Goal: Use online tool/utility: Utilize a website feature to perform a specific function

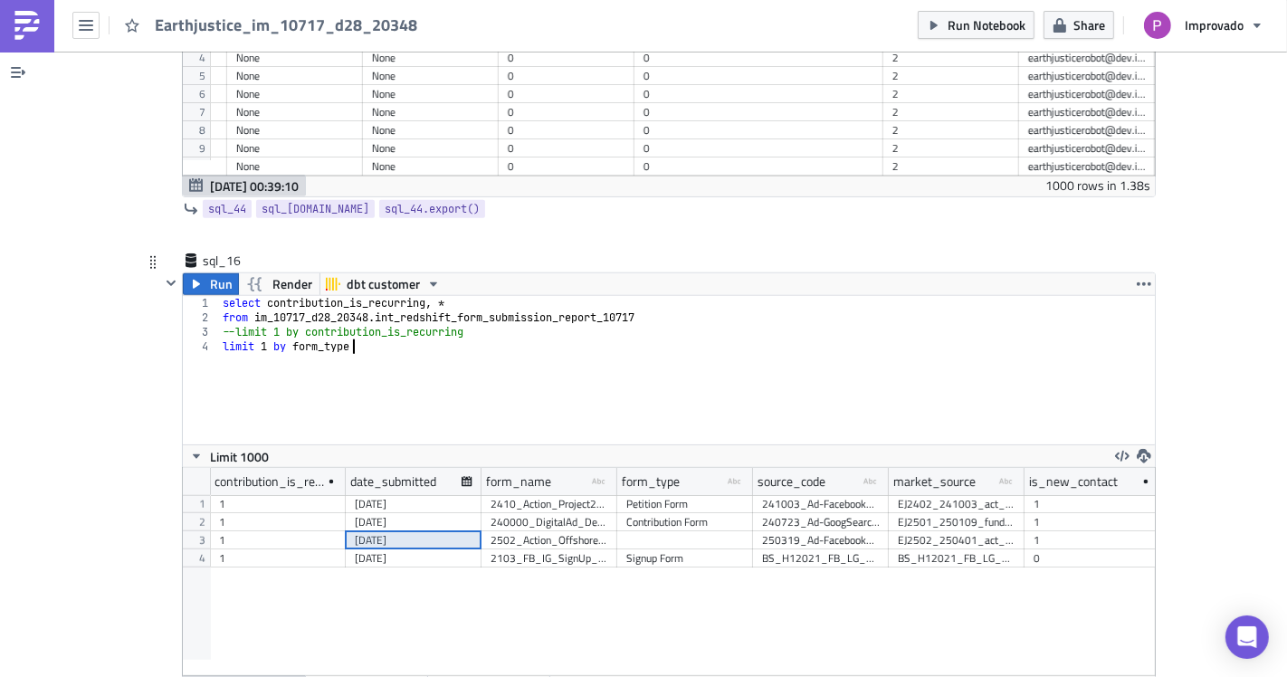
click at [362, 362] on div "select contribution_is_recurring , * from im_10717_d28_20348 . int_redshift_for…" at bounding box center [687, 384] width 936 height 177
click at [195, 277] on icon "button" at bounding box center [196, 284] width 14 height 14
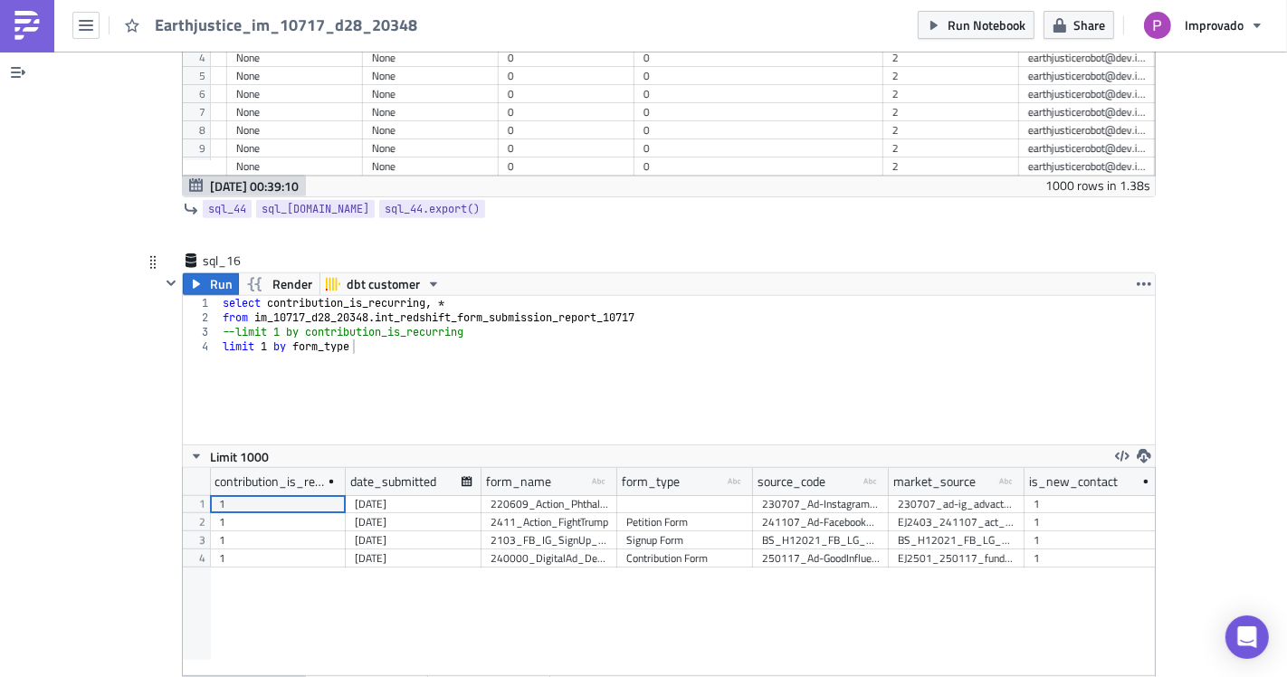
click at [283, 351] on div "select contribution_is_recurring , * from im_10717_d28_20348 . int_redshift_for…" at bounding box center [687, 384] width 936 height 177
click at [212, 273] on span "Run" at bounding box center [221, 284] width 23 height 22
click at [664, 531] on div "Contribution Form" at bounding box center [685, 540] width 118 height 18
click at [667, 531] on div "Contribution Form" at bounding box center [685, 540] width 118 height 18
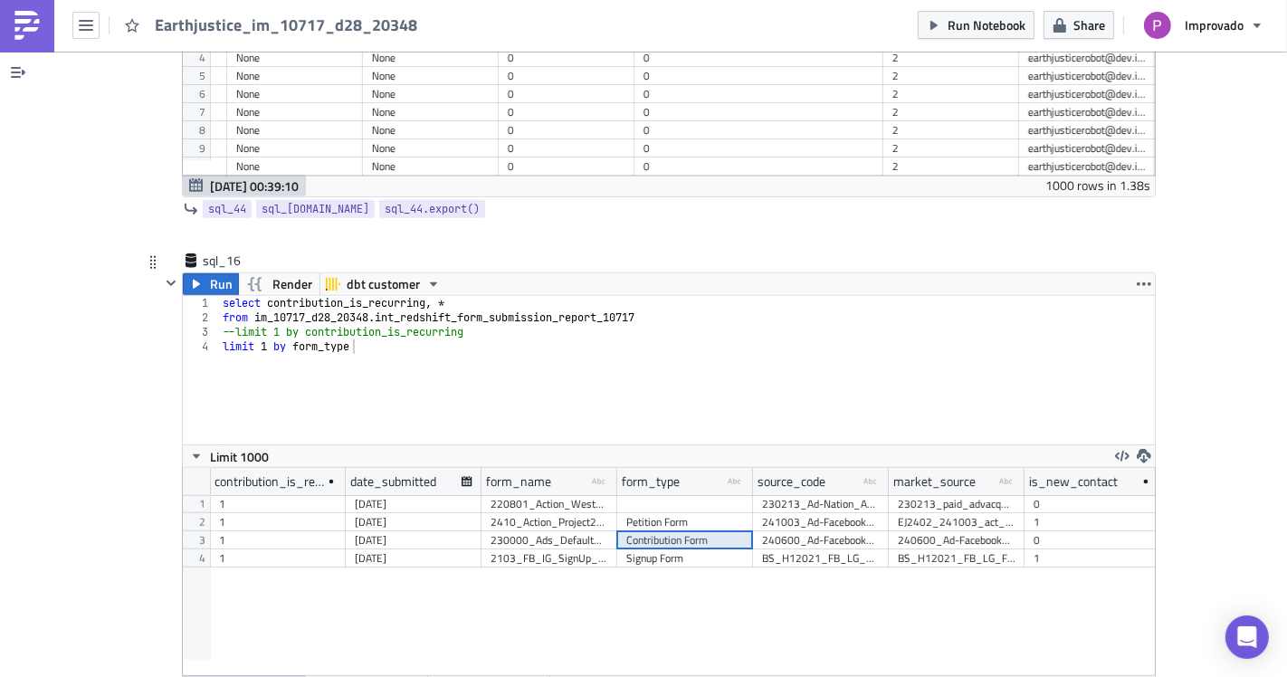
click at [481, 513] on div "2410_Action_Project2025" at bounding box center [549, 522] width 136 height 18
click at [355, 531] on div "[DATE]" at bounding box center [414, 540] width 118 height 18
click at [273, 549] on div "1" at bounding box center [278, 558] width 118 height 18
click at [281, 531] on div "1" at bounding box center [278, 540] width 118 height 18
click at [395, 531] on div "[DATE]" at bounding box center [414, 540] width 118 height 18
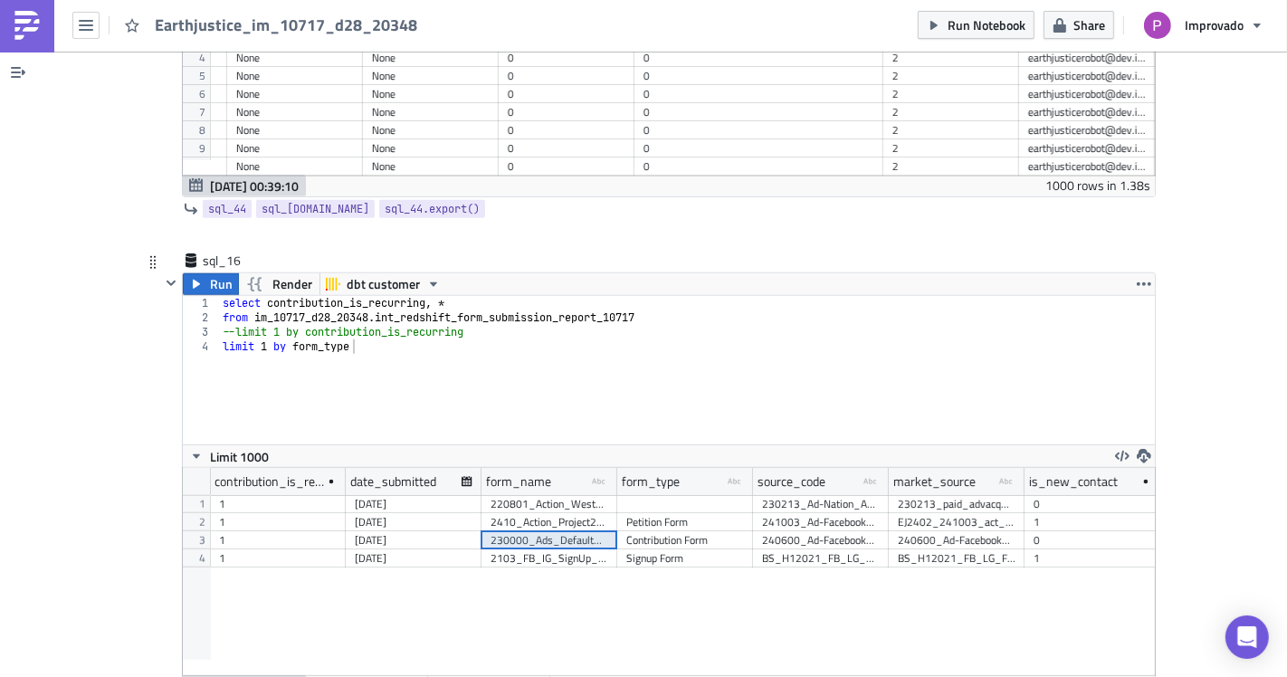
click at [514, 531] on div "230000_Ads_Default_GR_Monthly" at bounding box center [549, 540] width 118 height 18
click at [720, 549] on div "Signup Form" at bounding box center [685, 558] width 118 height 18
click at [788, 531] on div "240600_Ad-Facebook_DfeFund_BoardMatch-EOFY_Gen" at bounding box center [821, 540] width 118 height 18
click at [584, 531] on div "230000_Ads_Default_GR_Monthly" at bounding box center [549, 540] width 118 height 18
click at [386, 531] on div "[DATE]" at bounding box center [414, 540] width 118 height 18
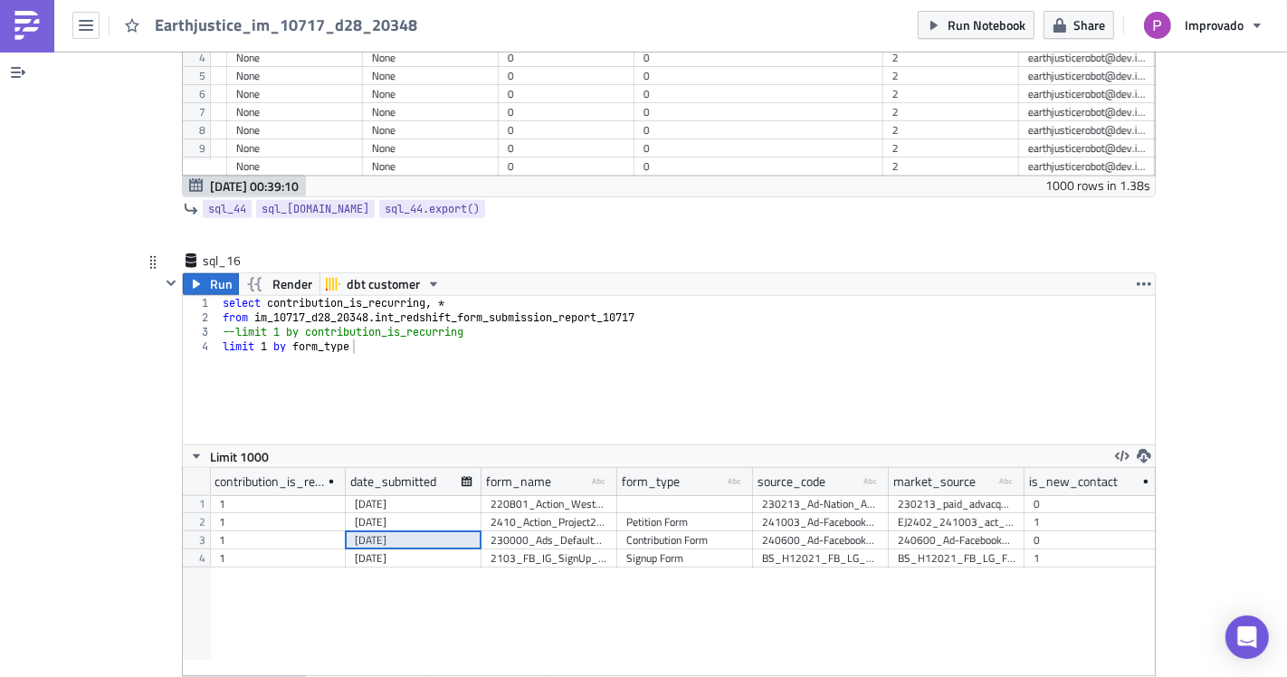
drag, startPoint x: 575, startPoint y: 513, endPoint x: 682, endPoint y: 510, distance: 107.7
click at [578, 531] on div "230000_Ads_Default_GR_Monthly" at bounding box center [549, 540] width 118 height 18
click at [701, 531] on div "Contribution Form" at bounding box center [685, 540] width 118 height 18
click at [648, 531] on div "Contribution Form" at bounding box center [685, 540] width 118 height 18
click at [419, 386] on div "select contribution_is_recurring , * from im_10717_d28_20348 . int_redshift_for…" at bounding box center [687, 384] width 936 height 177
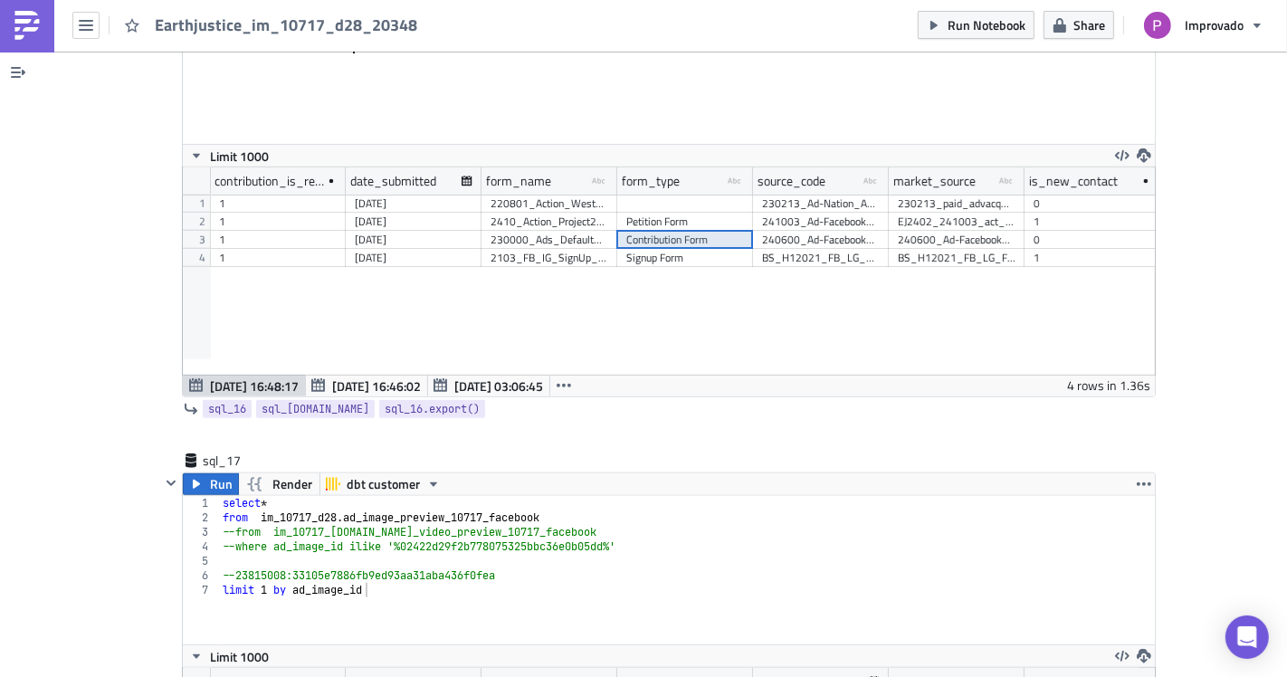
scroll to position [13051, 0]
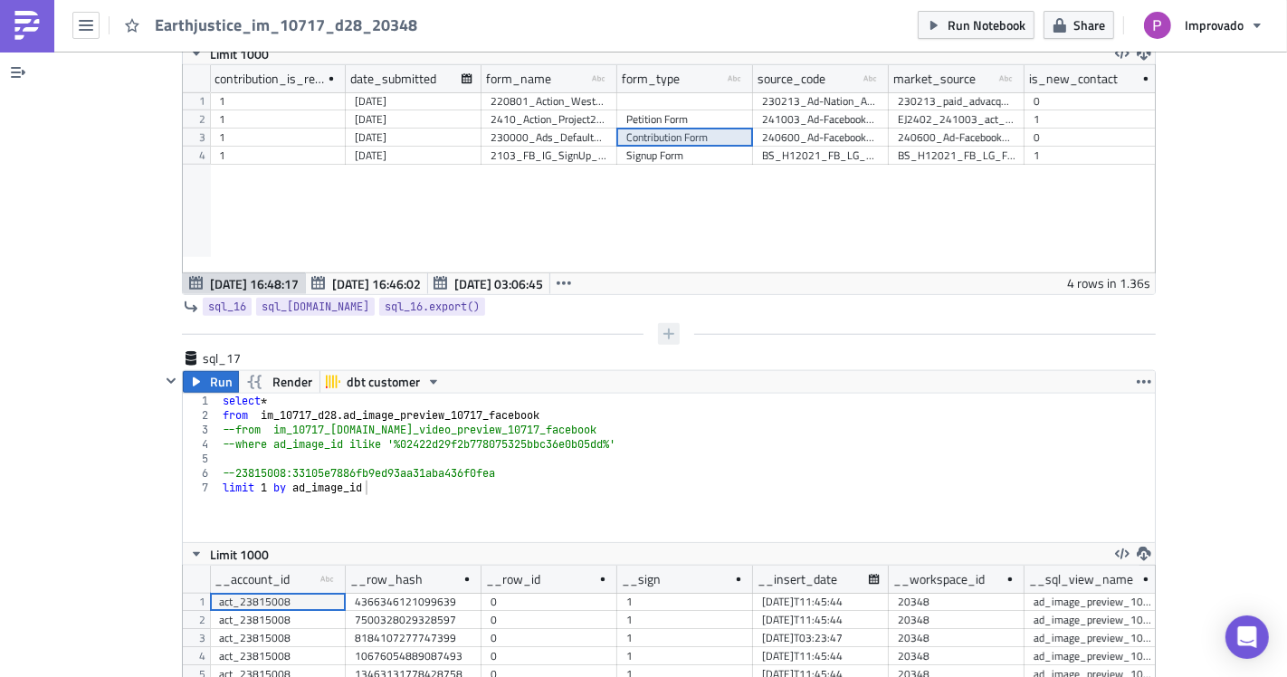
click at [664, 323] on button "button" at bounding box center [669, 334] width 22 height 22
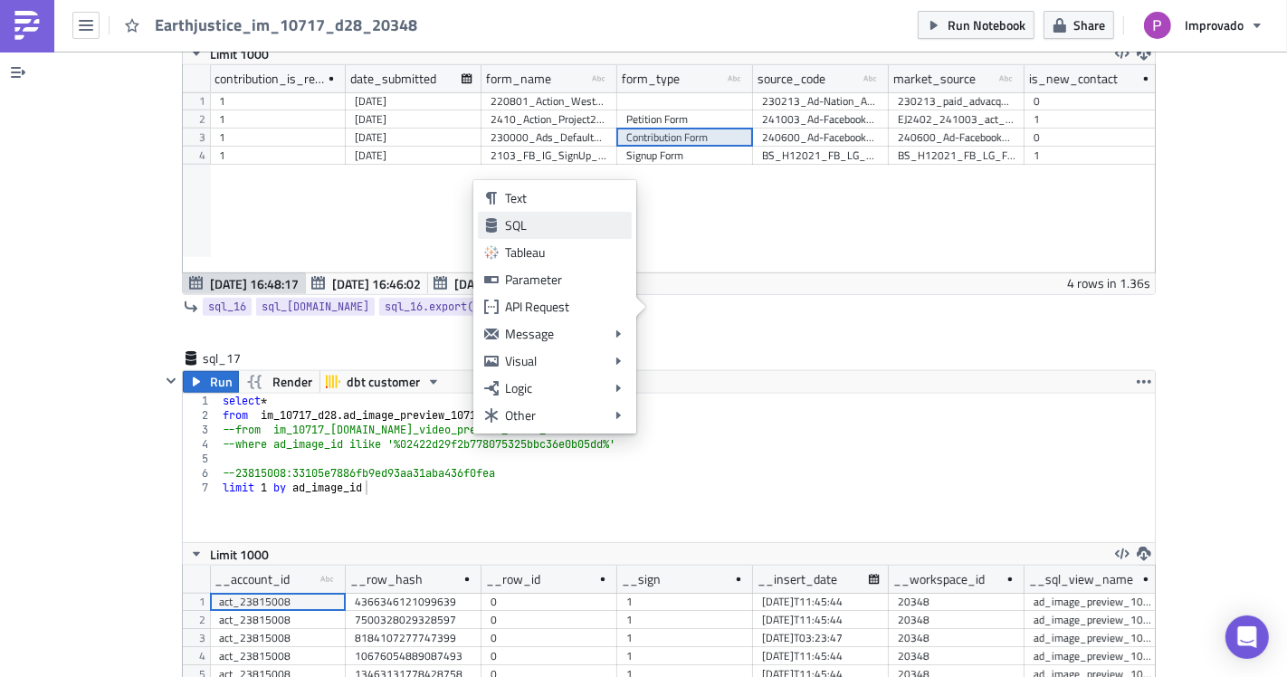
click at [517, 236] on link "SQL" at bounding box center [555, 225] width 154 height 27
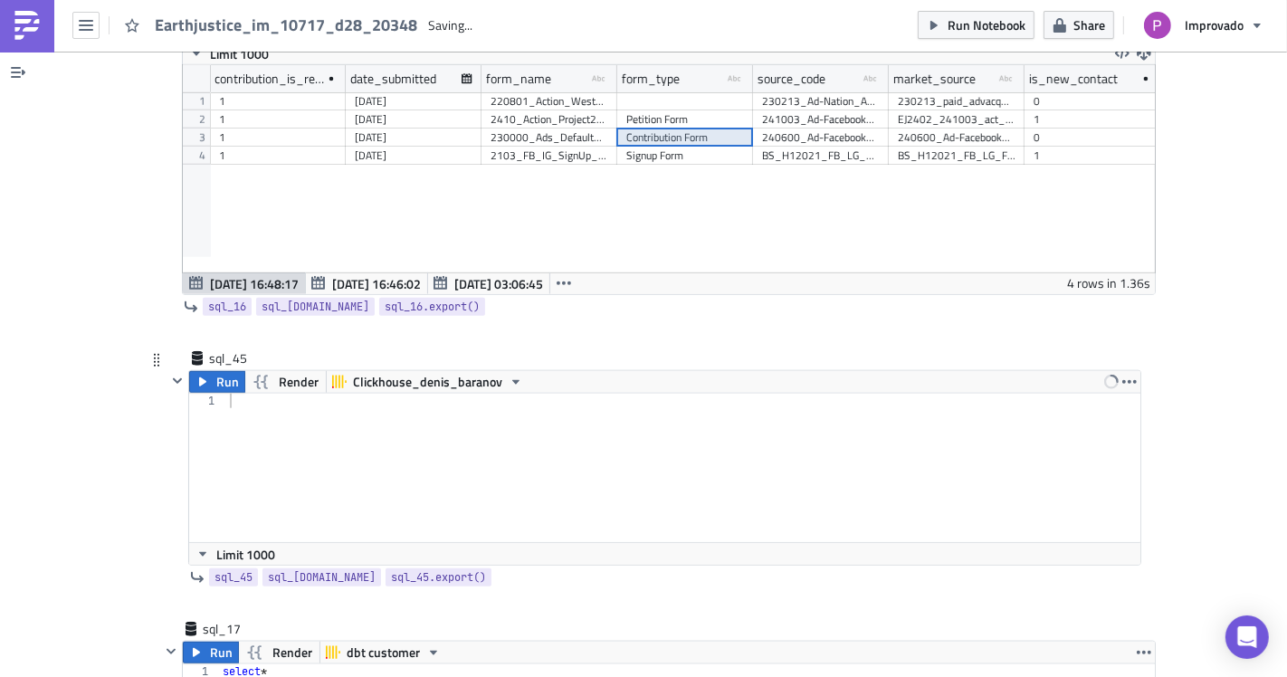
click at [372, 394] on div at bounding box center [683, 482] width 915 height 177
paste textarea "stg_contactscontributions"
click at [478, 371] on span "Clickhouse_denis_baranov" at bounding box center [427, 382] width 149 height 22
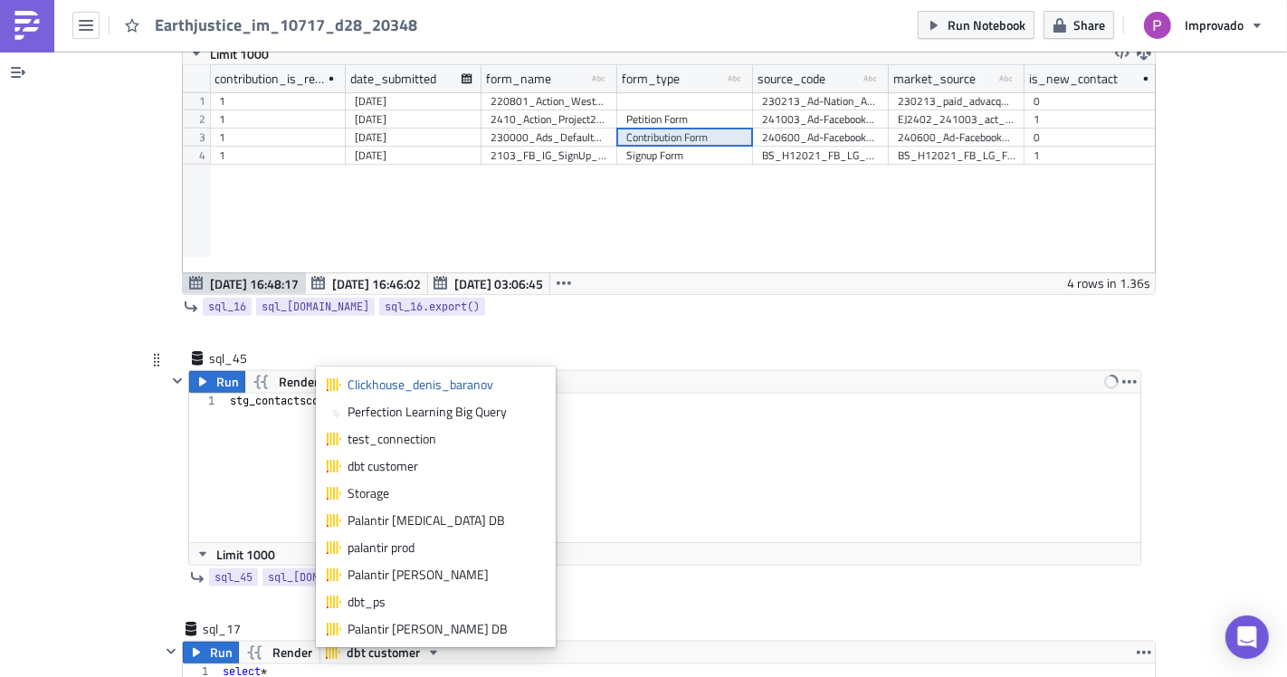
click at [375, 460] on div "dbt customer" at bounding box center [445, 466] width 197 height 18
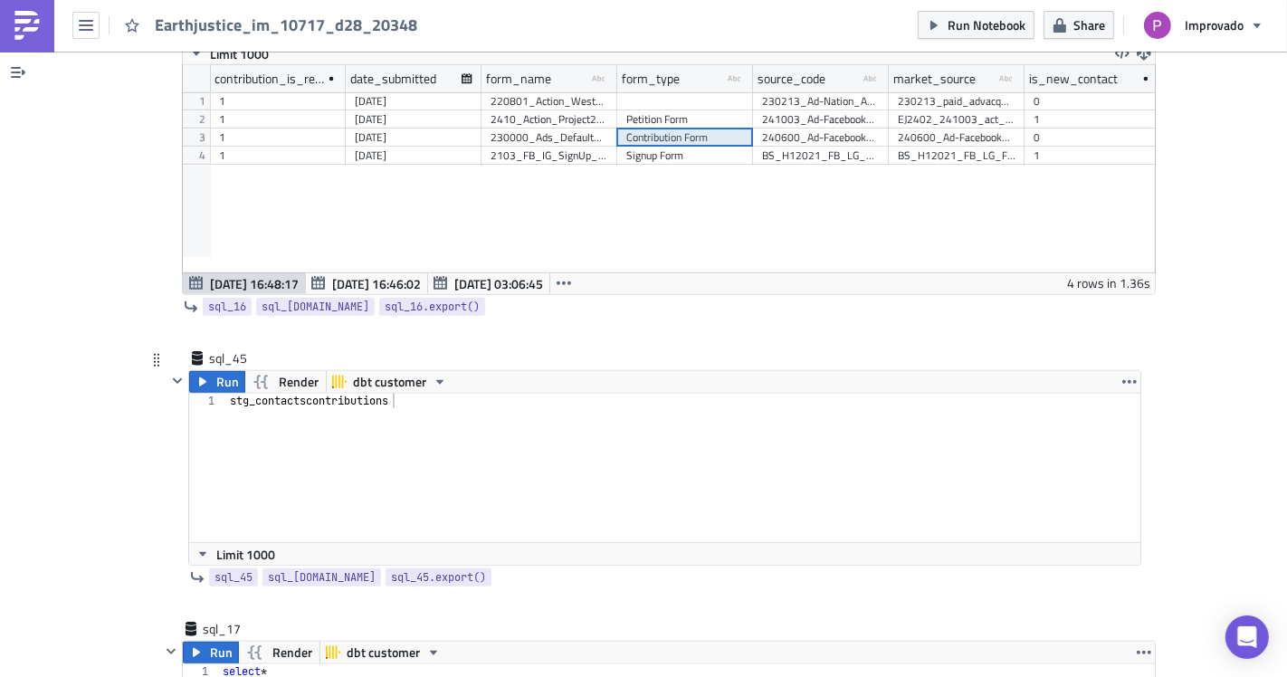
click at [226, 394] on div "stg_contactscontributions" at bounding box center [683, 482] width 915 height 177
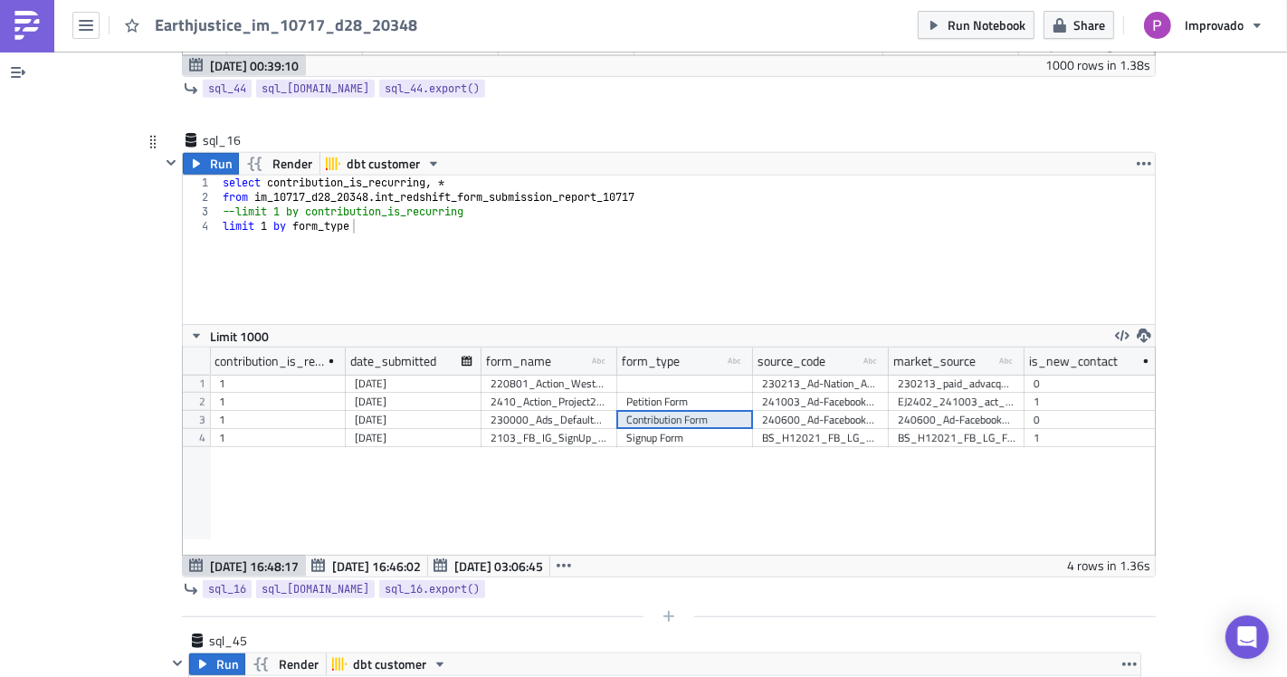
scroll to position [0, 2]
type textarea "from stg_contactscontributions"
type textarea "from im_10717_d28_[DOMAIN_NAME]_redshift_form_submission_report_10717"
drag, startPoint x: 248, startPoint y: 166, endPoint x: 372, endPoint y: 167, distance: 124.0
click at [372, 176] on div "select contribution_is_recurring , * from im_10717_d28_20348 . int_redshift_for…" at bounding box center [687, 264] width 936 height 177
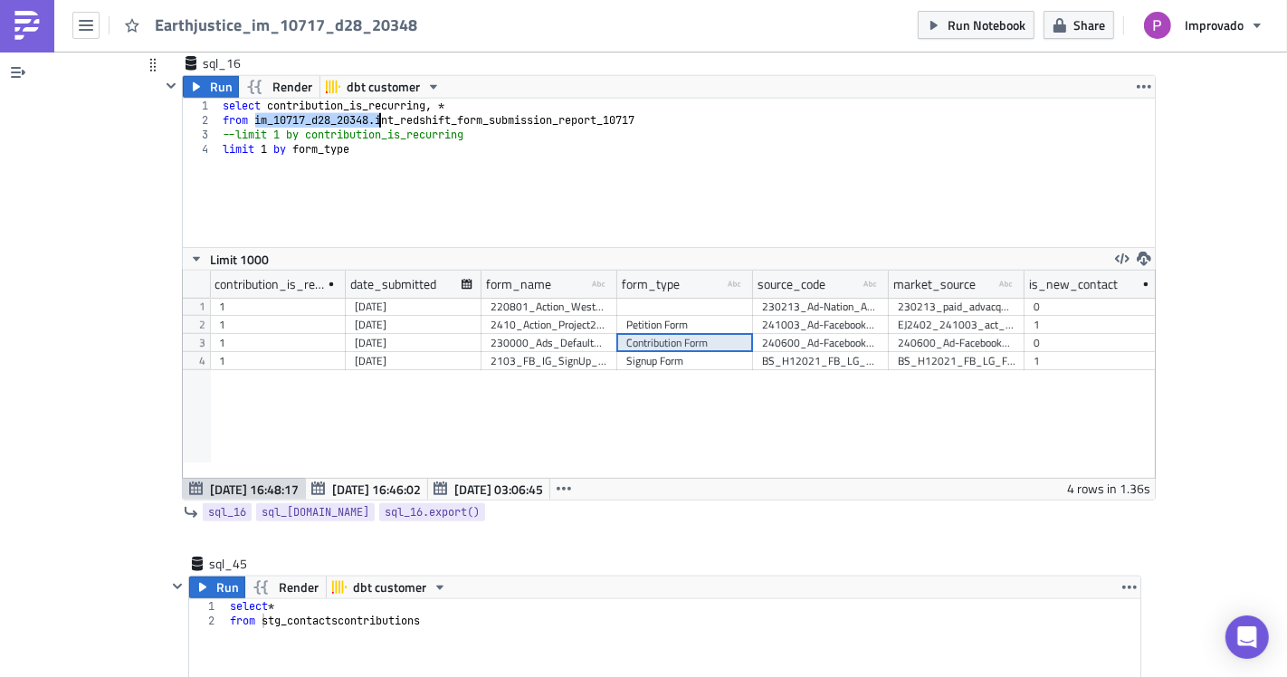
scroll to position [12970, 0]
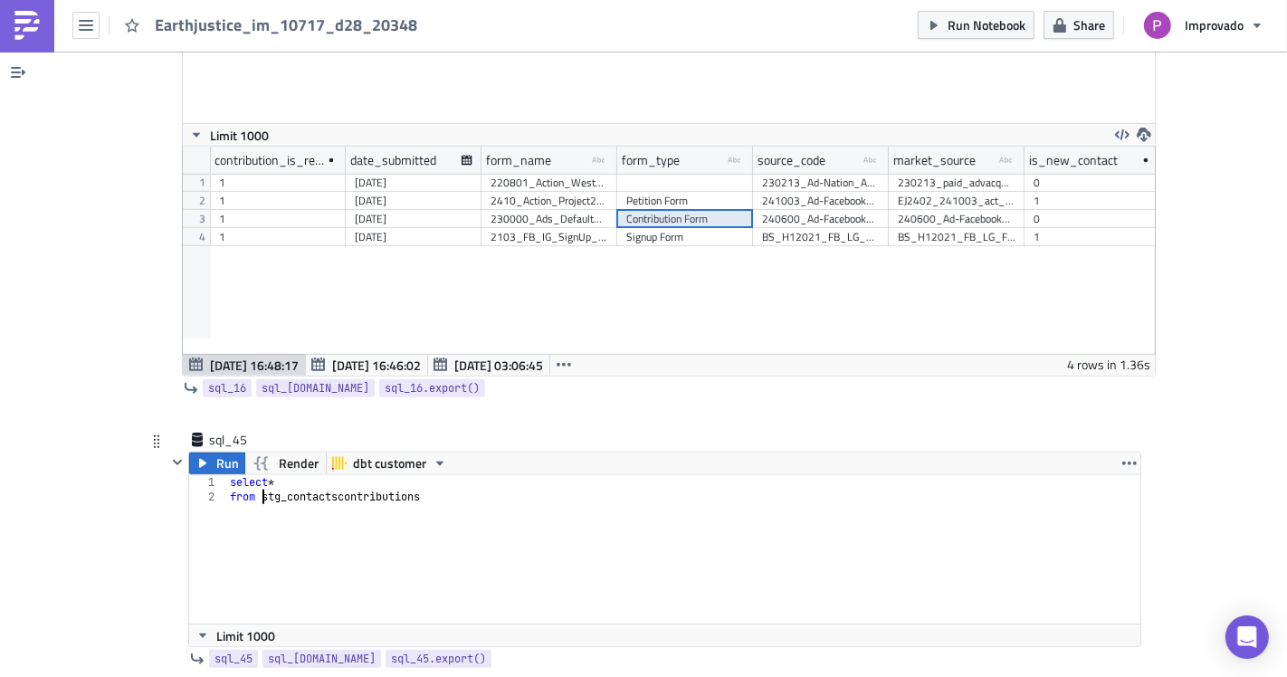
click at [255, 475] on div "select * from stg_contactscontributions" at bounding box center [683, 563] width 915 height 177
paste textarea "im_10717_d28_20348."
click at [217, 452] on span "Run" at bounding box center [227, 463] width 23 height 22
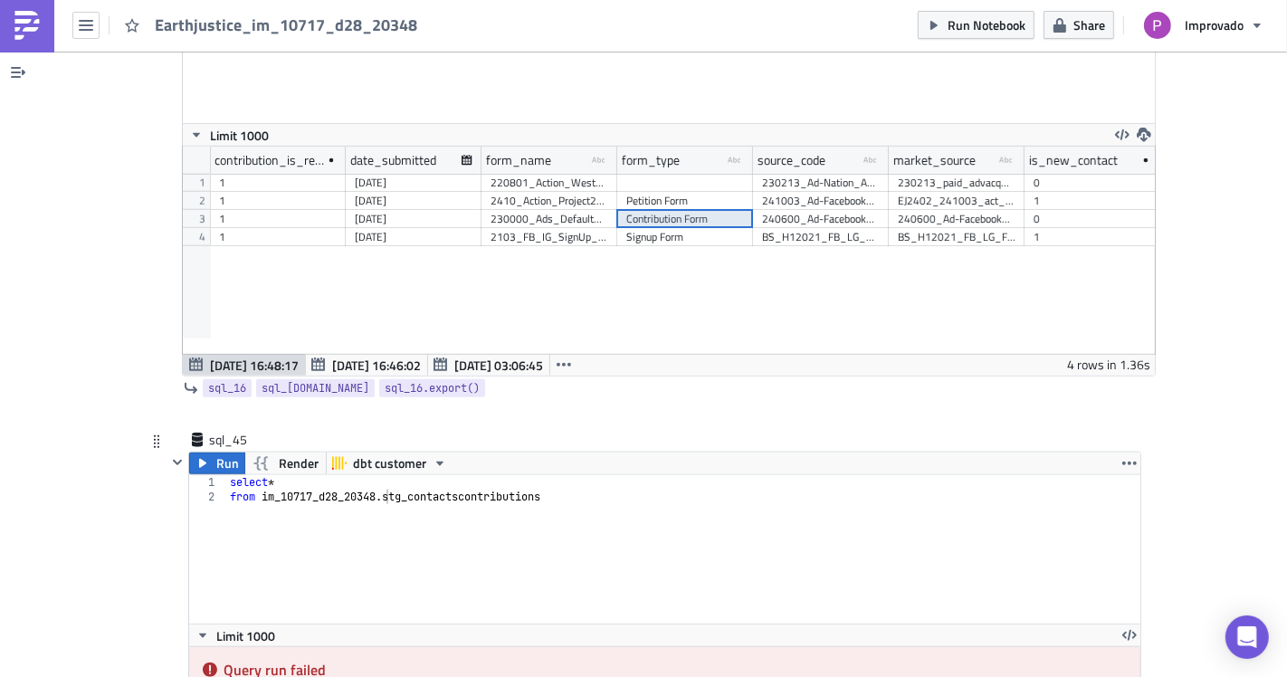
drag, startPoint x: 279, startPoint y: 495, endPoint x: 266, endPoint y: 500, distance: 13.5
click at [281, 495] on div "select * from im_10717_d28_20348 . stg_contactscontributions" at bounding box center [683, 563] width 915 height 177
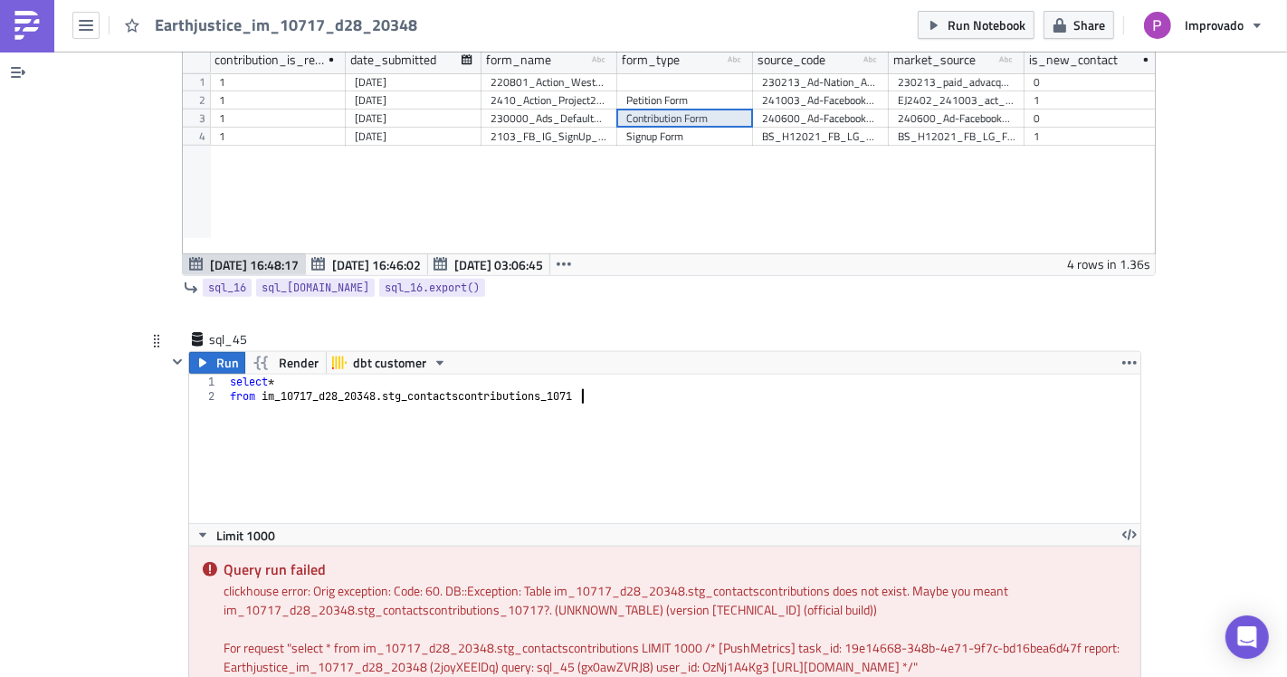
scroll to position [0, 28]
type textarea "from im_10717_d28_20348.stg_contactscontributions_10717"
click at [206, 352] on button "Run" at bounding box center [217, 363] width 56 height 22
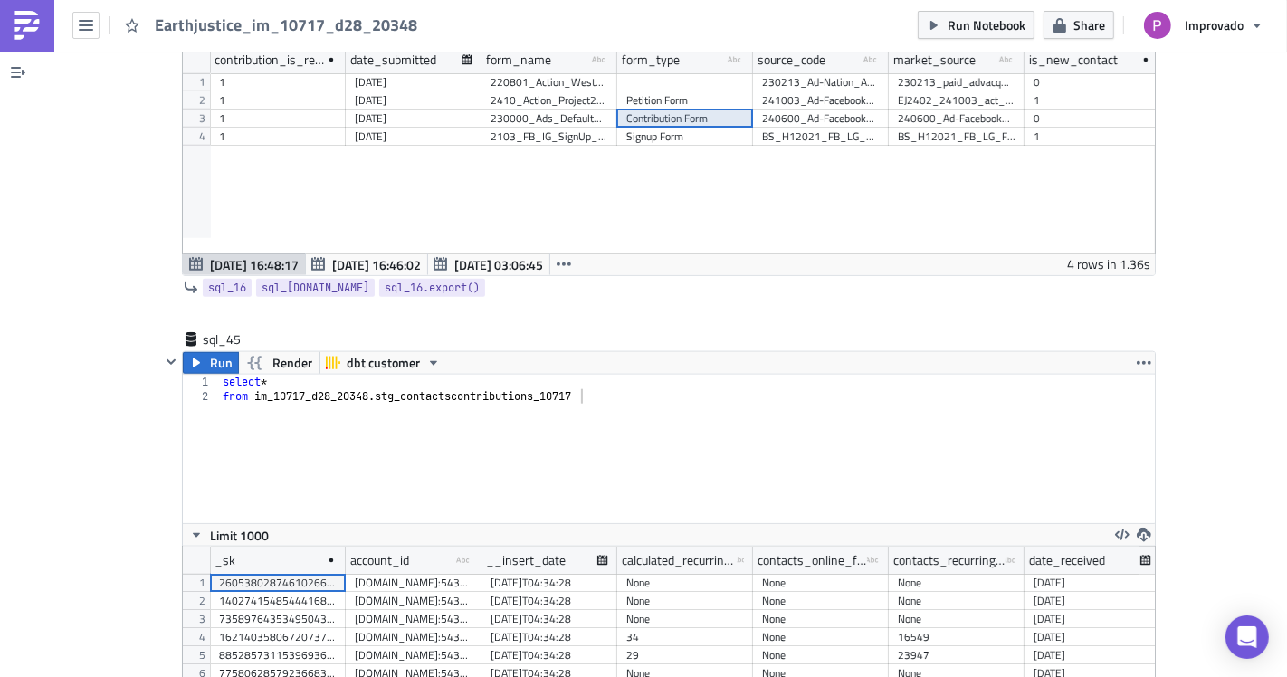
scroll to position [208, 972]
click at [545, 646] on div "[DATE]T04:34:28" at bounding box center [549, 655] width 118 height 18
click at [371, 610] on div "[DOMAIN_NAME]:5432 earthjusticerobot dev.improvado_dashboards" at bounding box center [414, 619] width 118 height 18
click at [514, 610] on div "[DATE]T04:34:28" at bounding box center [549, 619] width 118 height 18
click at [628, 610] on div "None" at bounding box center [685, 619] width 118 height 18
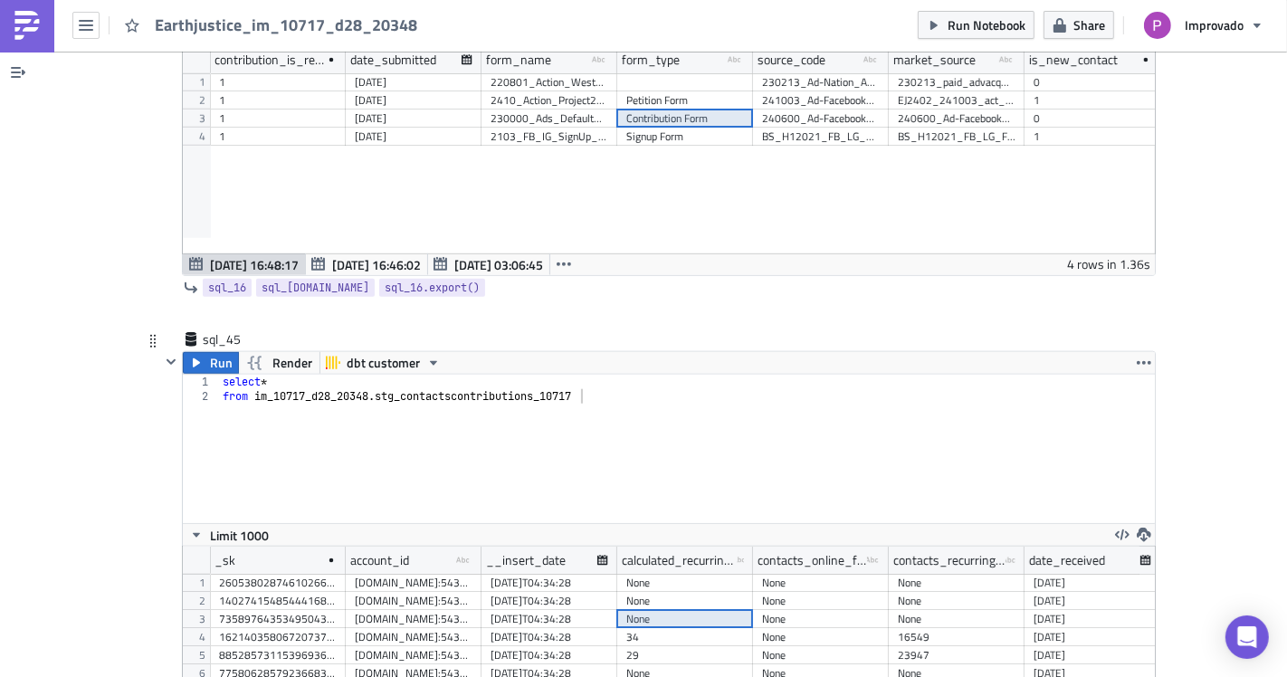
click at [738, 610] on div "None" at bounding box center [685, 619] width 136 height 18
click at [1011, 610] on div "None" at bounding box center [957, 619] width 136 height 18
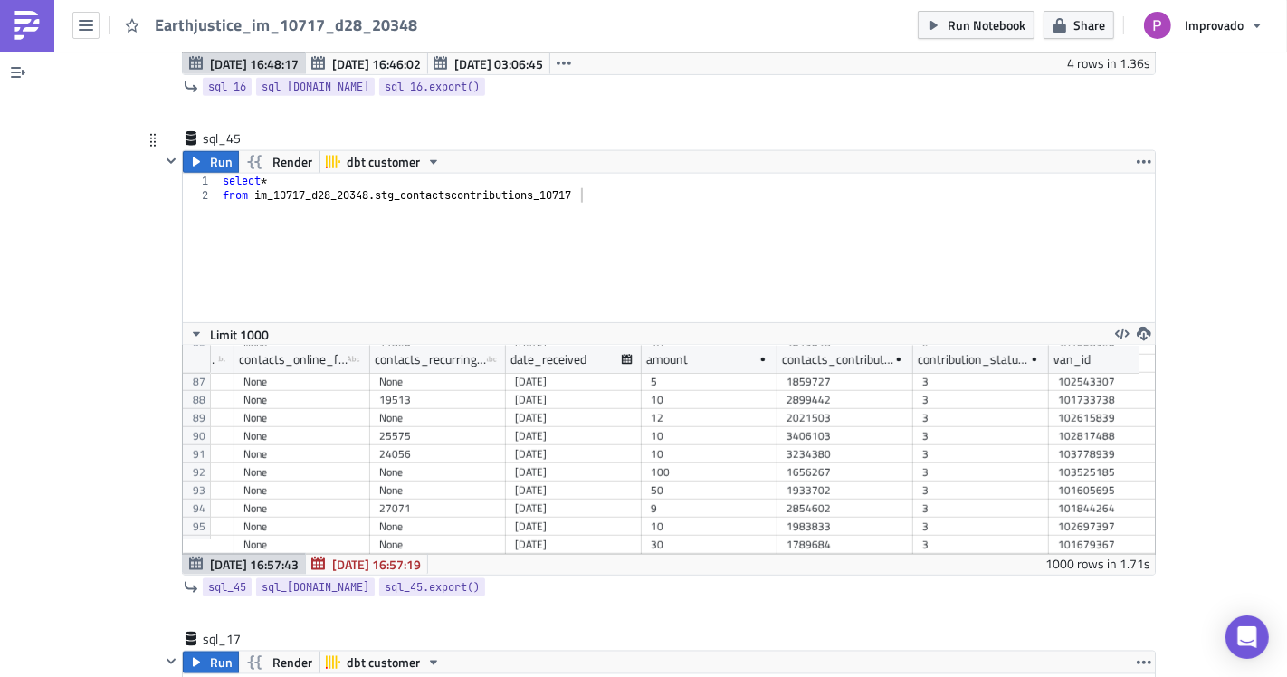
scroll to position [1557, 562]
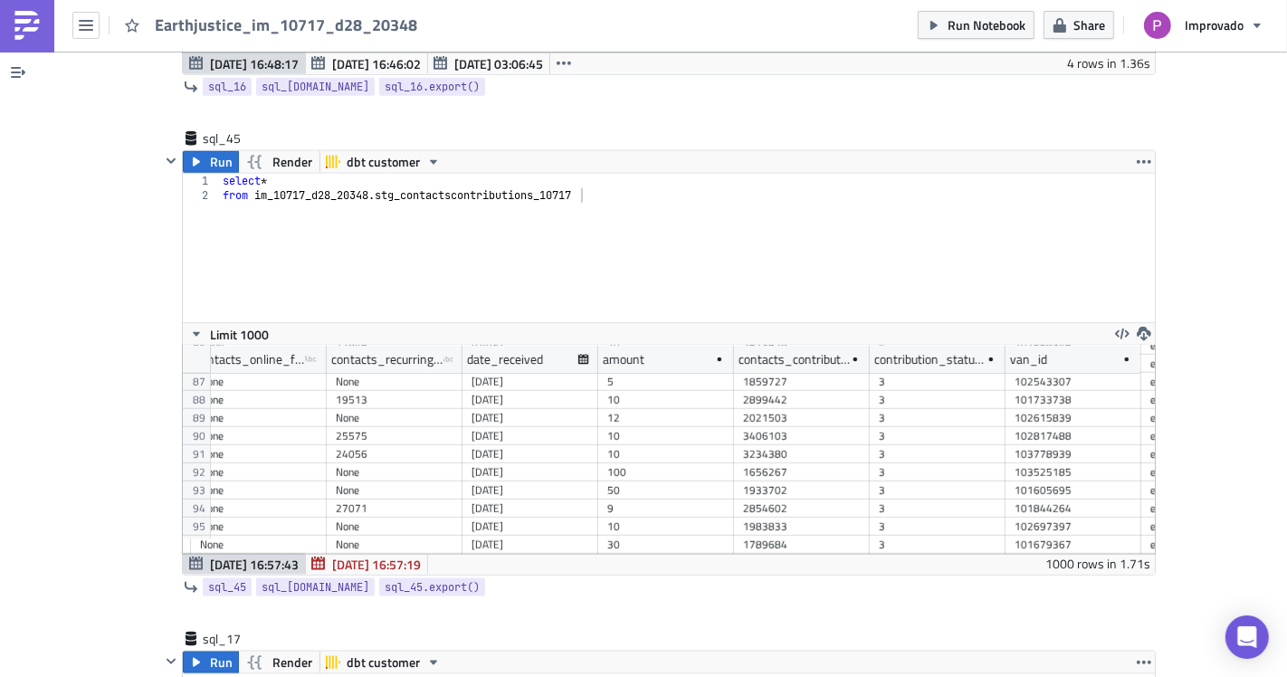
click at [367, 258] on div "select * from im_10717_d28_20348 . stg_contactscontributions_10717" at bounding box center [687, 262] width 936 height 177
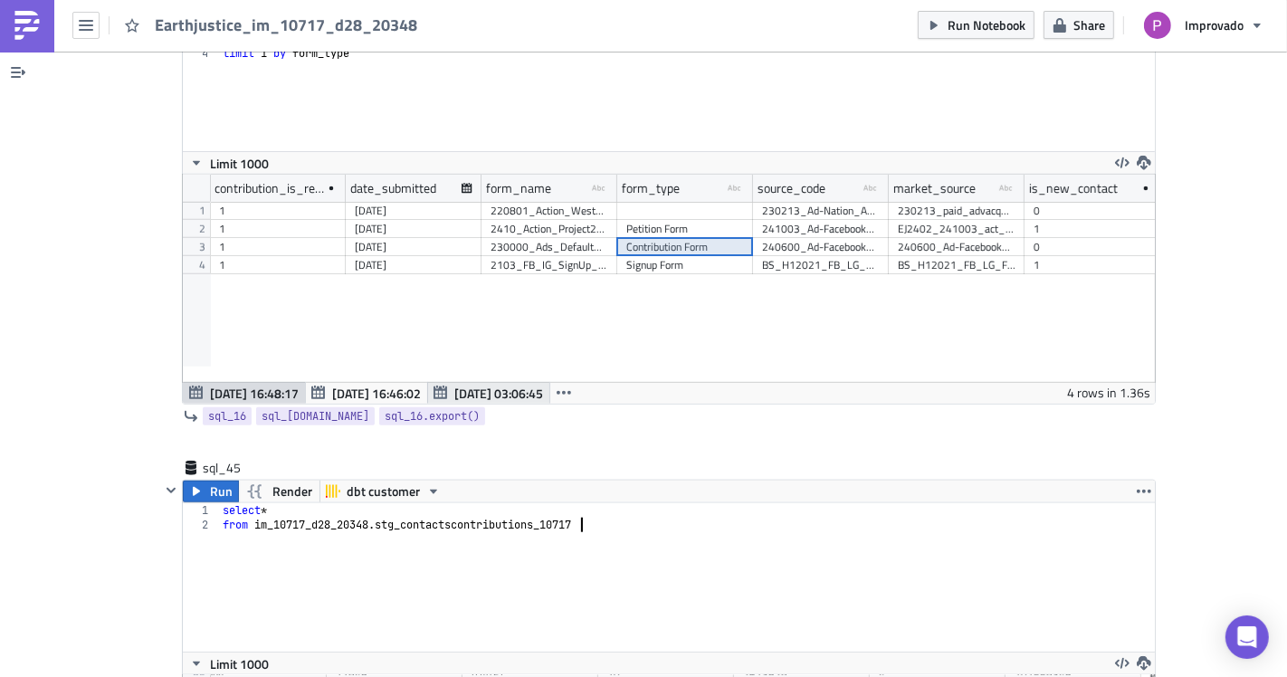
scroll to position [12869, 0]
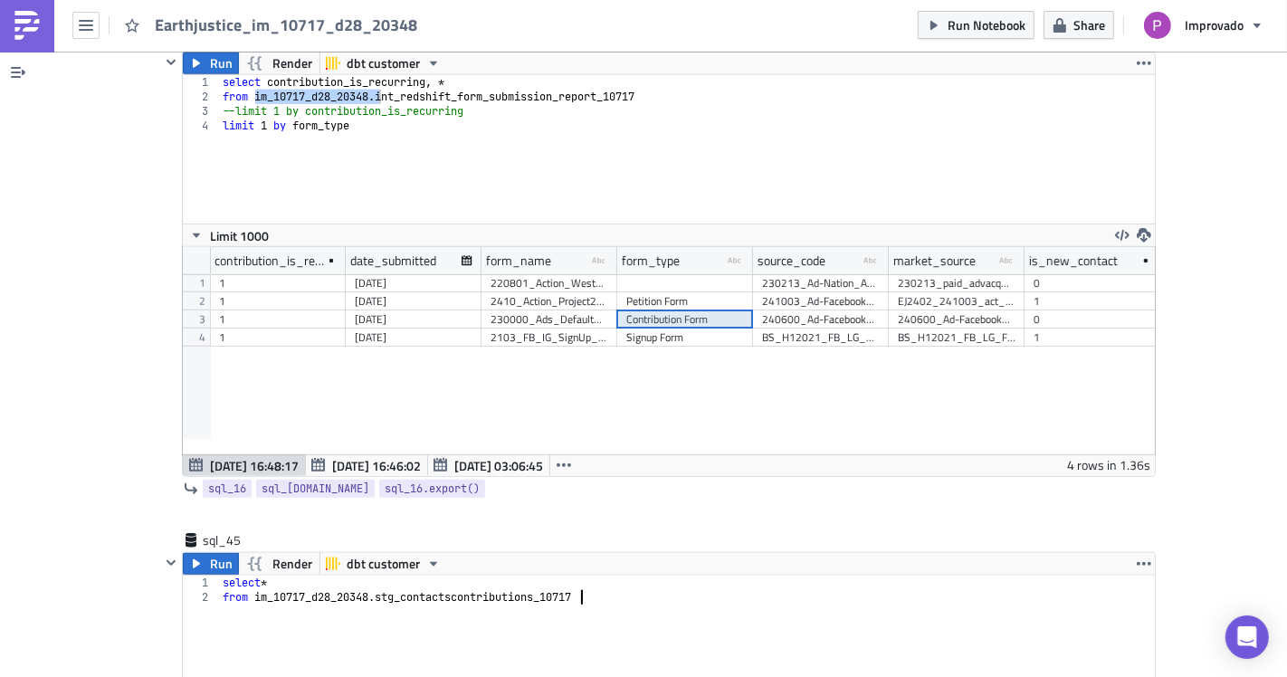
click at [385, 138] on div "select contribution_is_recurring , * from im_10717_d28_20348 . int_redshift_for…" at bounding box center [687, 163] width 936 height 177
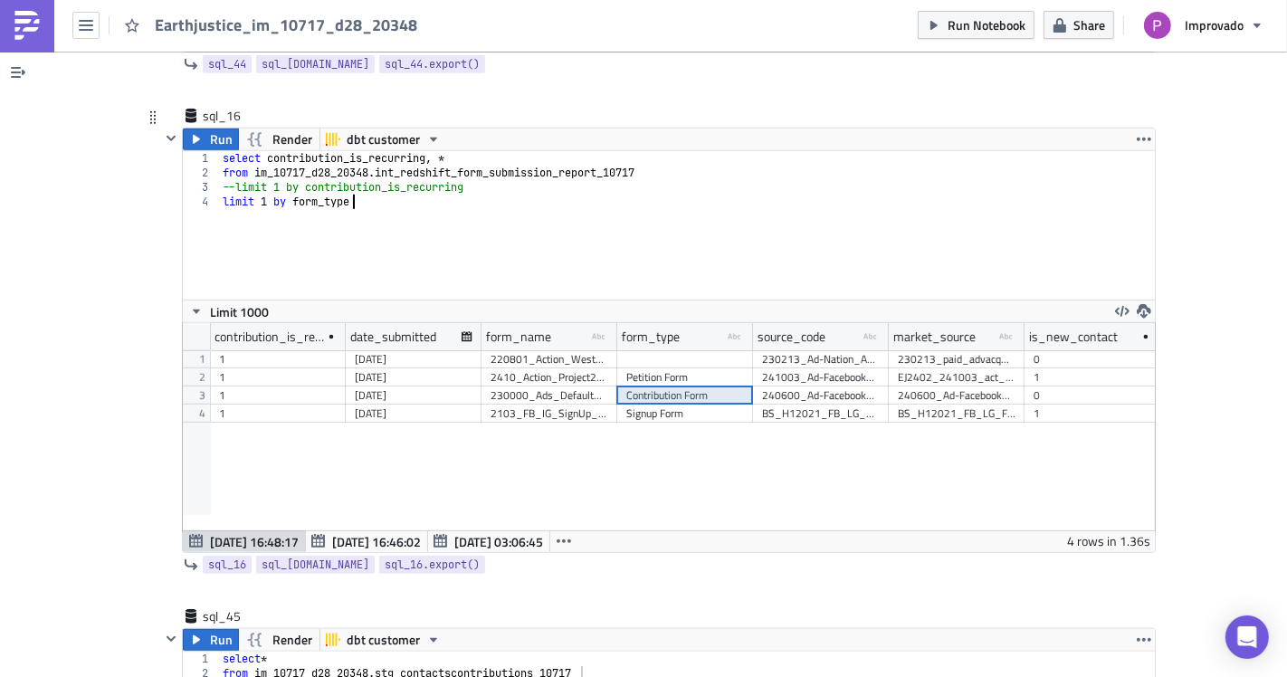
scroll to position [12769, 0]
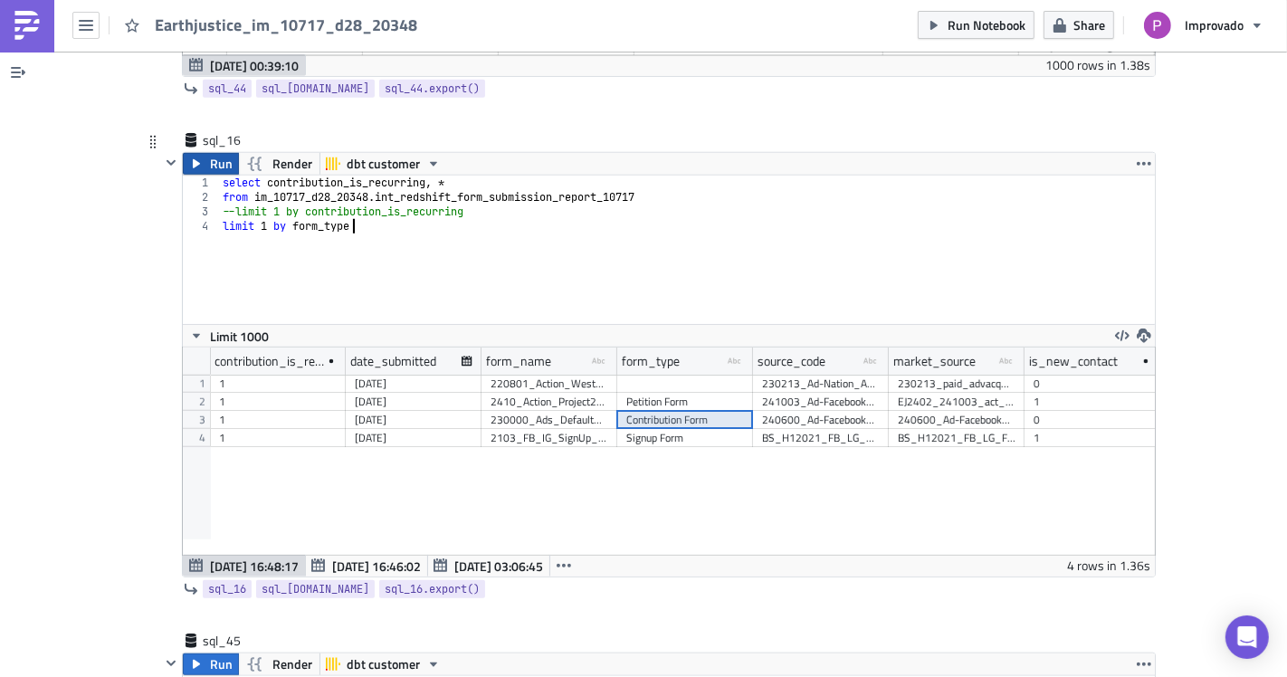
click at [210, 153] on span "Run" at bounding box center [221, 164] width 23 height 22
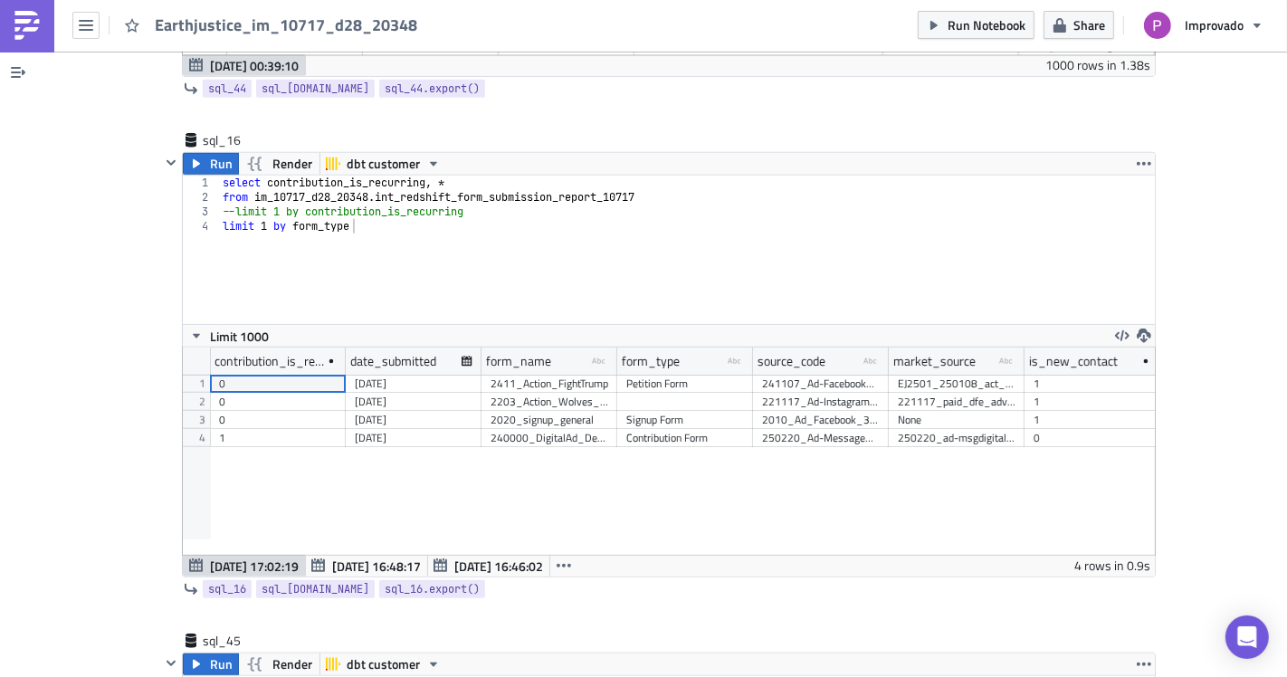
scroll to position [207, 972]
click at [456, 433] on div "contribution_is_recurring date_submitted form_name type-text Created with Sketc…" at bounding box center [669, 450] width 972 height 207
click at [490, 411] on div "2020_signup_general" at bounding box center [549, 420] width 118 height 18
drag, startPoint x: 580, startPoint y: 386, endPoint x: 629, endPoint y: 368, distance: 52.1
click at [584, 411] on div "2020_signup_general" at bounding box center [549, 420] width 118 height 18
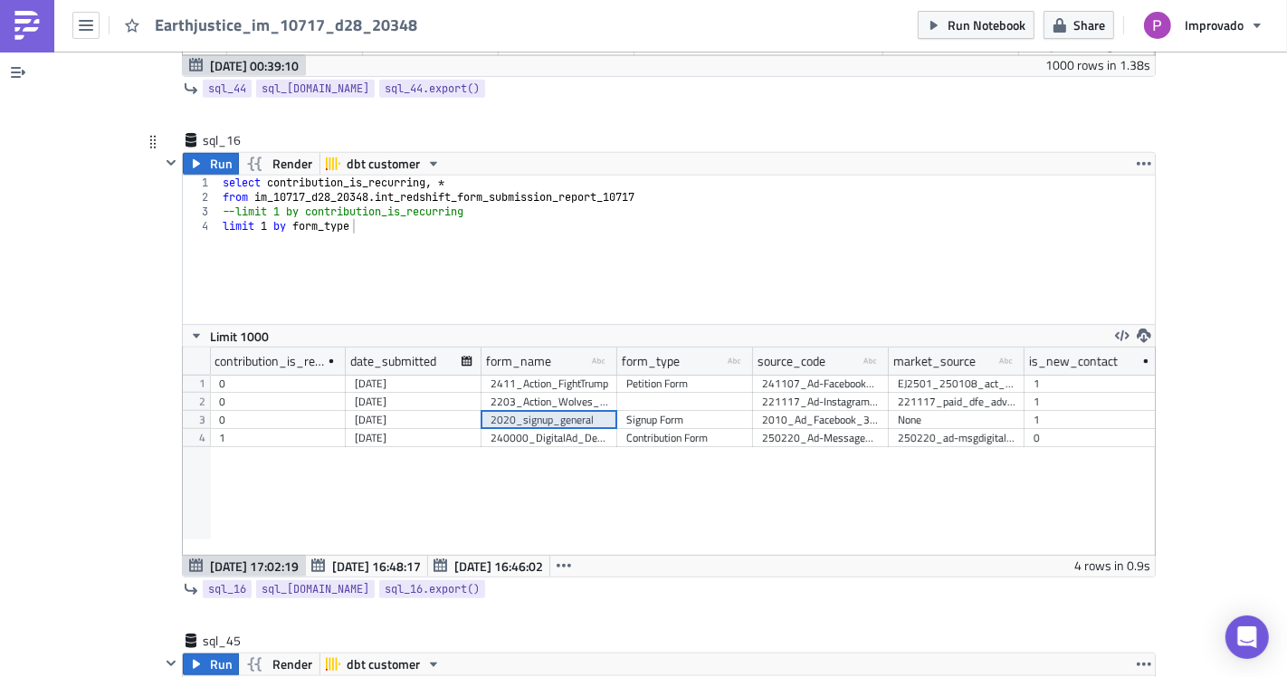
drag, startPoint x: 685, startPoint y: 362, endPoint x: 705, endPoint y: 361, distance: 19.9
click at [686, 375] on div "Petition Form" at bounding box center [685, 384] width 118 height 18
click at [785, 393] on div "221117_Ad-Instagram_DfeAct_Wolves_Bio" at bounding box center [821, 402] width 118 height 18
click at [791, 411] on div "2010_Ad_Facebook_3_VA" at bounding box center [821, 420] width 118 height 18
click at [794, 425] on div "contribution_is_recurring date_submitted form_name type-text Created with Sketc…" at bounding box center [669, 450] width 972 height 207
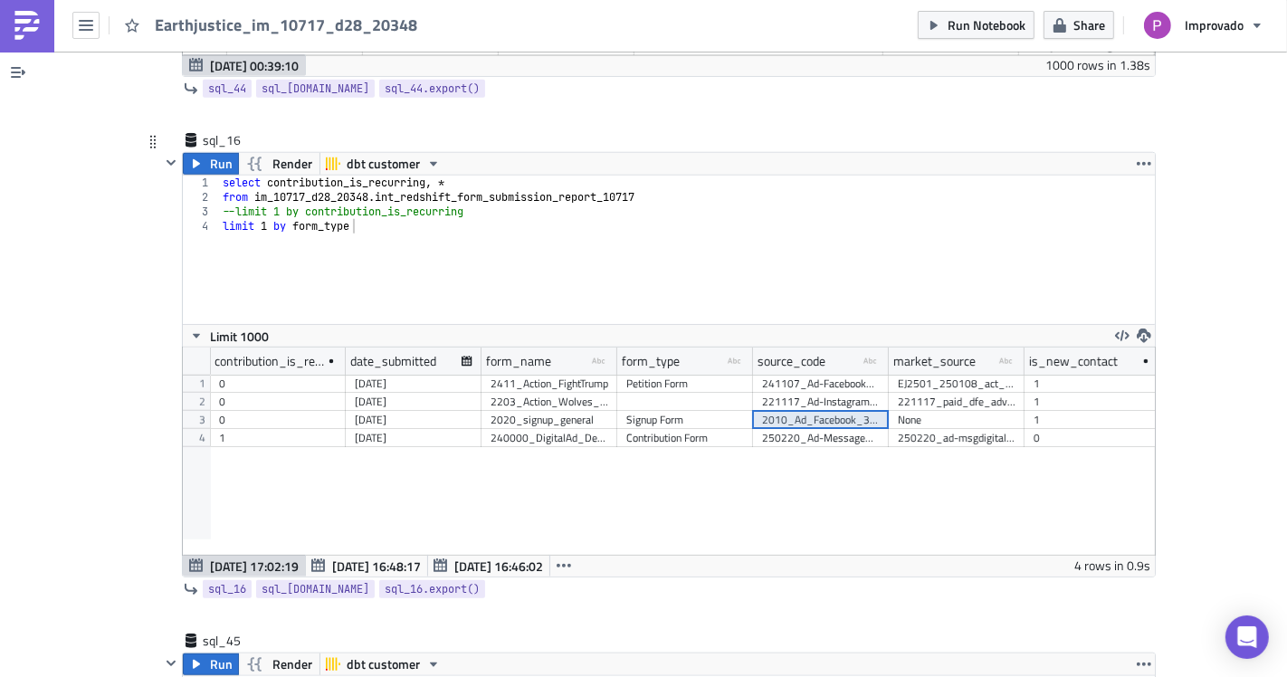
click at [698, 435] on div "contribution_is_recurring date_submitted form_name type-text Created with Sketc…" at bounding box center [669, 450] width 972 height 207
click at [378, 375] on div "[DATE]" at bounding box center [414, 384] width 118 height 18
click at [355, 393] on div "[DATE]" at bounding box center [414, 402] width 118 height 18
click at [336, 411] on div "0" at bounding box center [278, 420] width 136 height 18
click at [335, 429] on div "1" at bounding box center [278, 438] width 136 height 18
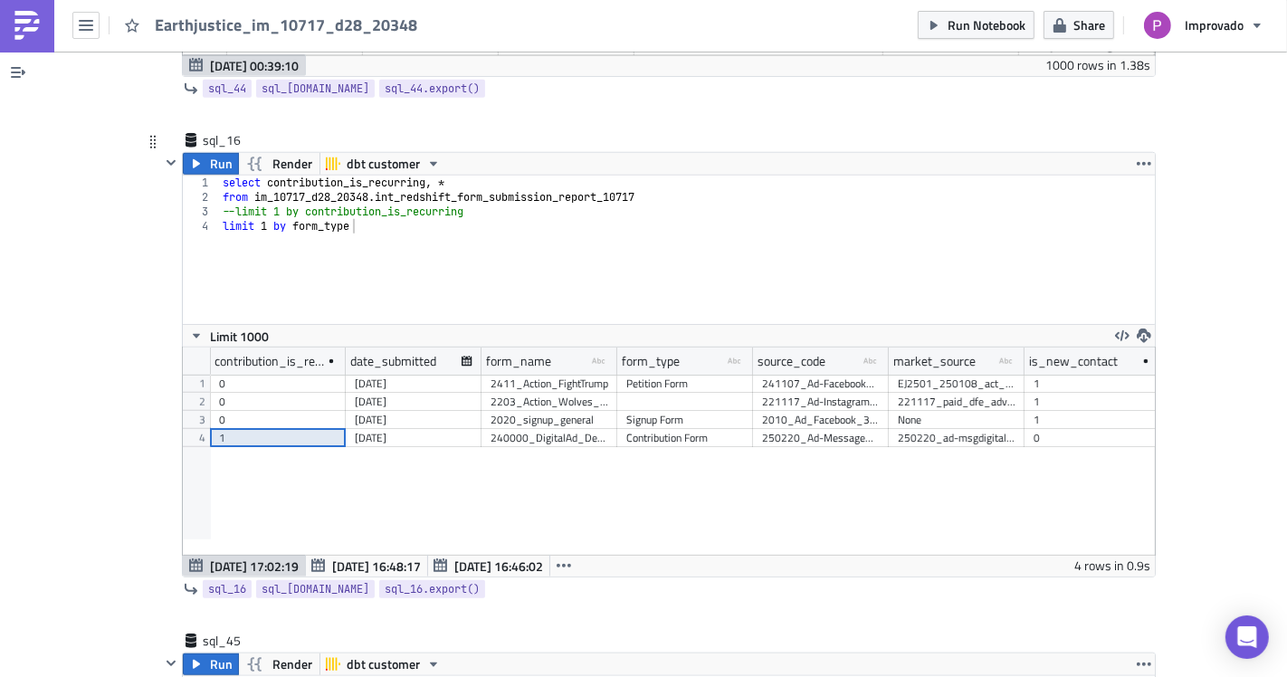
click at [386, 429] on div "[DATE]" at bounding box center [414, 438] width 118 height 18
click at [481, 429] on div "240000_DigitalAd_Default_GR_Monthly" at bounding box center [549, 438] width 136 height 18
click at [576, 429] on div "240000_DigitalAd_Default_GR_Monthly" at bounding box center [549, 438] width 118 height 18
click at [753, 429] on div "250220_Ad-MessageDigital_DfeFund_12a_FF" at bounding box center [821, 438] width 136 height 18
drag, startPoint x: 862, startPoint y: 406, endPoint x: 940, endPoint y: 414, distance: 78.3
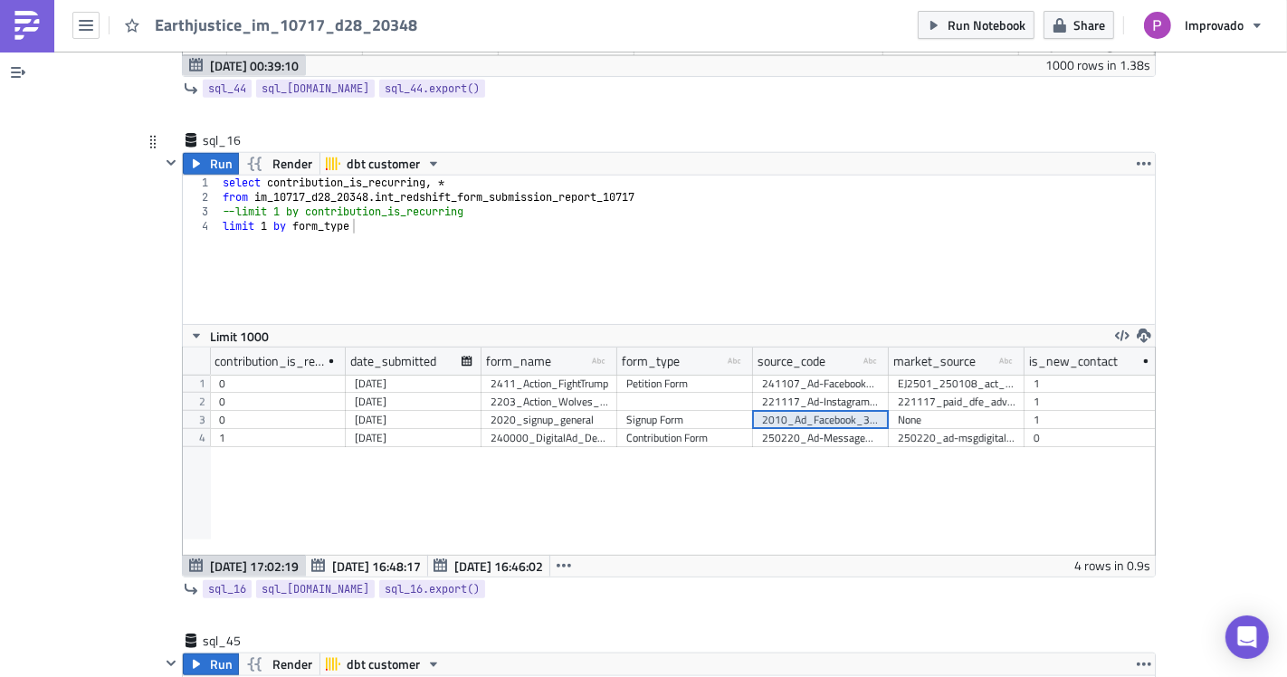
click at [864, 429] on div "250220_Ad-MessageDigital_DfeFund_12a_FF" at bounding box center [821, 438] width 118 height 18
click at [941, 429] on div "250220_ad-msgdigital_dfefund_12a" at bounding box center [957, 438] width 118 height 18
click at [490, 375] on div "2411_Action_FightTrump" at bounding box center [549, 384] width 118 height 18
click at [378, 411] on div "[DATE]" at bounding box center [414, 420] width 118 height 18
click at [362, 429] on div "[DATE]" at bounding box center [414, 438] width 118 height 18
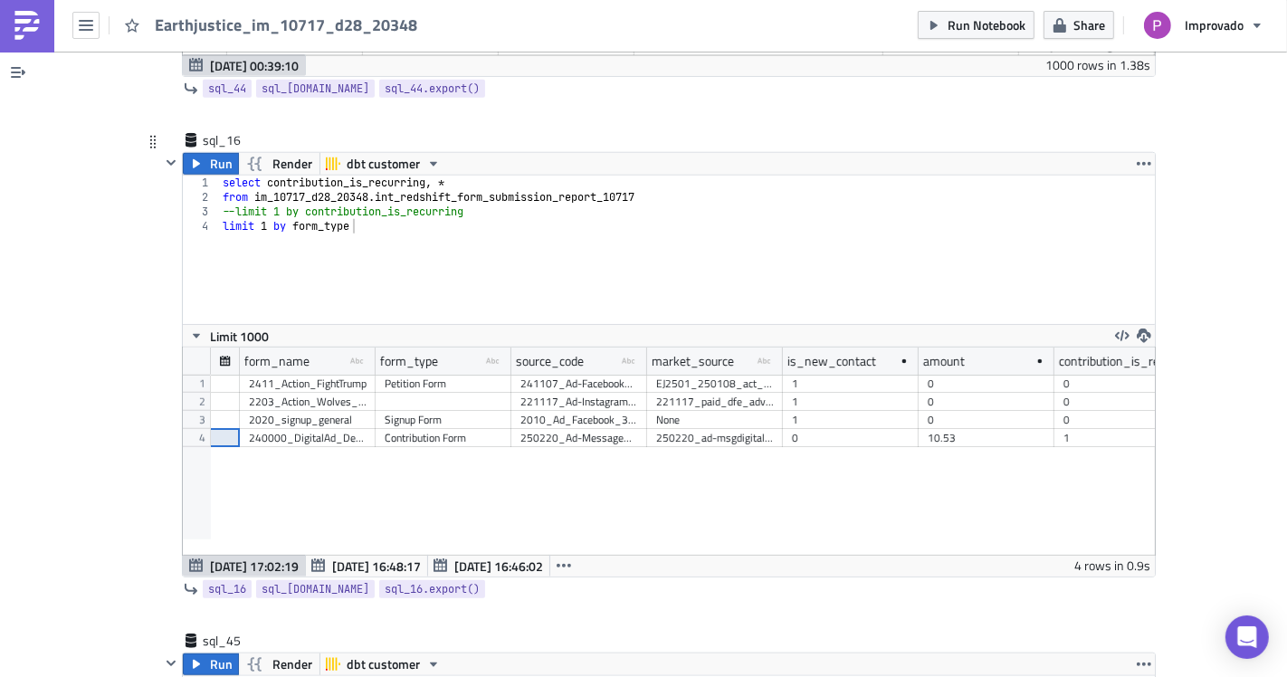
scroll to position [0, 0]
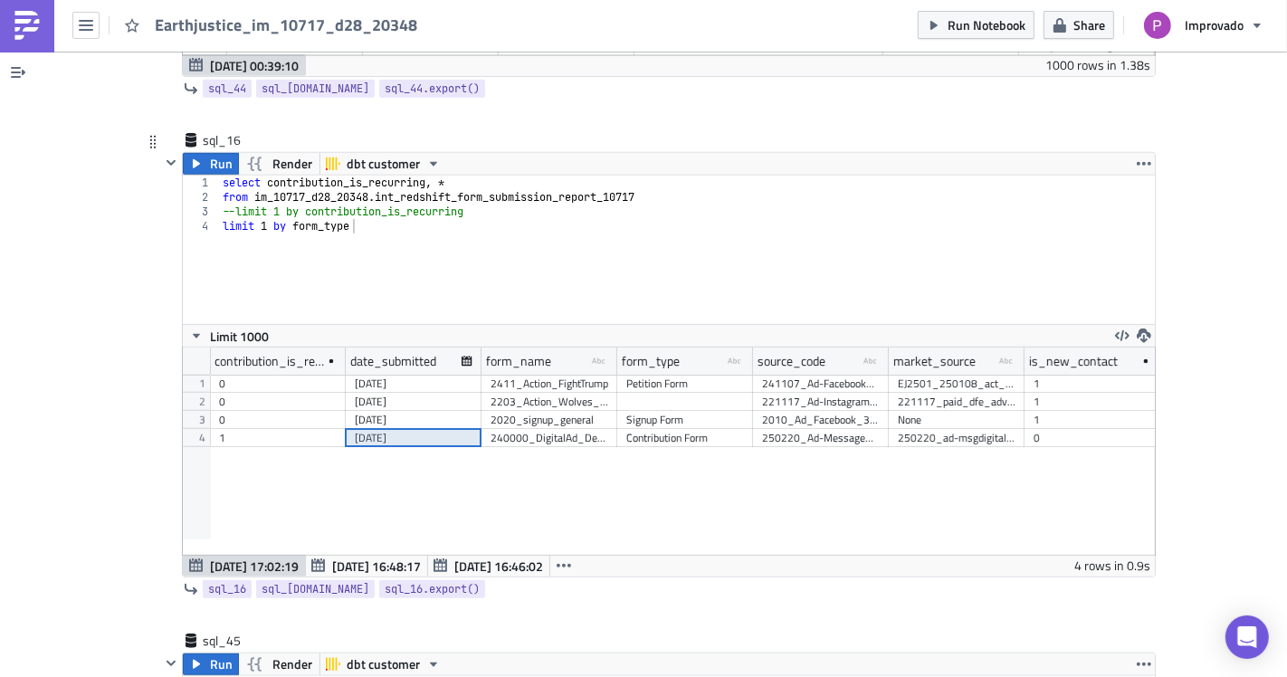
type textarea "--limit 1 by contribution_is_recurring"
click at [481, 185] on div "select contribution_is_recurring , * from im_10717_d28_20348 . int_redshift_for…" at bounding box center [687, 264] width 936 height 177
click at [632, 429] on div "Contribution Form" at bounding box center [685, 438] width 118 height 18
click at [338, 195] on div "select contribution_is_recurring , * from im_10717_d28_20348 . int_redshift_for…" at bounding box center [687, 264] width 936 height 177
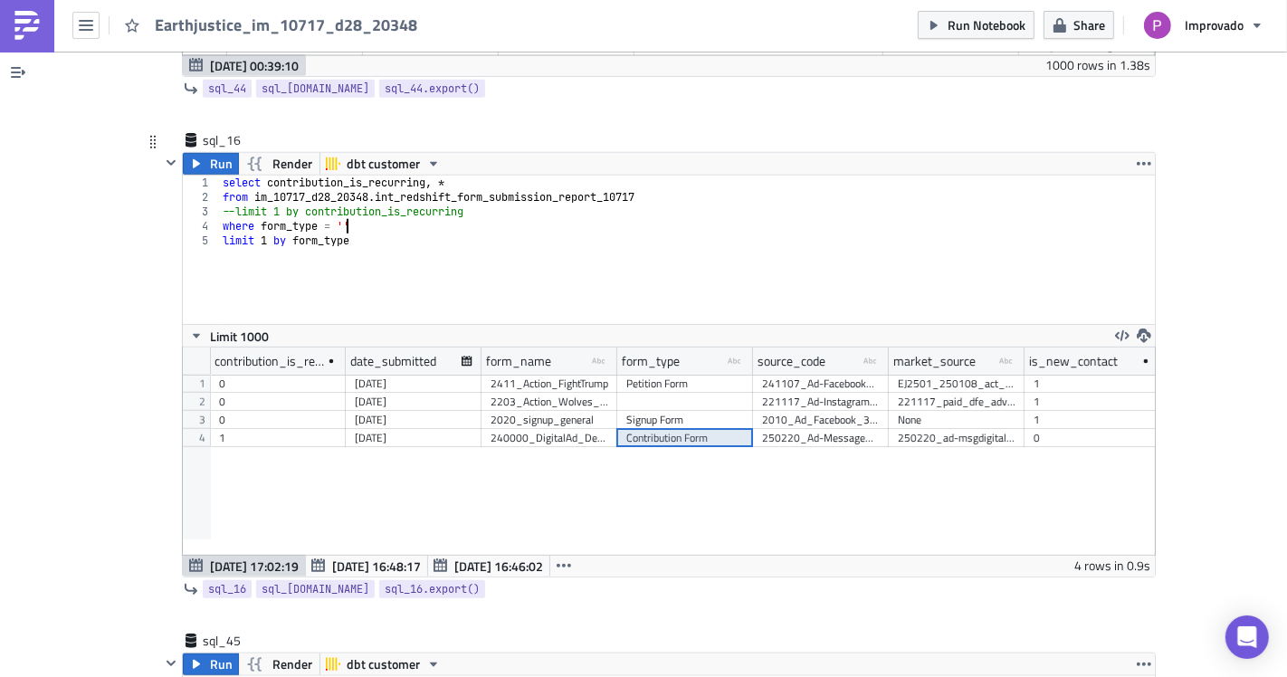
paste textarea "Contribution Form"
type textarea "where form_type = 'Contribution Form'"
click at [201, 153] on button "Run" at bounding box center [211, 164] width 56 height 22
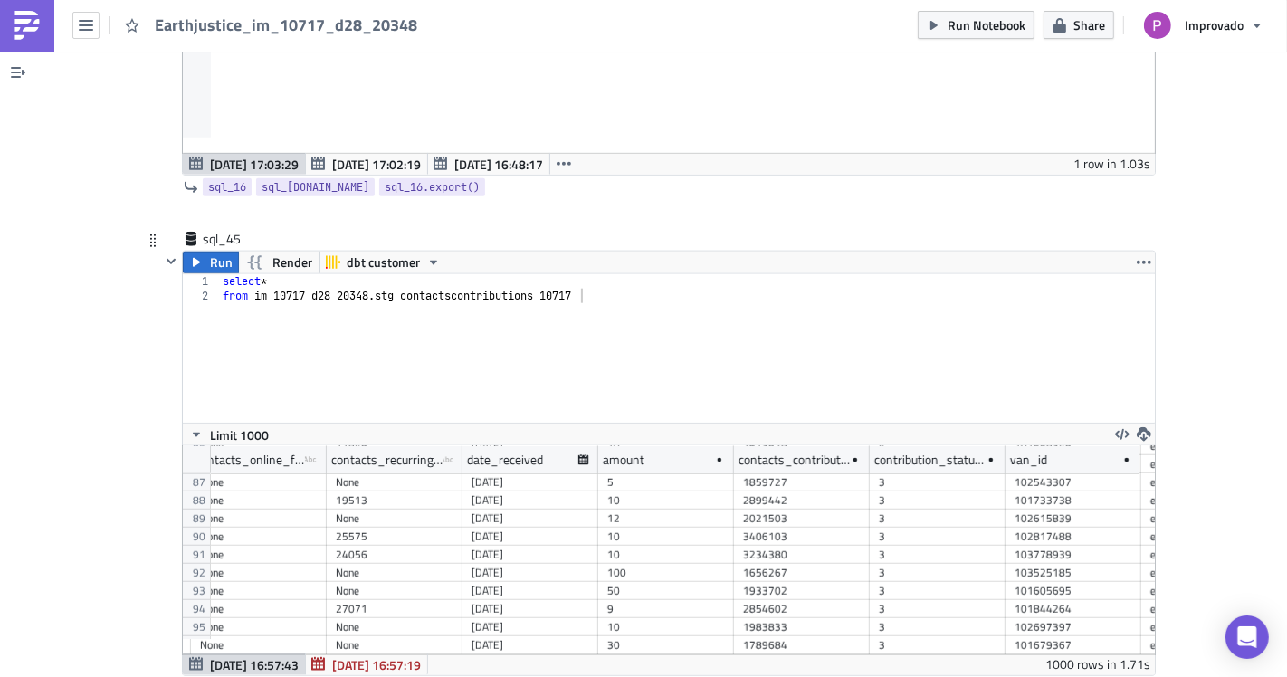
scroll to position [0, 698]
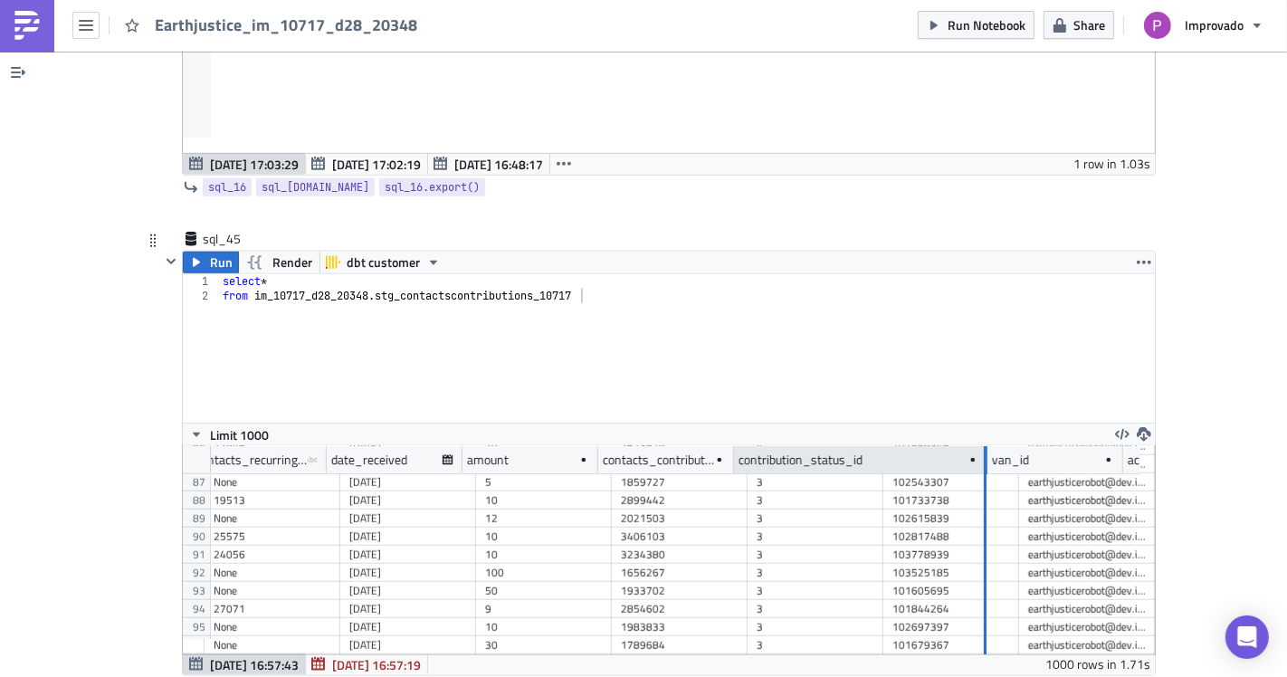
drag, startPoint x: 856, startPoint y: 425, endPoint x: 976, endPoint y: 441, distance: 120.4
click at [983, 446] on div at bounding box center [985, 460] width 5 height 28
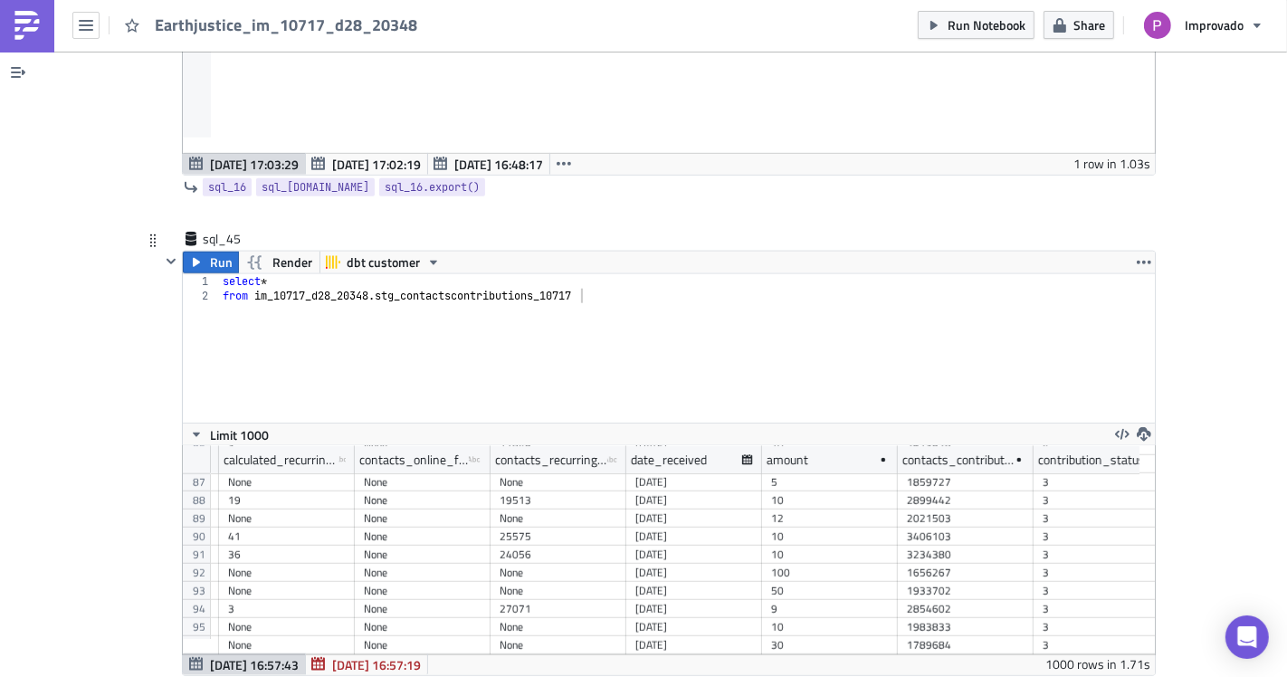
scroll to position [0, 398]
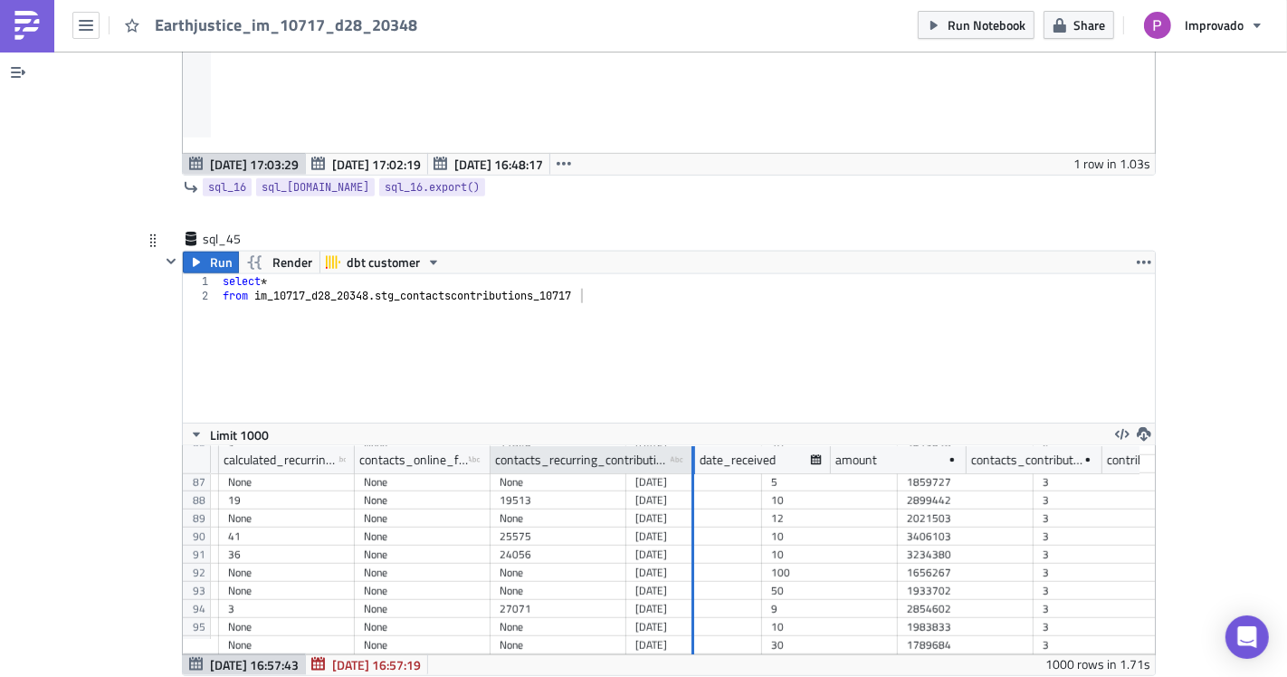
drag, startPoint x: 613, startPoint y: 430, endPoint x: 681, endPoint y: 433, distance: 68.8
click at [690, 446] on div at bounding box center [692, 460] width 5 height 28
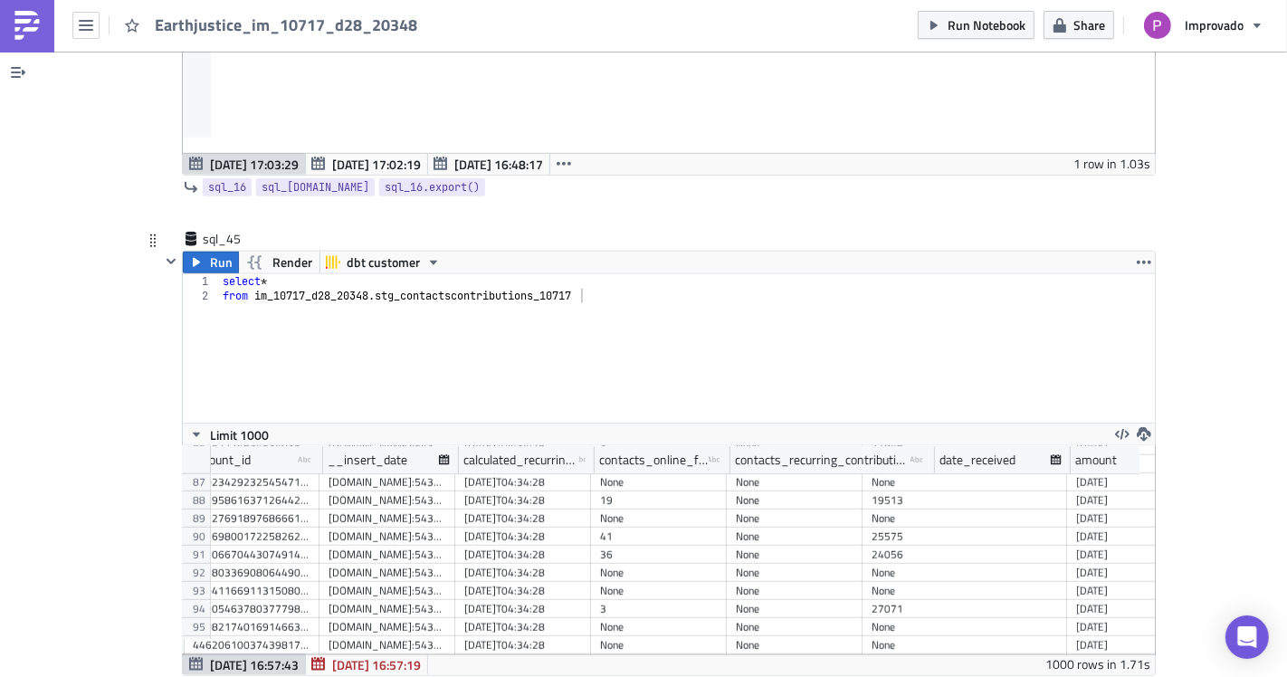
scroll to position [0, 15]
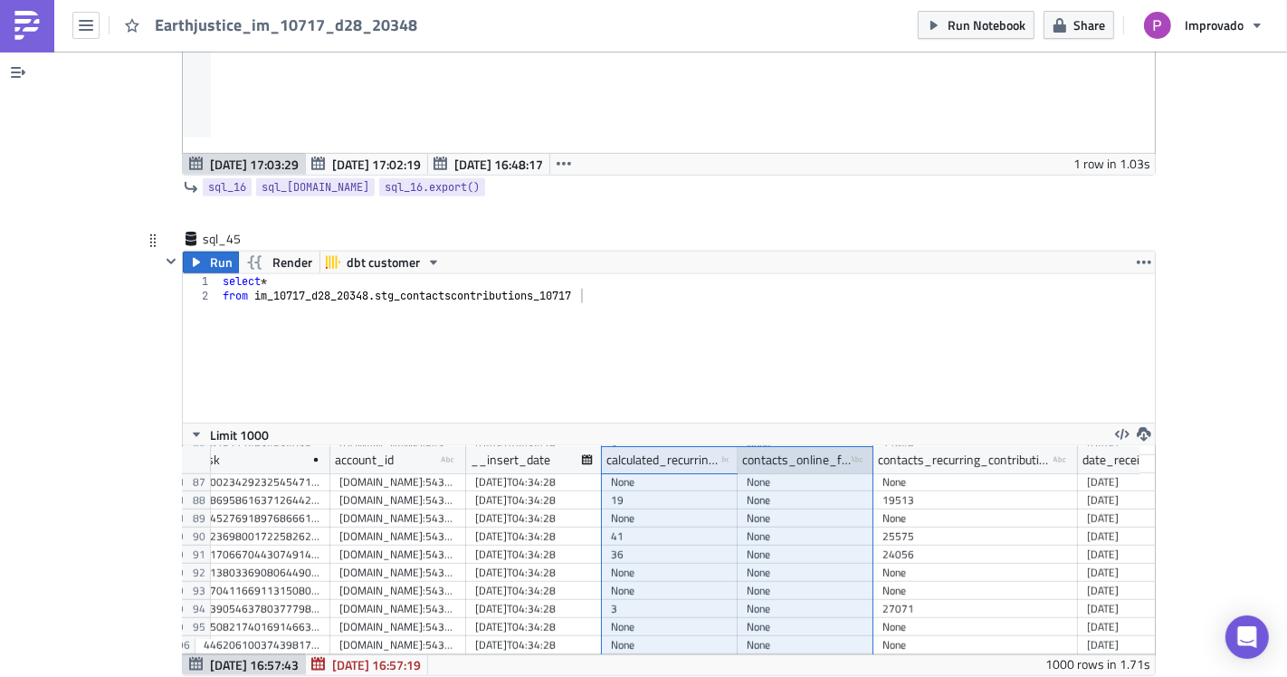
drag, startPoint x: 729, startPoint y: 430, endPoint x: 775, endPoint y: 433, distance: 45.3
click at [775, 446] on div "contacts_online_form_id type-text Created with Sketch." at bounding box center [806, 459] width 136 height 27
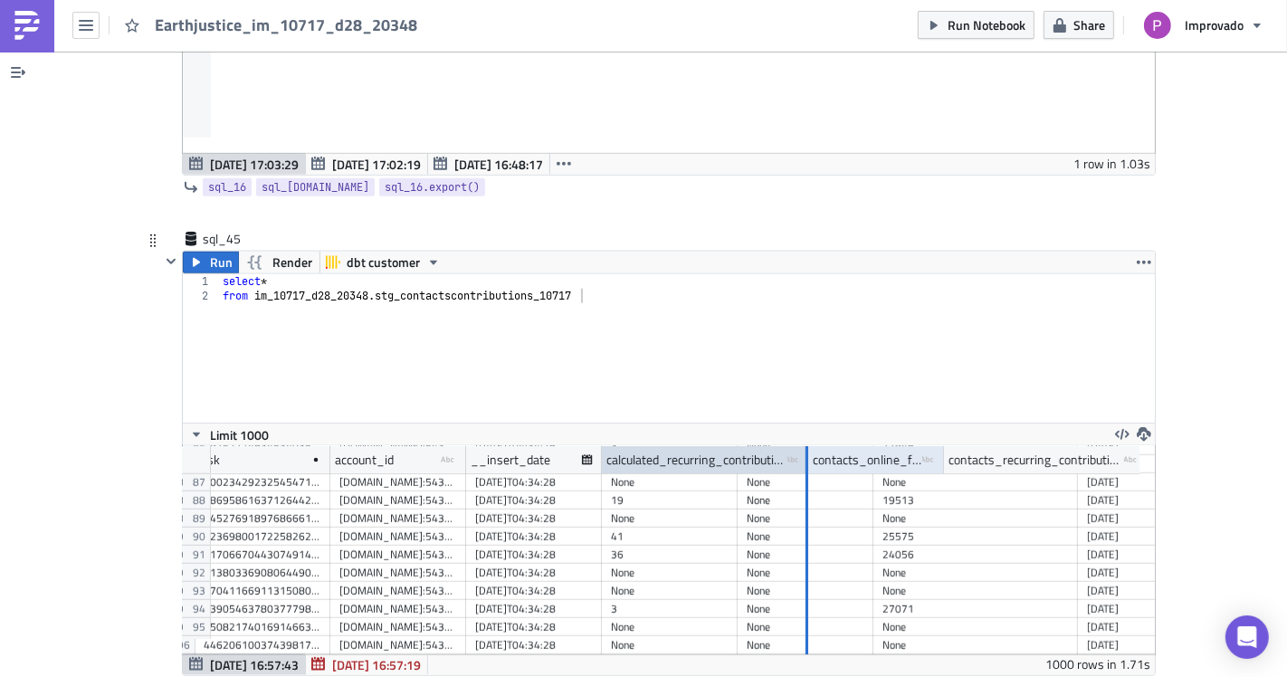
drag, startPoint x: 726, startPoint y: 425, endPoint x: 791, endPoint y: 441, distance: 66.9
click at [804, 446] on div at bounding box center [806, 460] width 5 height 28
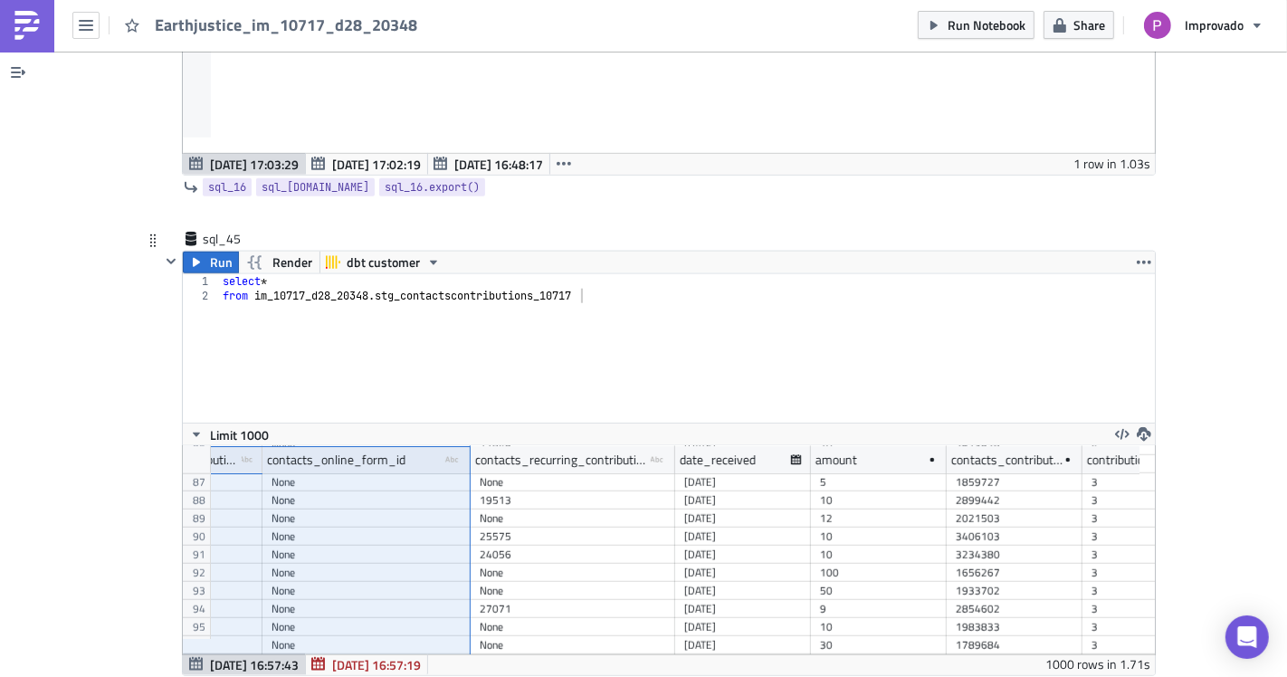
scroll to position [1557, 713]
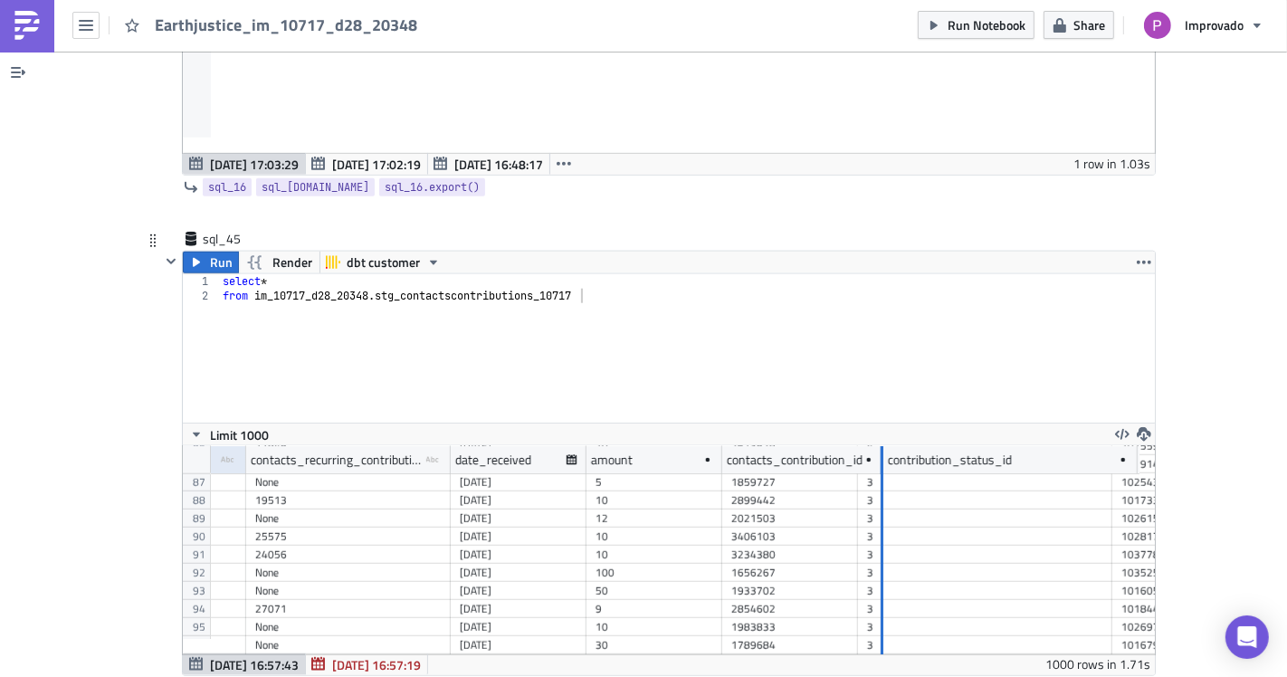
drag, startPoint x: 848, startPoint y: 418, endPoint x: 873, endPoint y: 448, distance: 39.2
click at [873, 448] on div "account_id type-text Created with Sketch. __insert_date calculated_recurring_co…" at bounding box center [669, 550] width 972 height 208
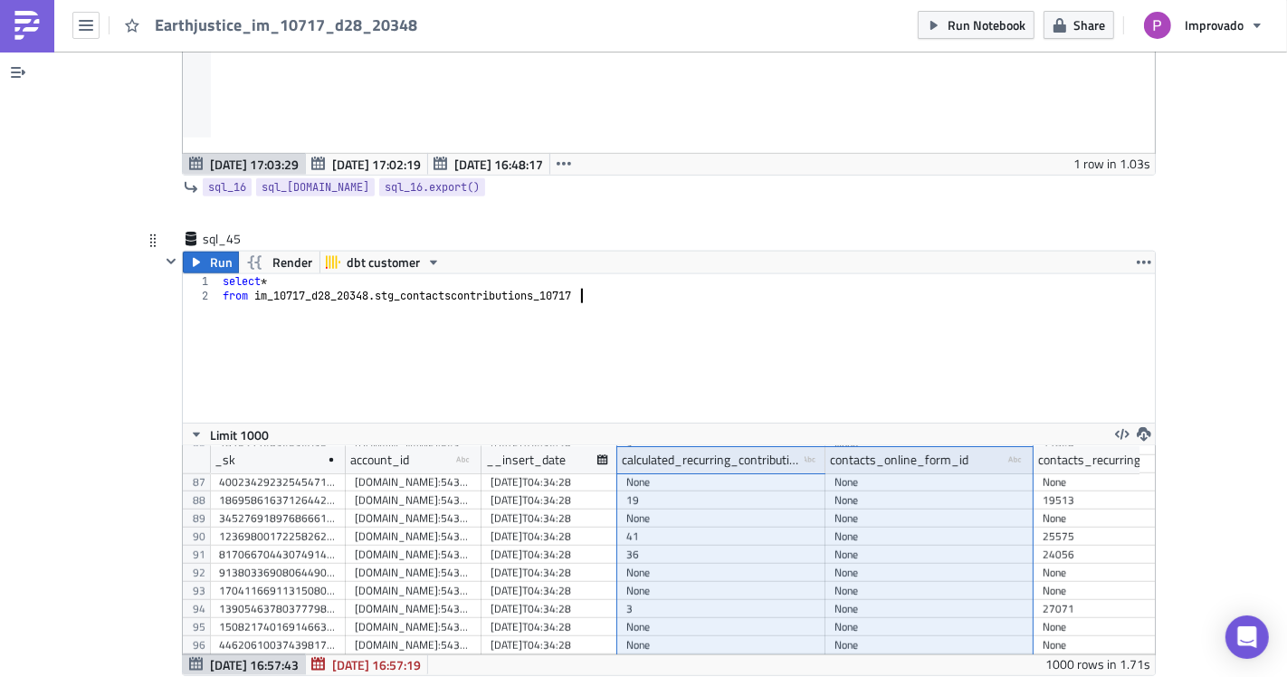
click at [374, 357] on div "select * from im_10717_d28_20348 . stg_contactscontributions_10717" at bounding box center [687, 362] width 936 height 177
click at [422, 334] on div "select * from im_10717_d28_20348 . stg_contactscontributions_10717" at bounding box center [687, 362] width 936 height 177
click at [585, 274] on div "select * from im_10717_d28_20348 . stg_contactscontributions_10717" at bounding box center [687, 362] width 936 height 177
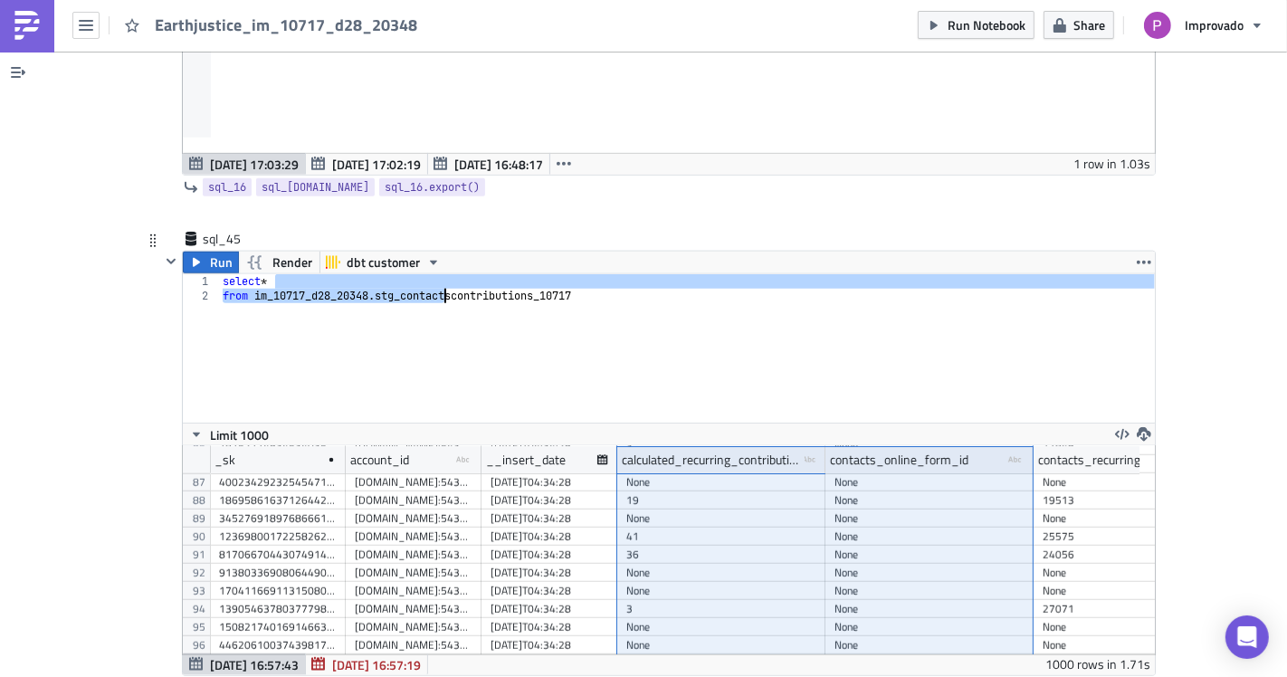
drag, startPoint x: 585, startPoint y: 258, endPoint x: 395, endPoint y: 263, distance: 190.1
click at [395, 274] on div "select * from im_10717_d28_20348 . stg_contactscontributions_10717" at bounding box center [687, 362] width 936 height 177
click at [369, 274] on div "select * from im_10717_d28_20348 . stg_contactscontributions_10717" at bounding box center [687, 348] width 936 height 148
type textarea "from im_10717_d28_20348.stg_contactscontributions_10717"
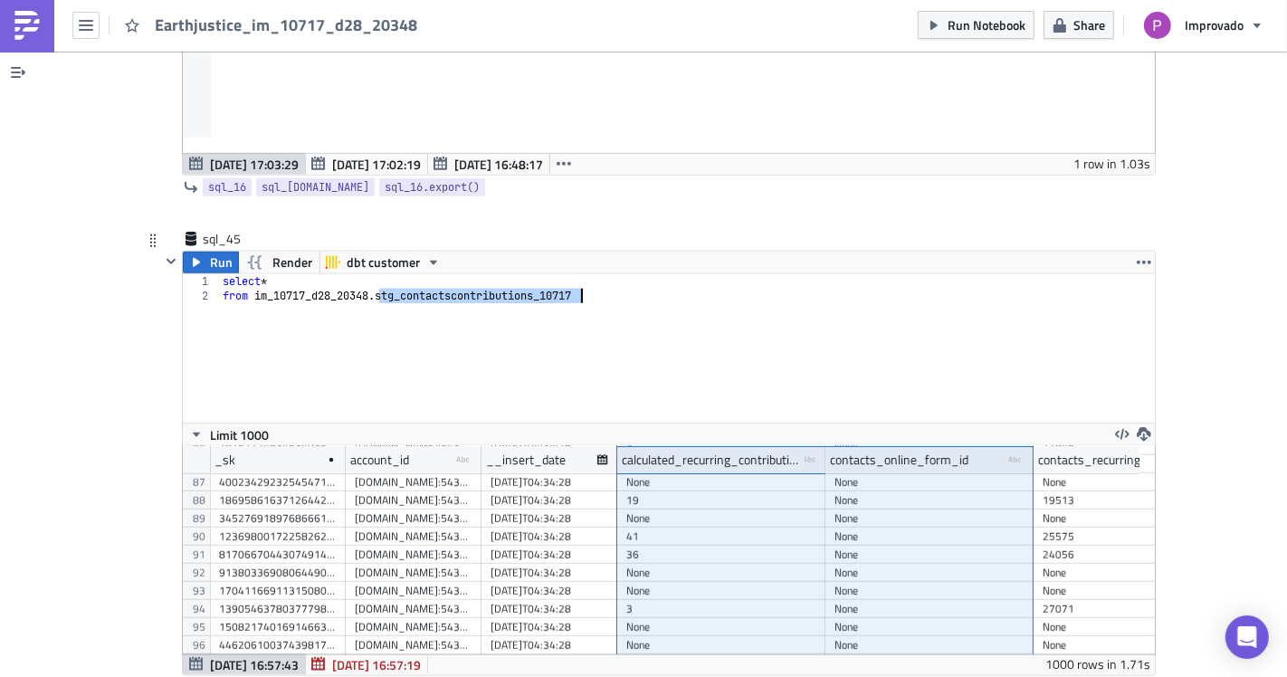
drag, startPoint x: 385, startPoint y: 268, endPoint x: 579, endPoint y: 266, distance: 194.6
click at [579, 274] on div "select * from im_10717_d28_20348 . stg_contactscontributions_10717" at bounding box center [687, 362] width 936 height 177
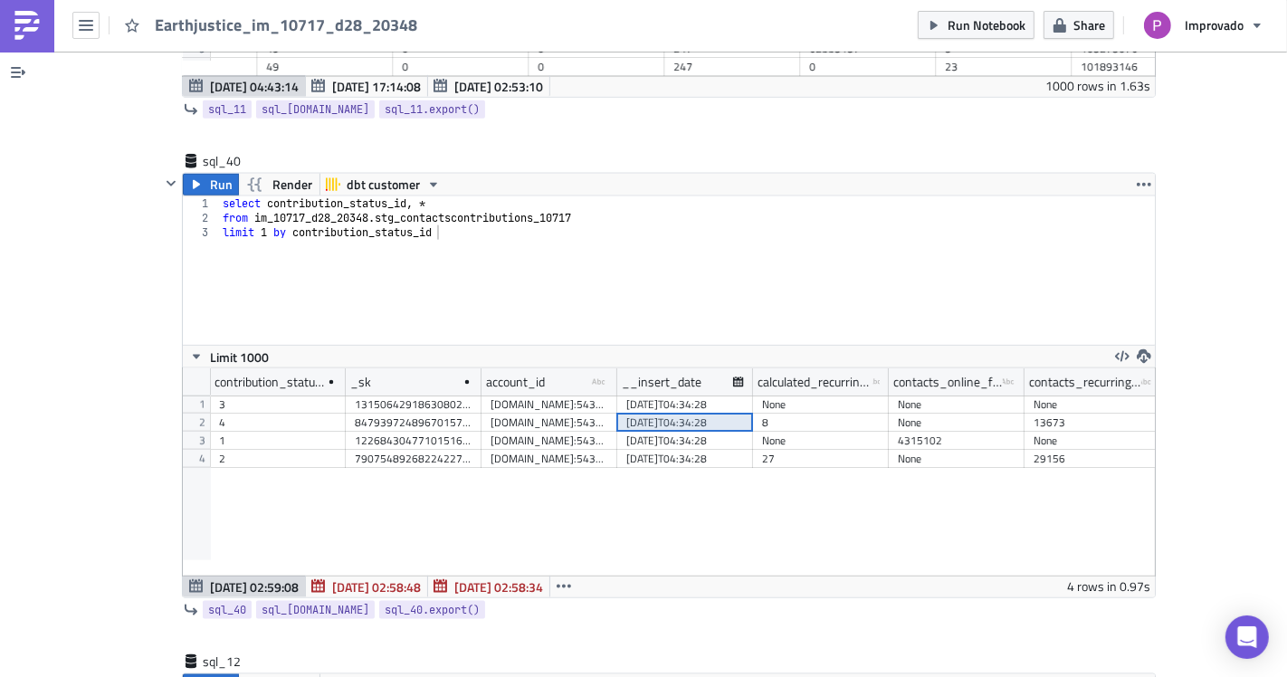
scroll to position [7741, 0]
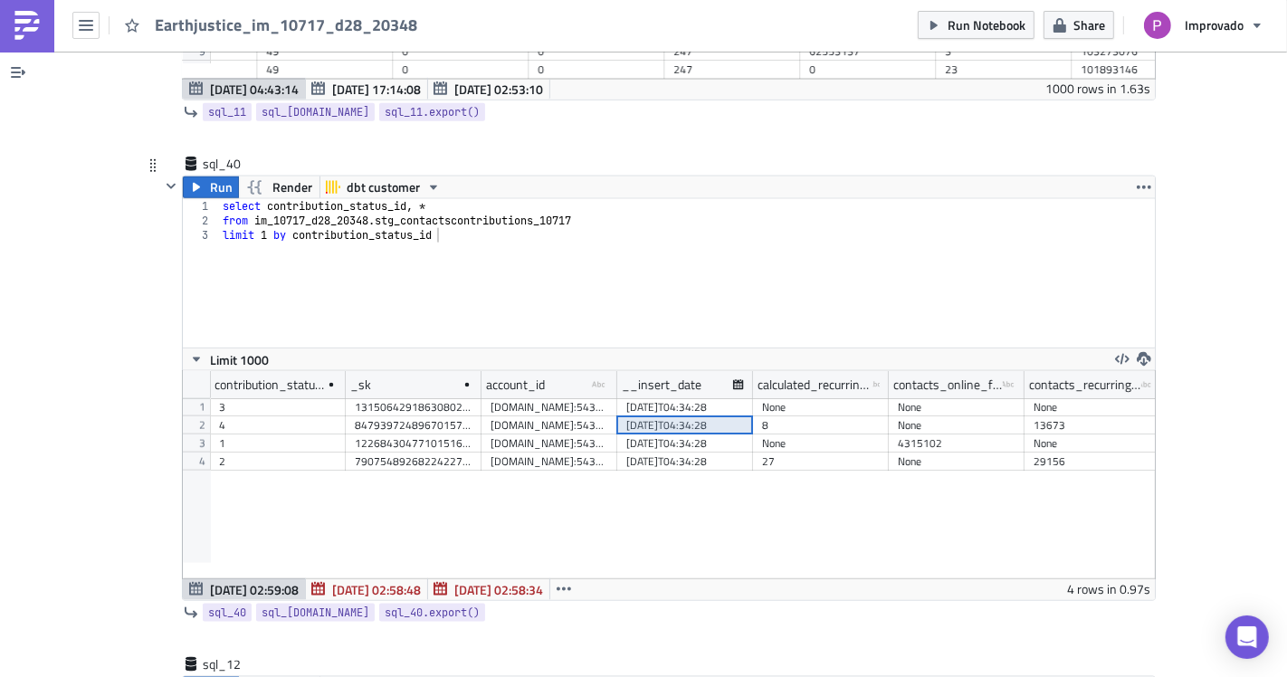
click at [726, 253] on div "select contribution_status_id , * from im_10717_d28_20348 . stg_contactscontrib…" at bounding box center [687, 287] width 936 height 177
click at [428, 248] on div "select contribution_status_id , * from im_10717_d28_20348 . stg_contactscontrib…" at bounding box center [687, 287] width 936 height 177
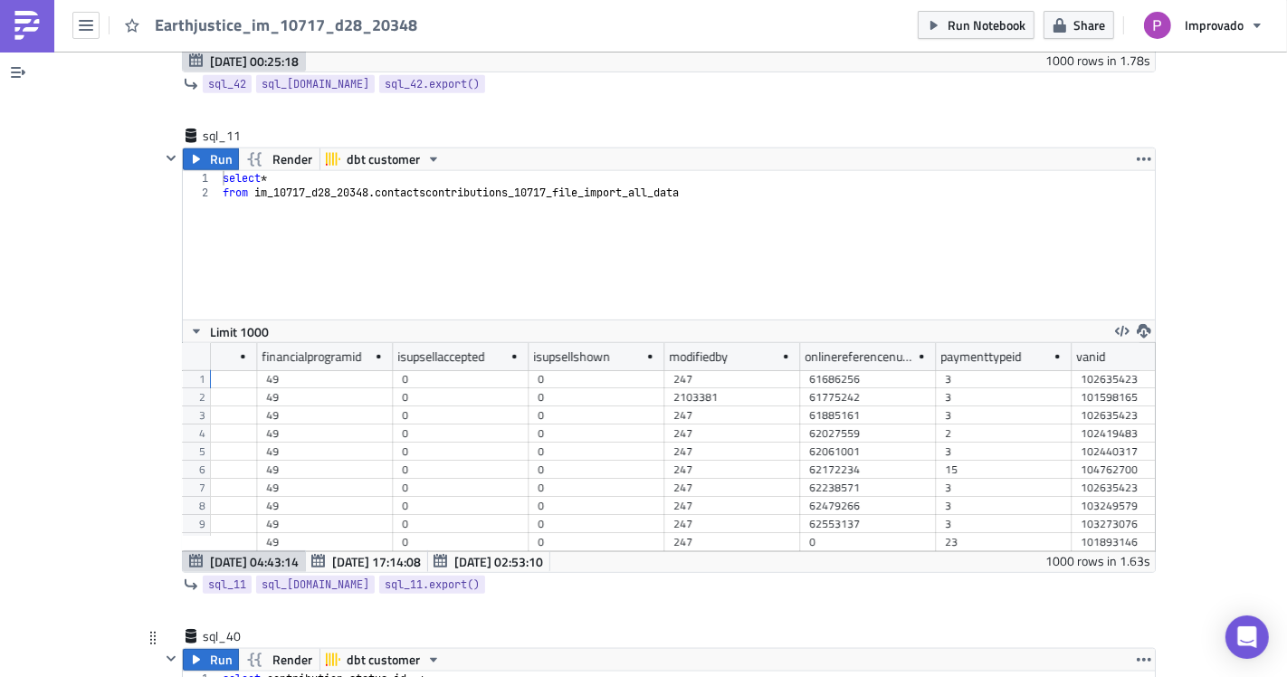
scroll to position [7239, 0]
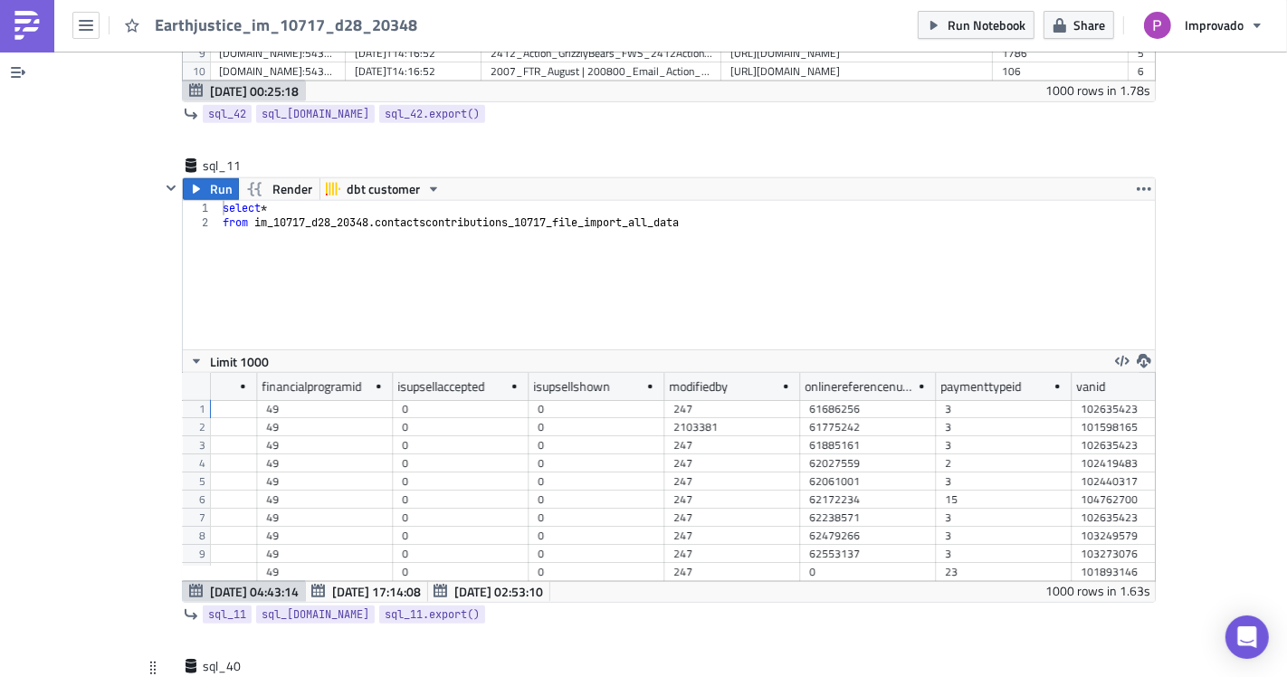
type textarea "from im_10717_d28_20348.contactscontributions_10717_file_import_all_data"
click at [411, 248] on div "select * from im_10717_d28_20348 . contactscontributions_10717_file_import_all_…" at bounding box center [687, 289] width 936 height 177
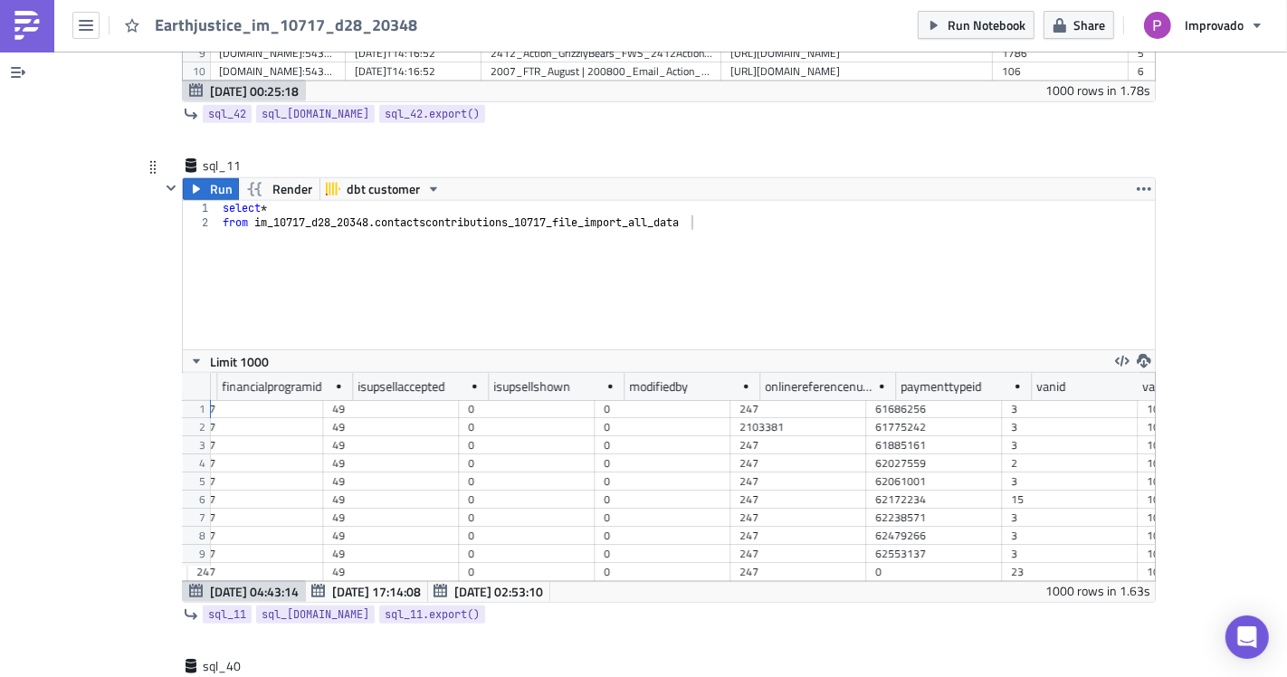
scroll to position [0, 3750]
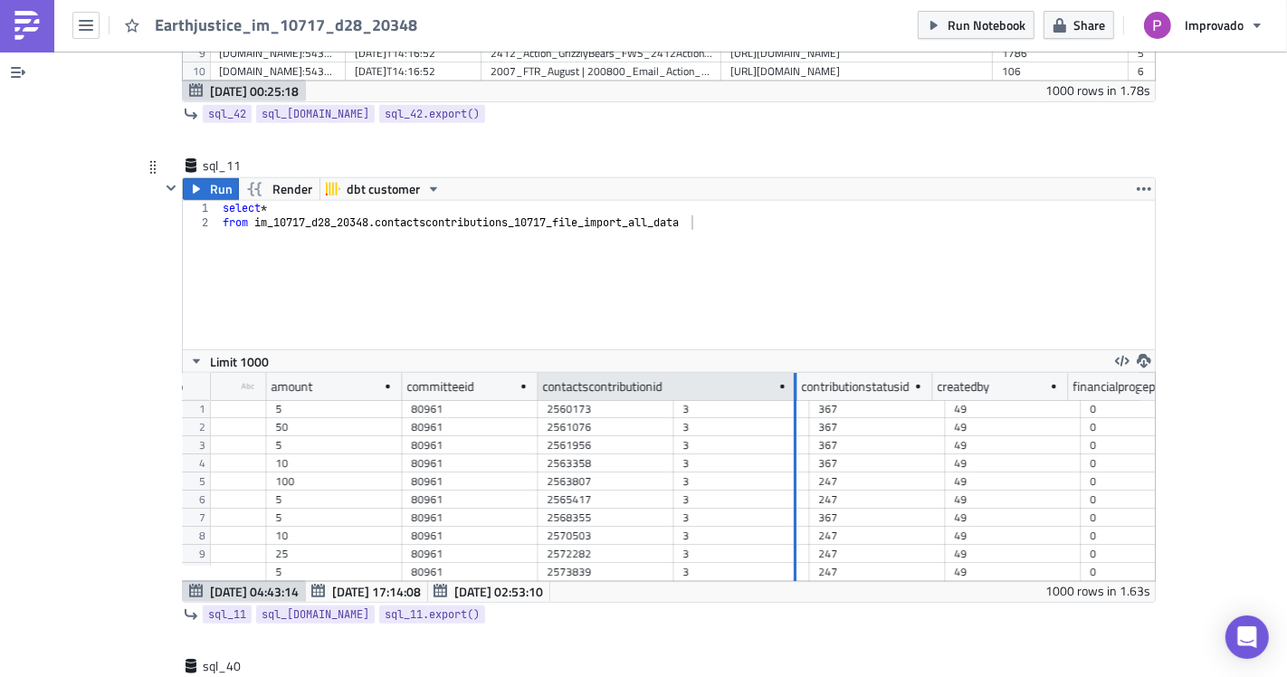
drag, startPoint x: 662, startPoint y: 367, endPoint x: 780, endPoint y: 381, distance: 118.5
click at [794, 381] on div at bounding box center [795, 387] width 3 height 28
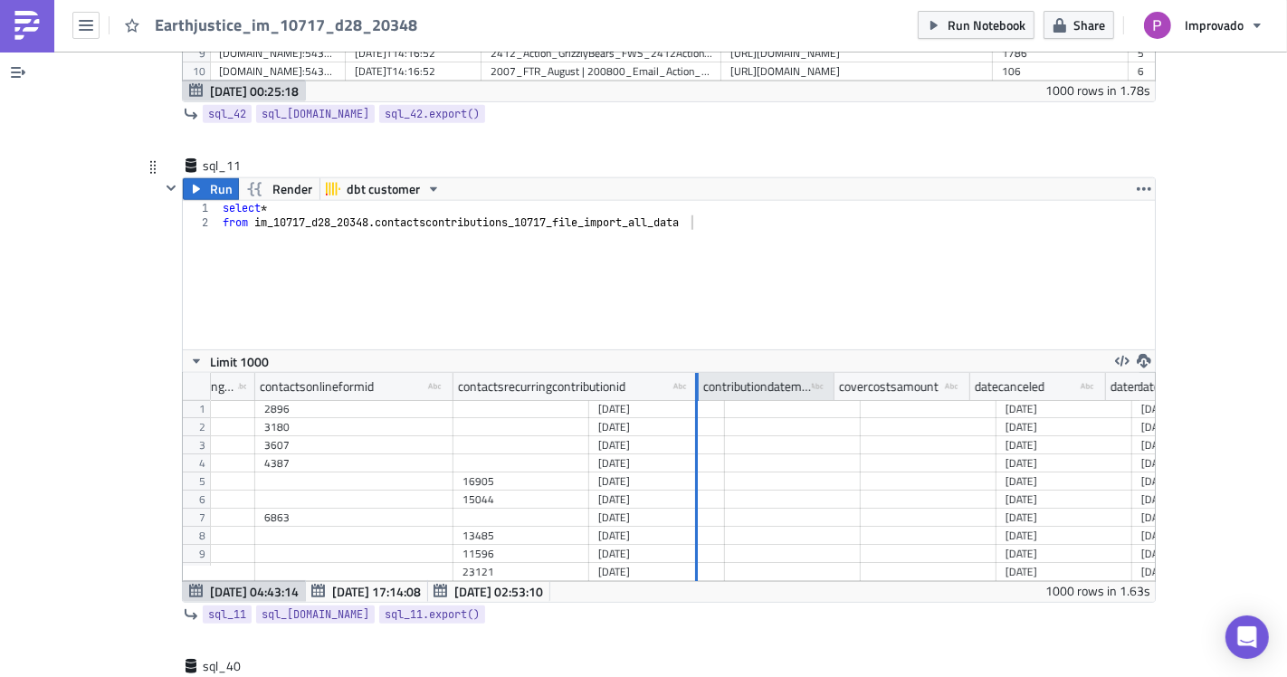
drag, startPoint x: 580, startPoint y: 368, endPoint x: 690, endPoint y: 375, distance: 109.7
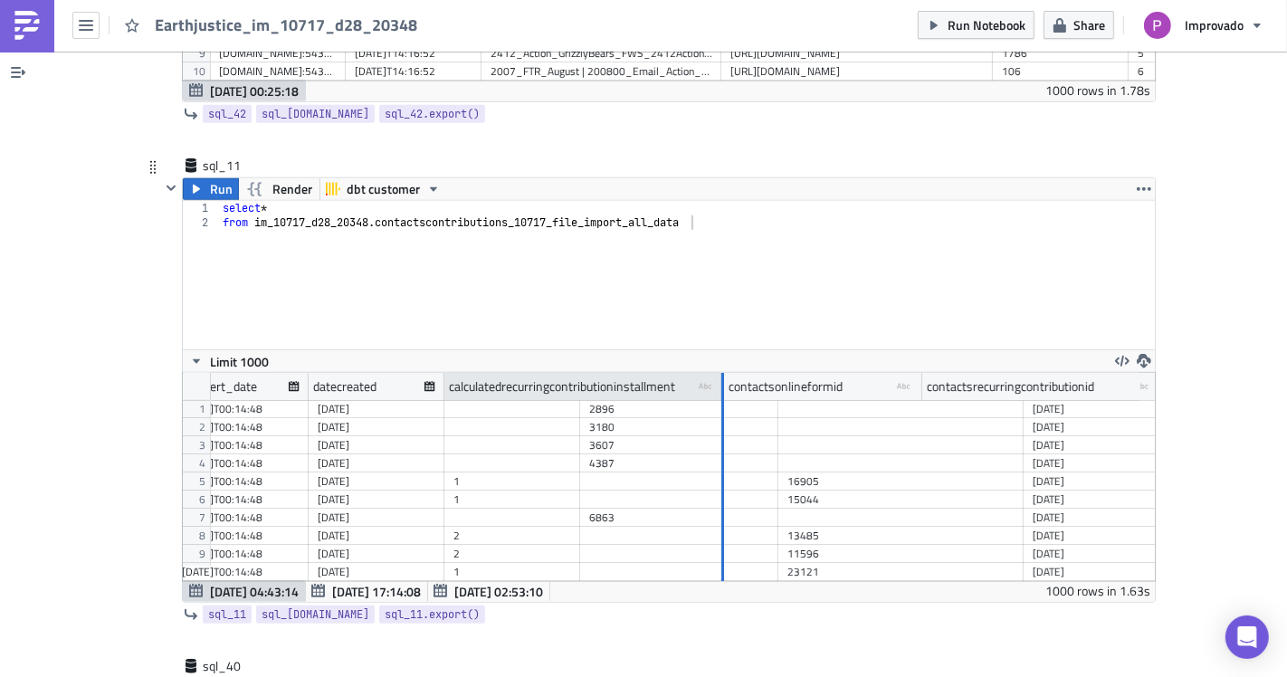
drag, startPoint x: 569, startPoint y: 366, endPoint x: 713, endPoint y: 374, distance: 144.1
click at [721, 374] on div at bounding box center [722, 387] width 3 height 28
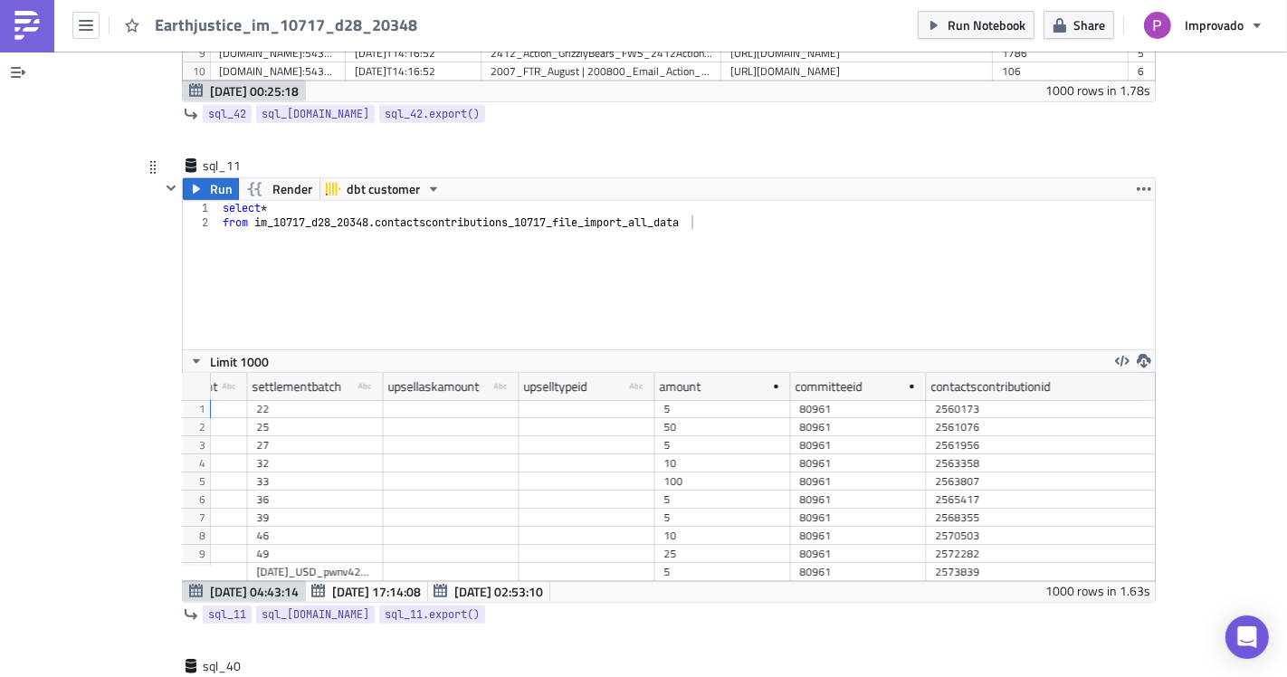
click at [809, 262] on div "select * from im_10717_d28_20348 . contactscontributions_10717_file_import_all_…" at bounding box center [687, 289] width 936 height 177
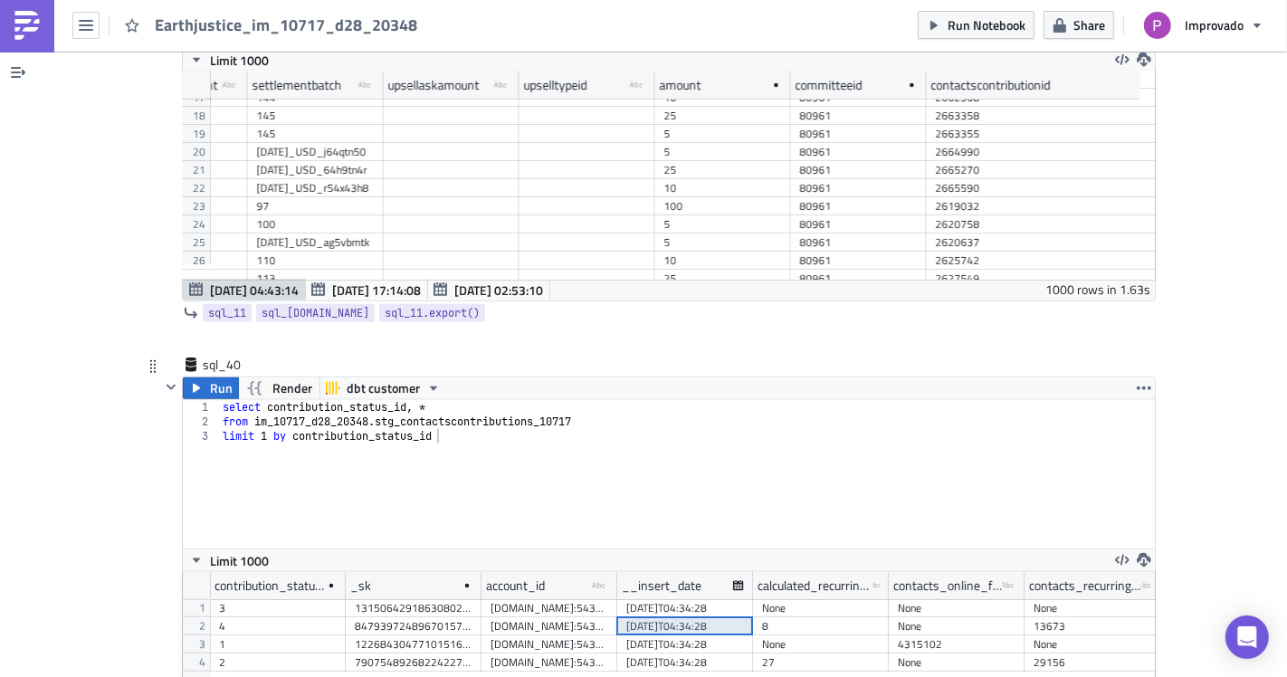
click at [219, 405] on div "select contribution_status_id , * from im_10717_d28_20348 . stg_contactscontrib…" at bounding box center [687, 488] width 936 height 177
click at [219, 414] on div "select contribution_status_id , * --from im_10717_d28_20348.stg_contactscontrib…" at bounding box center [687, 488] width 936 height 177
drag, startPoint x: 603, startPoint y: 404, endPoint x: 602, endPoint y: 421, distance: 17.2
click at [605, 404] on div "select contribution_status_id , * --from im_10717_d28_20348.stg_contactscontrib…" at bounding box center [687, 488] width 936 height 177
type textarea "--from im_10717_d28_20348.stg_contactscontributions_10717"
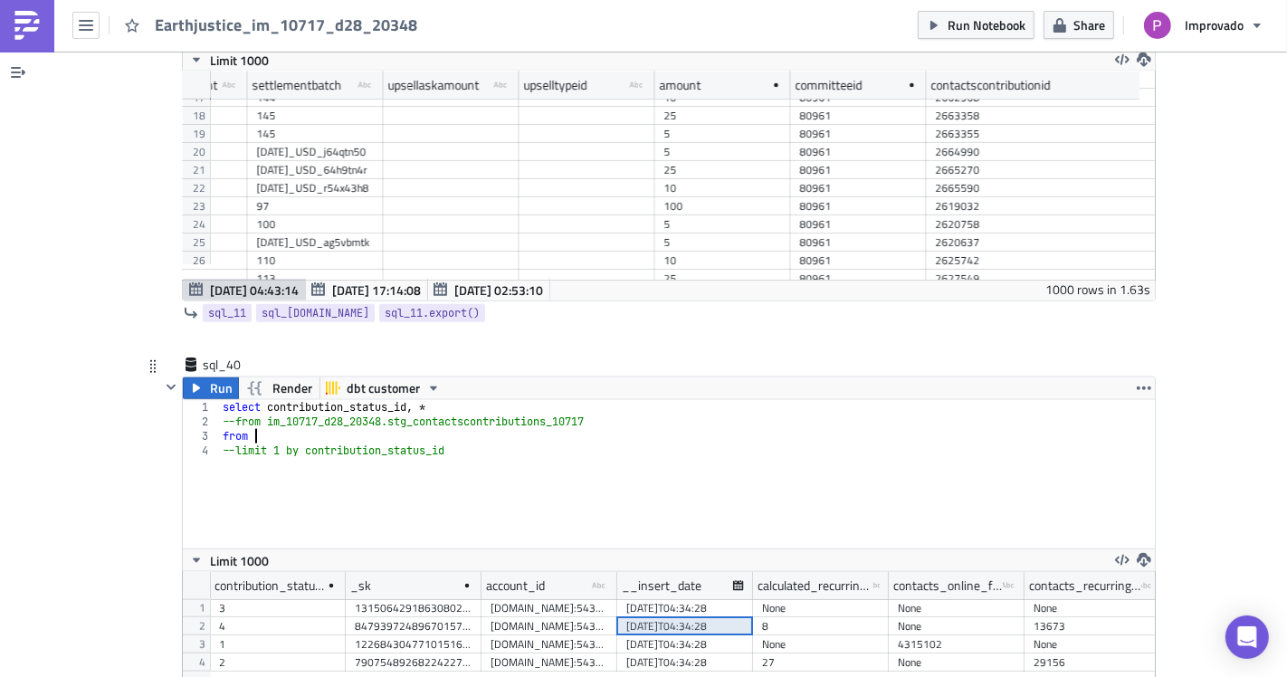
paste textarea "contactscontributions_10717_redshift_all_data"
drag, startPoint x: 261, startPoint y: 405, endPoint x: 386, endPoint y: 403, distance: 124.9
click at [386, 403] on div "select contribution_status_id , * --from im_10717_d28_20348.stg_contactscontrib…" at bounding box center [687, 488] width 936 height 177
click at [247, 412] on div "select contribution_status_id , * --from im_10717_d28_20348.stg_contactscontrib…" at bounding box center [687, 488] width 936 height 177
paste textarea "im_10717_d28_20348."
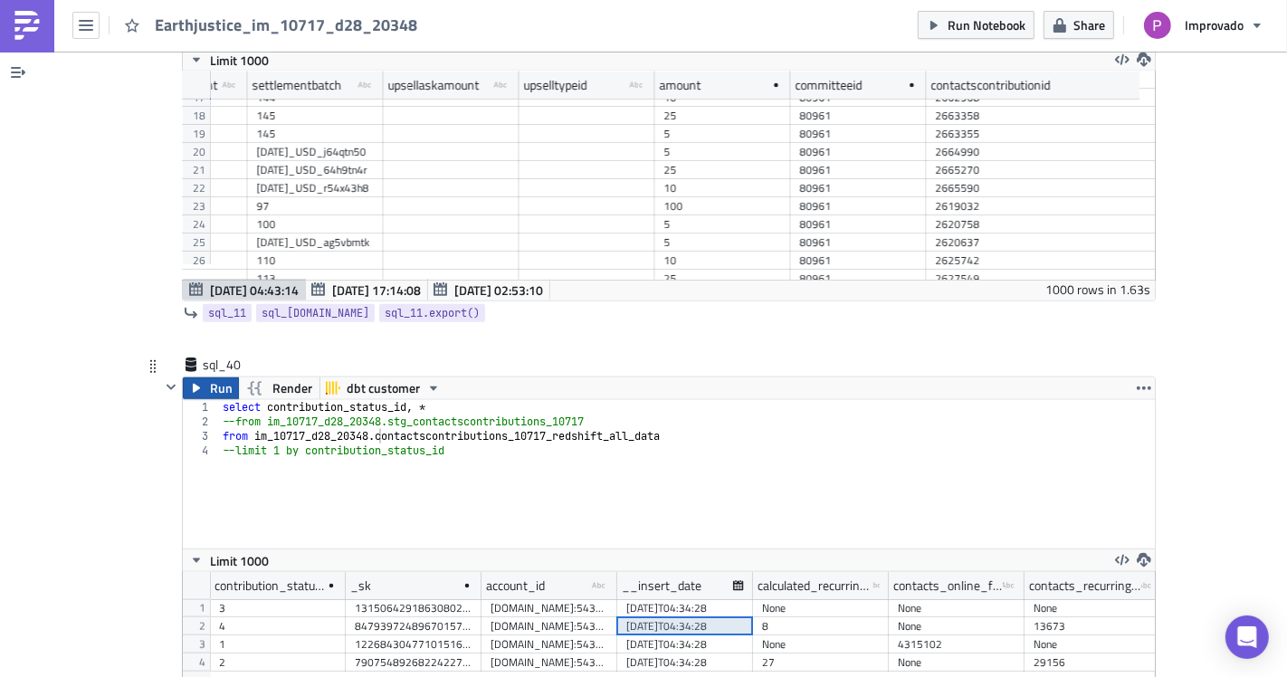
click at [214, 377] on span "Run" at bounding box center [221, 388] width 23 height 22
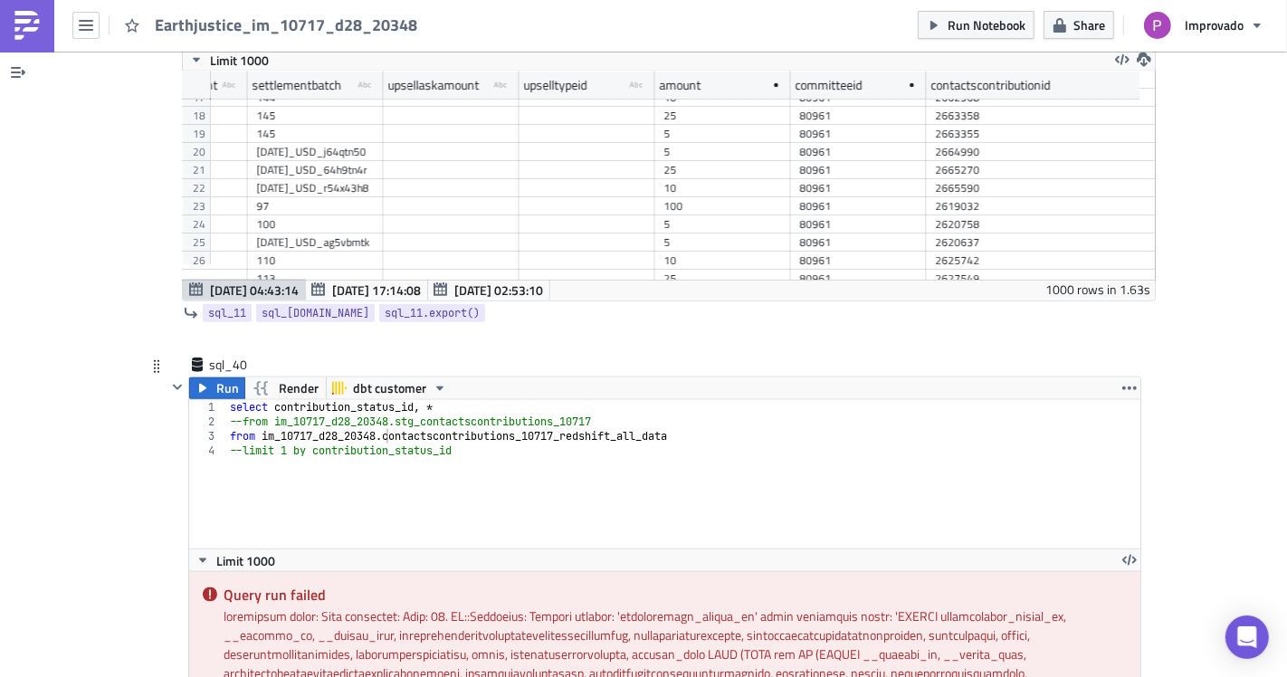
click at [407, 508] on div "select contribution_status_id , * --from im_10717_d28_20348.stg_contactscontrib…" at bounding box center [683, 488] width 915 height 177
click at [308, 438] on div "select contribution_status_id , * --from im_10717_d28_20348.stg_contactscontrib…" at bounding box center [683, 488] width 915 height 177
drag, startPoint x: 266, startPoint y: 391, endPoint x: 416, endPoint y: 389, distance: 150.2
click at [416, 400] on div "select contribution_status_id , * --from im_10717_d28_20348.stg_contactscontrib…" at bounding box center [683, 488] width 915 height 177
click at [216, 377] on span "Run" at bounding box center [227, 388] width 23 height 22
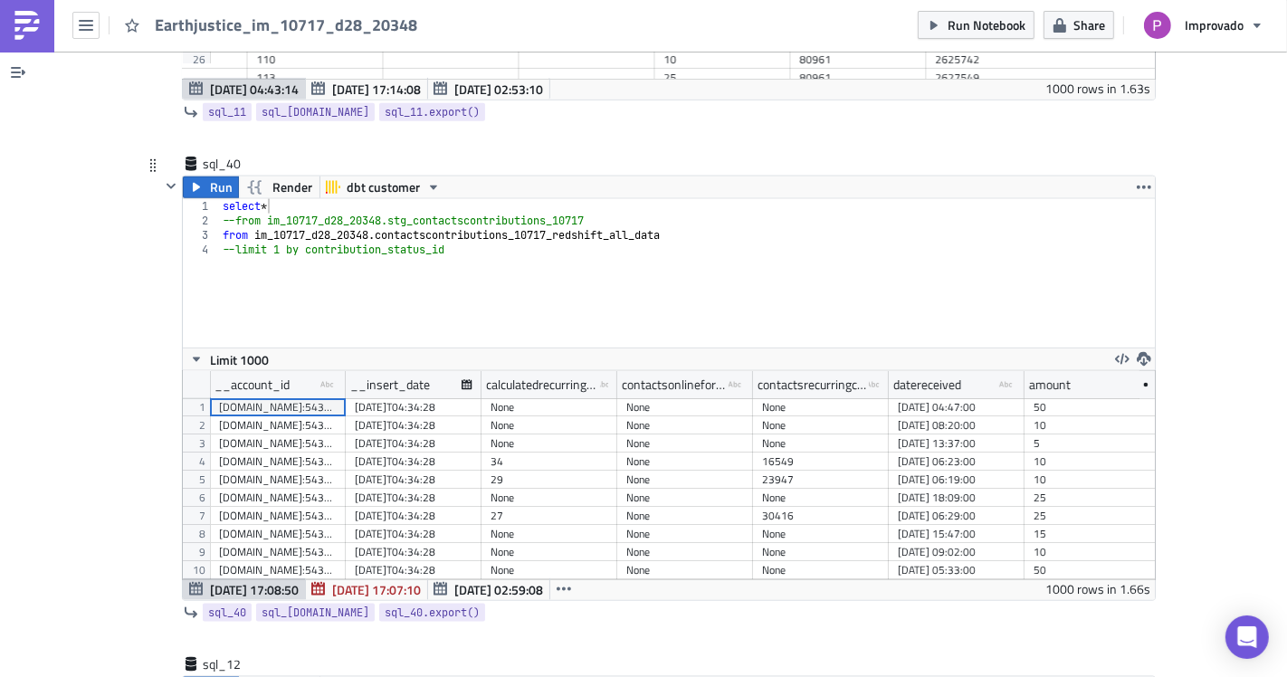
scroll to position [208, 972]
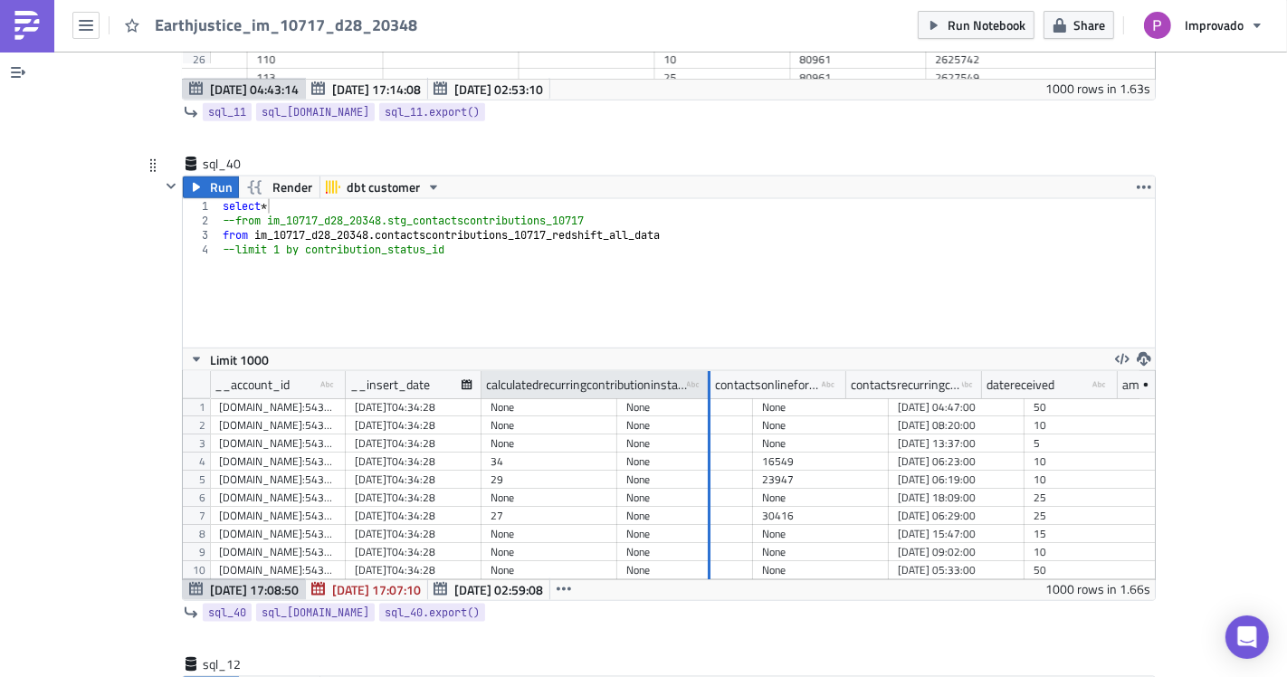
drag, startPoint x: 606, startPoint y: 361, endPoint x: 717, endPoint y: 375, distance: 111.2
click at [710, 375] on div at bounding box center [709, 385] width 3 height 28
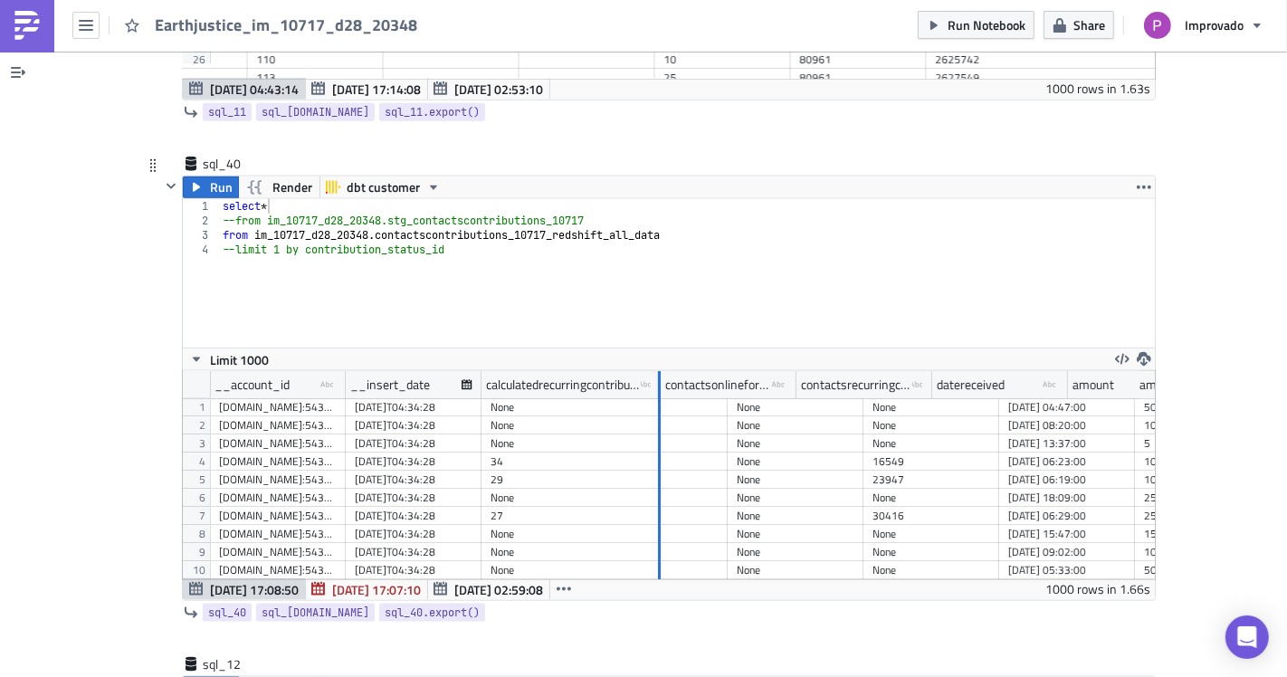
drag, startPoint x: 717, startPoint y: 375, endPoint x: 624, endPoint y: 407, distance: 98.7
click at [648, 390] on div "__account_id type-text Created with Sketch. __insert_date calculatedrecurringco…" at bounding box center [669, 475] width 972 height 208
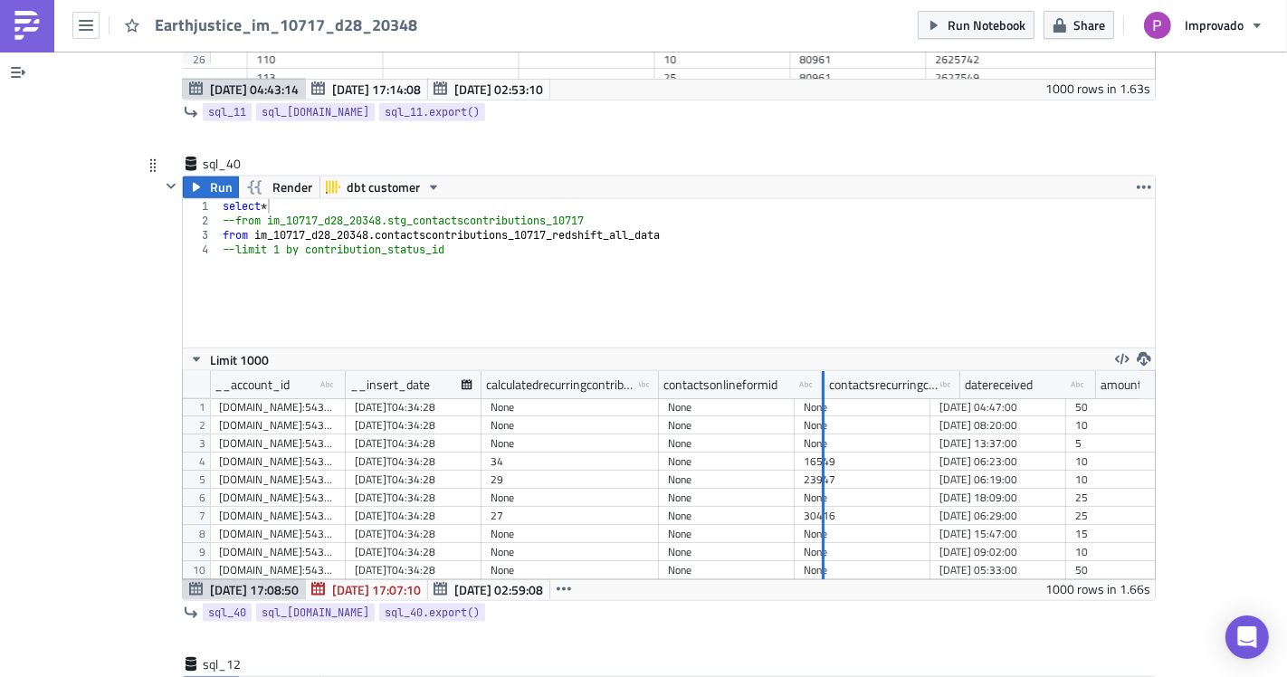
drag, startPoint x: 900, startPoint y: 376, endPoint x: 804, endPoint y: 405, distance: 100.2
click at [822, 378] on div at bounding box center [823, 385] width 3 height 28
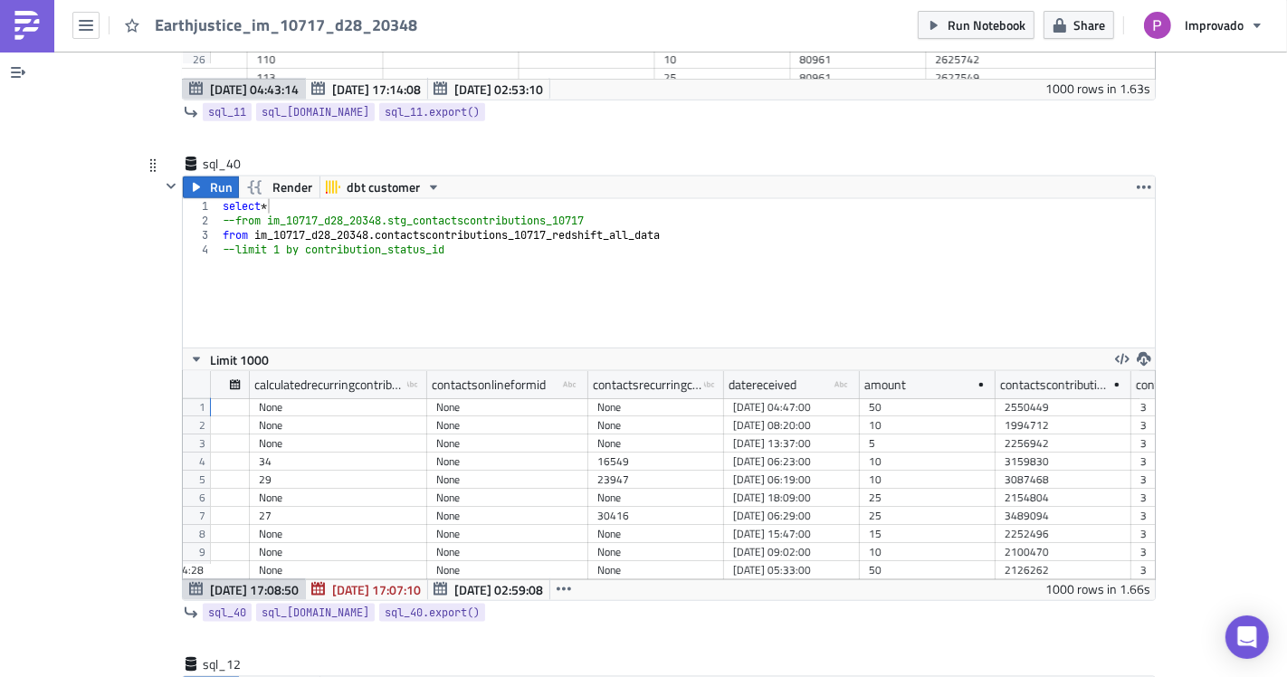
scroll to position [0, 253]
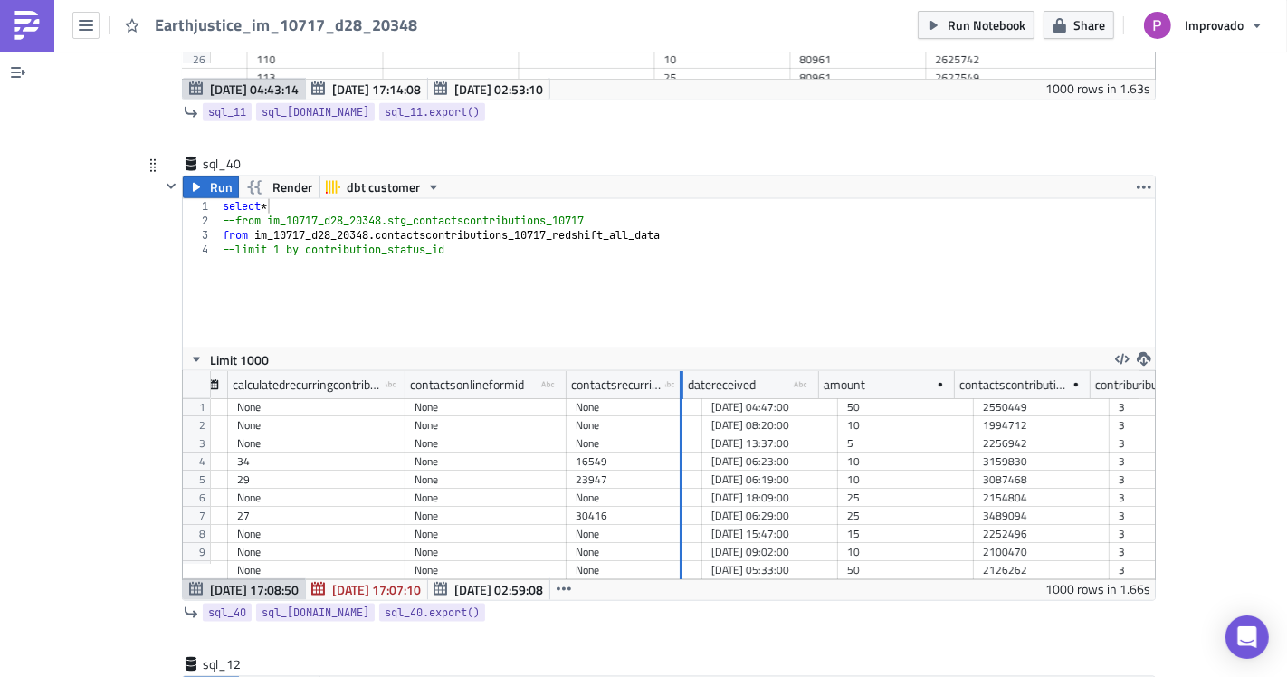
drag, startPoint x: 692, startPoint y: 364, endPoint x: 673, endPoint y: 381, distance: 25.6
click at [673, 381] on div "__account_id type-text Created with Sketch. __insert_date calculatedrecurringco…" at bounding box center [669, 475] width 972 height 208
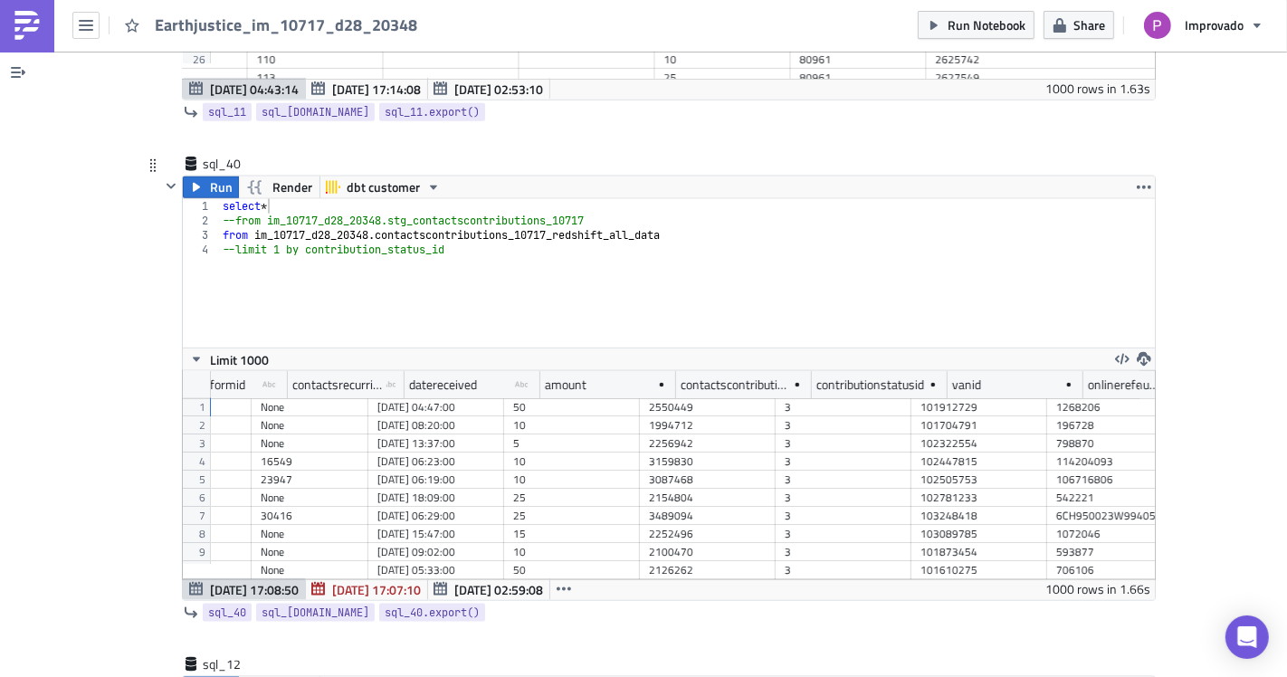
scroll to position [0, 568]
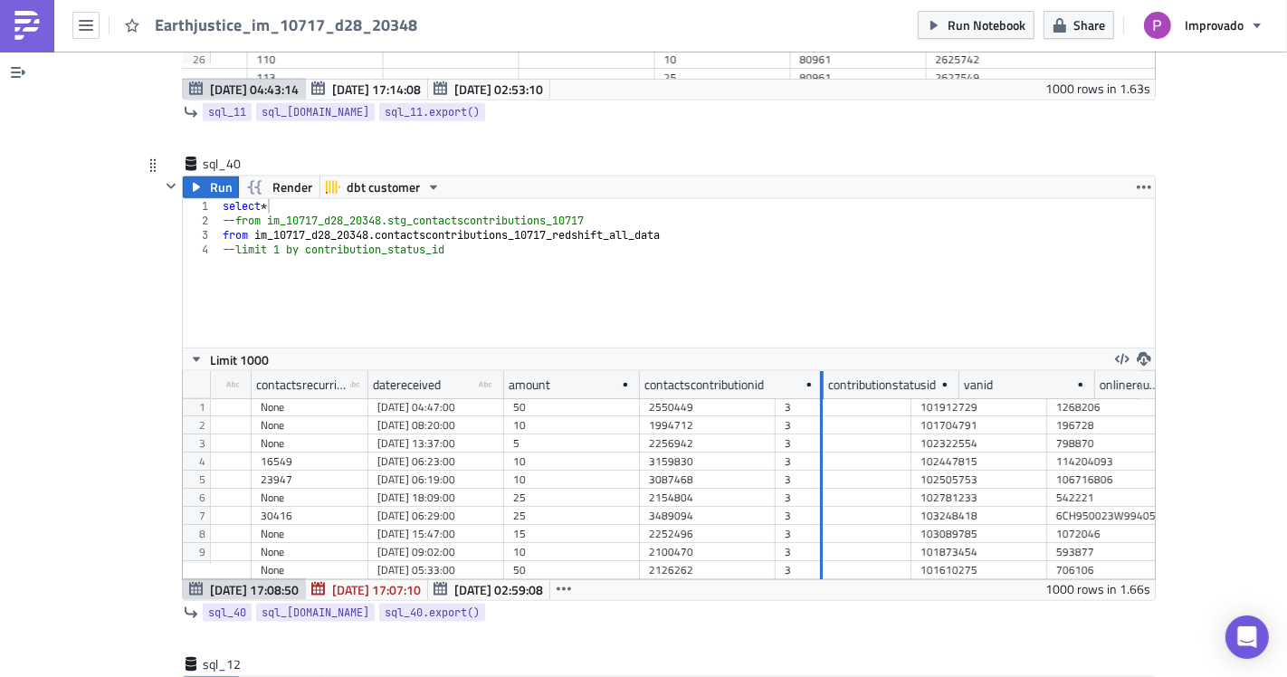
drag, startPoint x: 762, startPoint y: 360, endPoint x: 797, endPoint y: 384, distance: 42.4
click at [797, 384] on div "__account_id type-text Created with Sketch. __insert_date calculatedrecurringco…" at bounding box center [669, 475] width 972 height 208
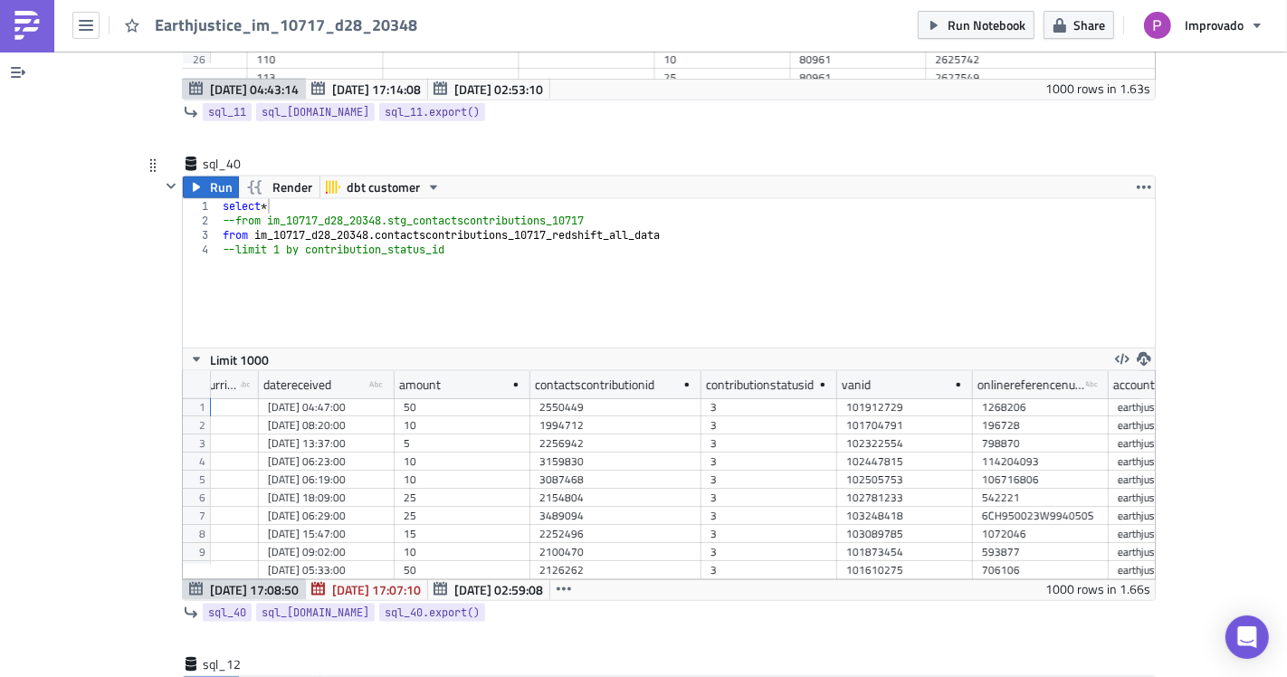
scroll to position [0, 709]
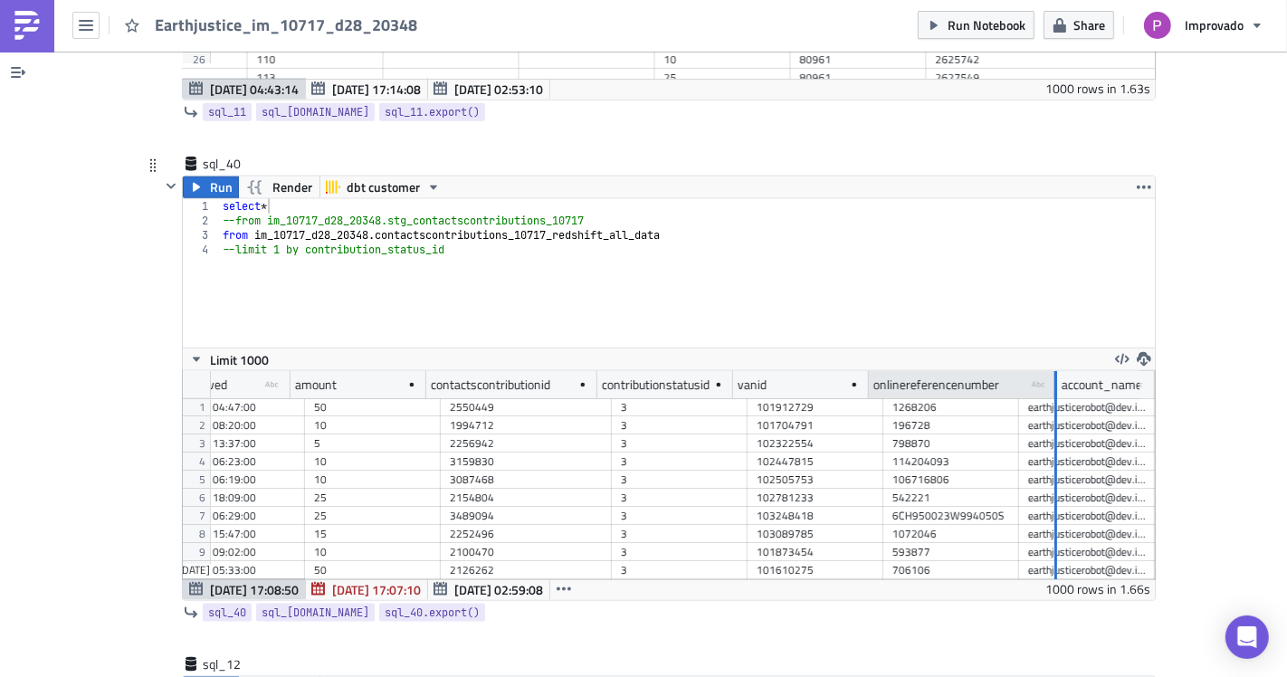
drag, startPoint x: 992, startPoint y: 360, endPoint x: 1028, endPoint y: 374, distance: 38.7
click at [1052, 374] on div at bounding box center [1054, 385] width 5 height 28
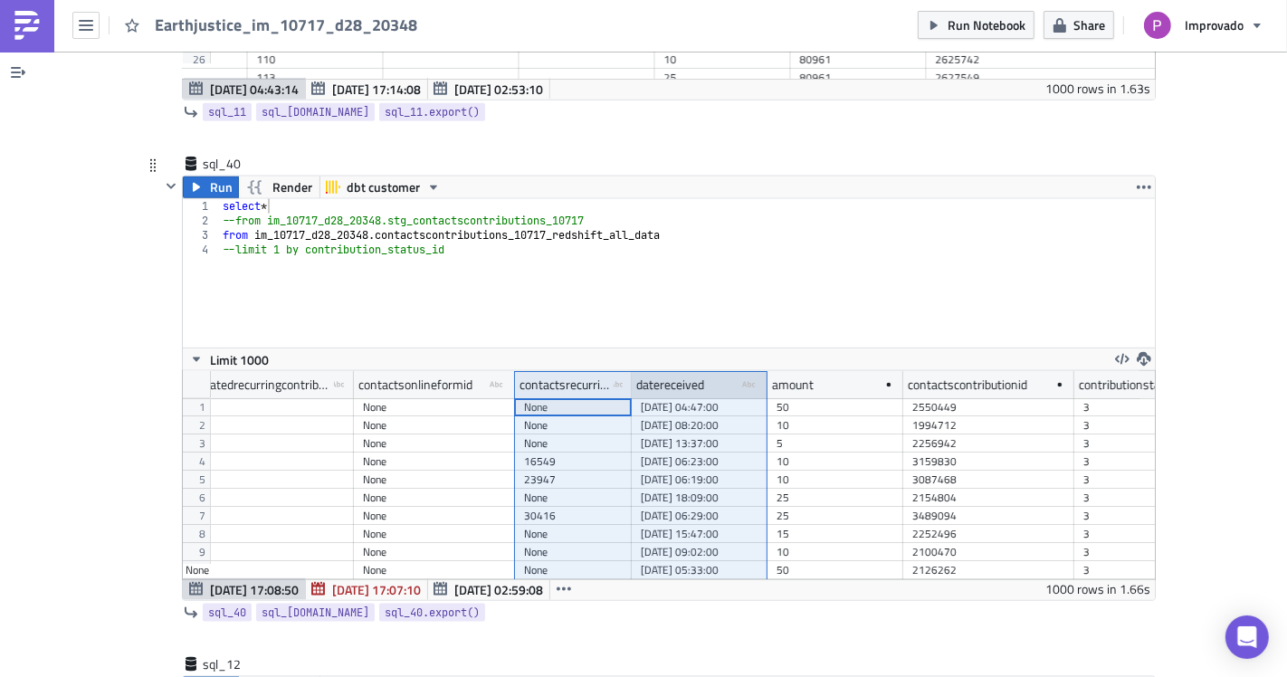
drag, startPoint x: 623, startPoint y: 363, endPoint x: 728, endPoint y: 377, distance: 106.9
click at [728, 377] on div "datereceived type-text Created with Sketch." at bounding box center [700, 384] width 136 height 27
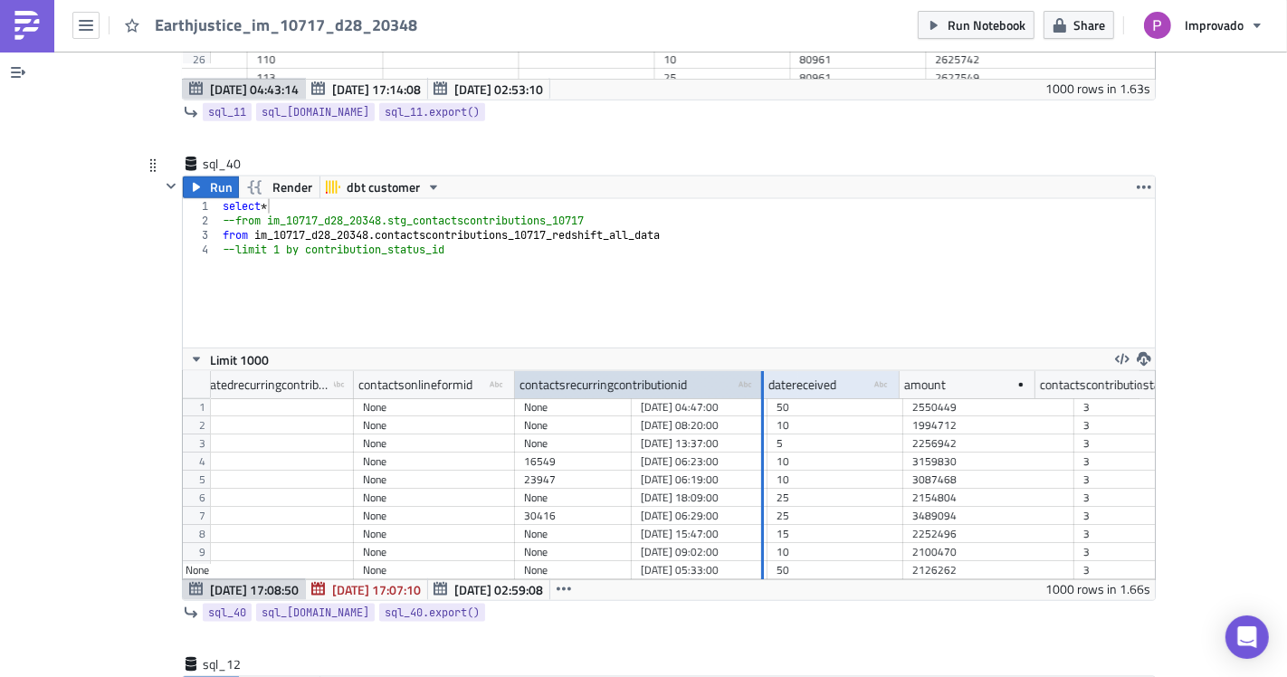
drag, startPoint x: 620, startPoint y: 360, endPoint x: 750, endPoint y: 374, distance: 131.0
click at [759, 374] on div at bounding box center [761, 385] width 5 height 28
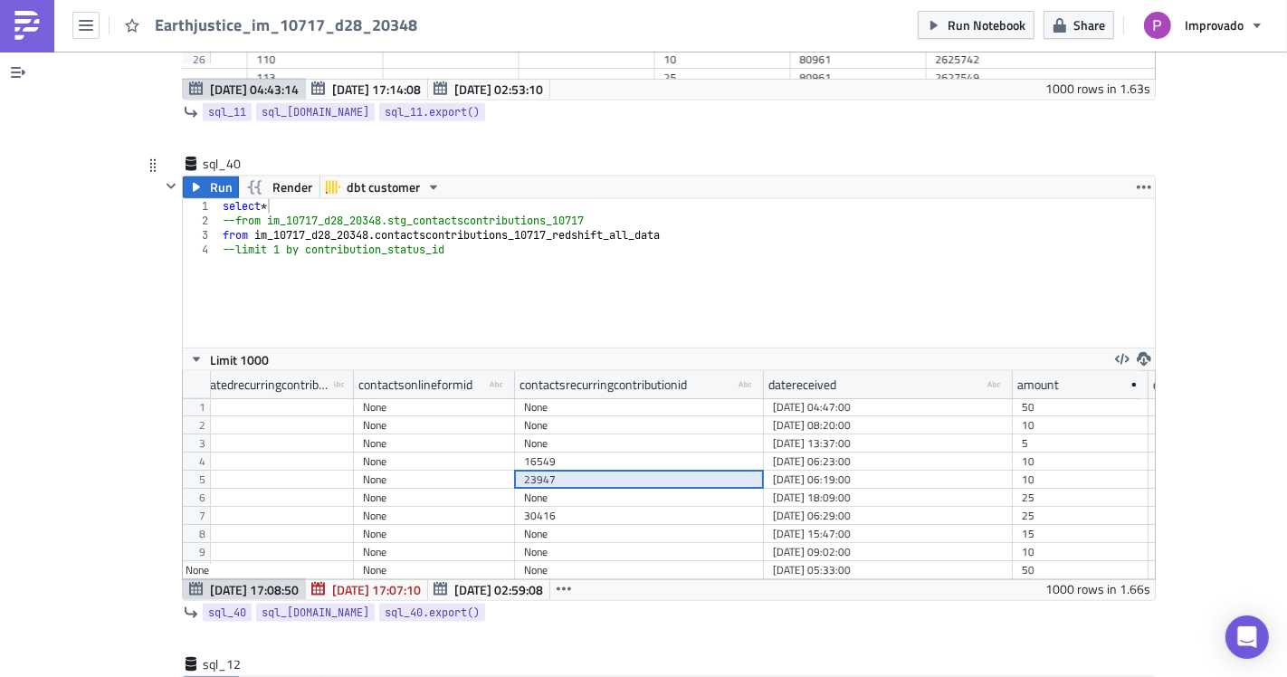
click at [642, 471] on div "23947" at bounding box center [639, 480] width 231 height 18
click at [683, 371] on div "contactsrecurringcontributionid type-text Created with Sketch." at bounding box center [639, 384] width 249 height 27
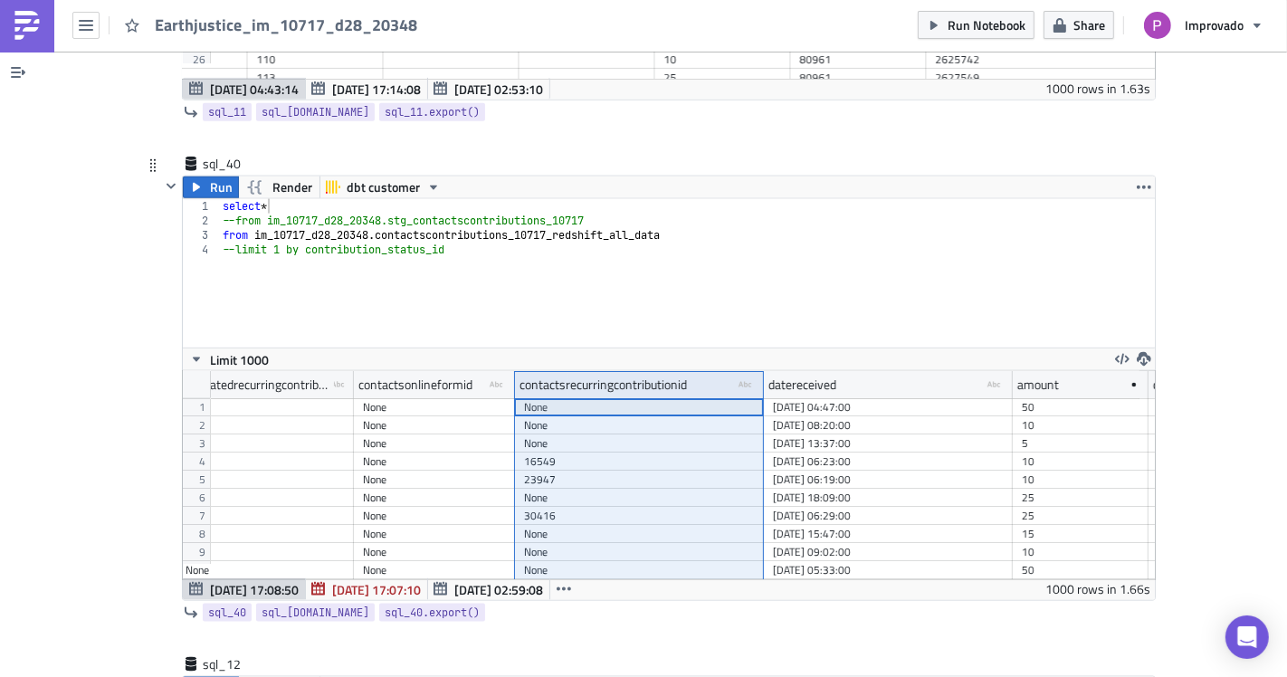
type textarea "--from im_10717_d28_20348.stg_contactscontributions_10717"
drag, startPoint x: 602, startPoint y: 201, endPoint x: 205, endPoint y: 200, distance: 396.4
click at [205, 200] on div "--from im_10717_d28_20348.stg_contactscontributions_10717 1 2 3 4 select * --fr…" at bounding box center [669, 273] width 972 height 148
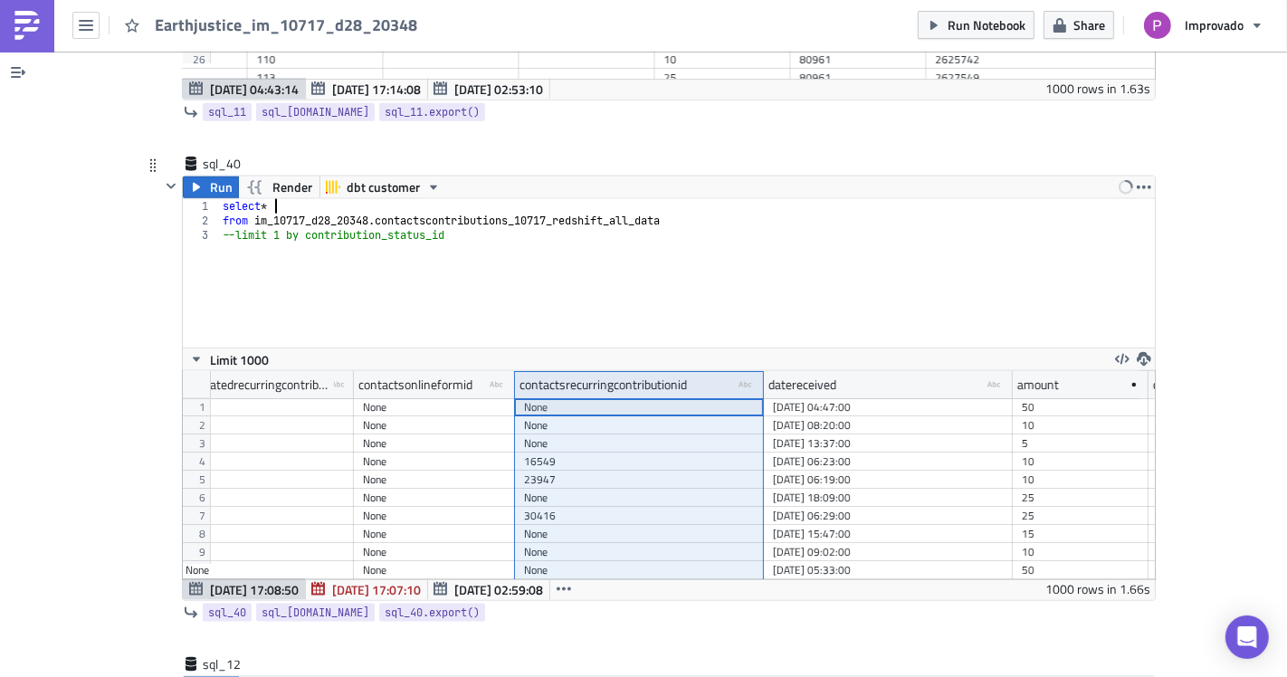
click at [514, 278] on div "select * from im_10717_d28_20348 . contactscontributions_10717_redshift_all_dat…" at bounding box center [687, 287] width 936 height 177
type textarea "--limit 1 by contribution_status_id"
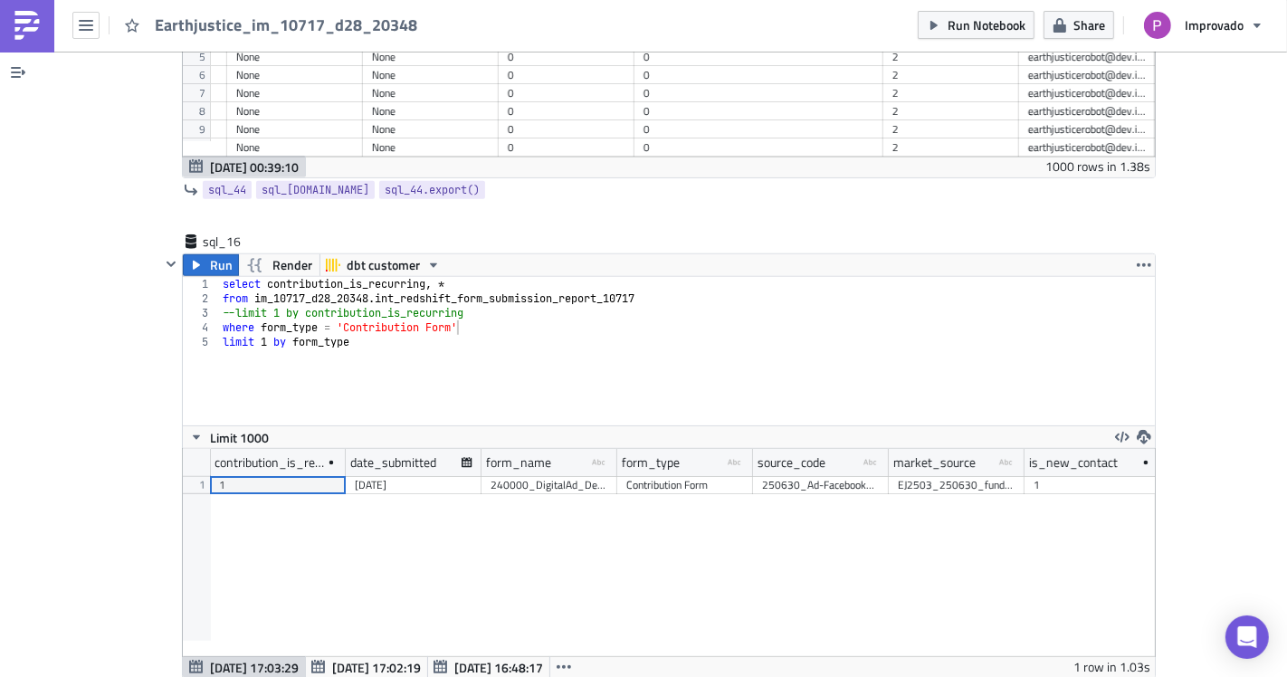
scroll to position [12668, 0]
click at [395, 480] on div "contribution_is_recurring date_submitted form_name type-text Created with Sketc…" at bounding box center [669, 551] width 972 height 207
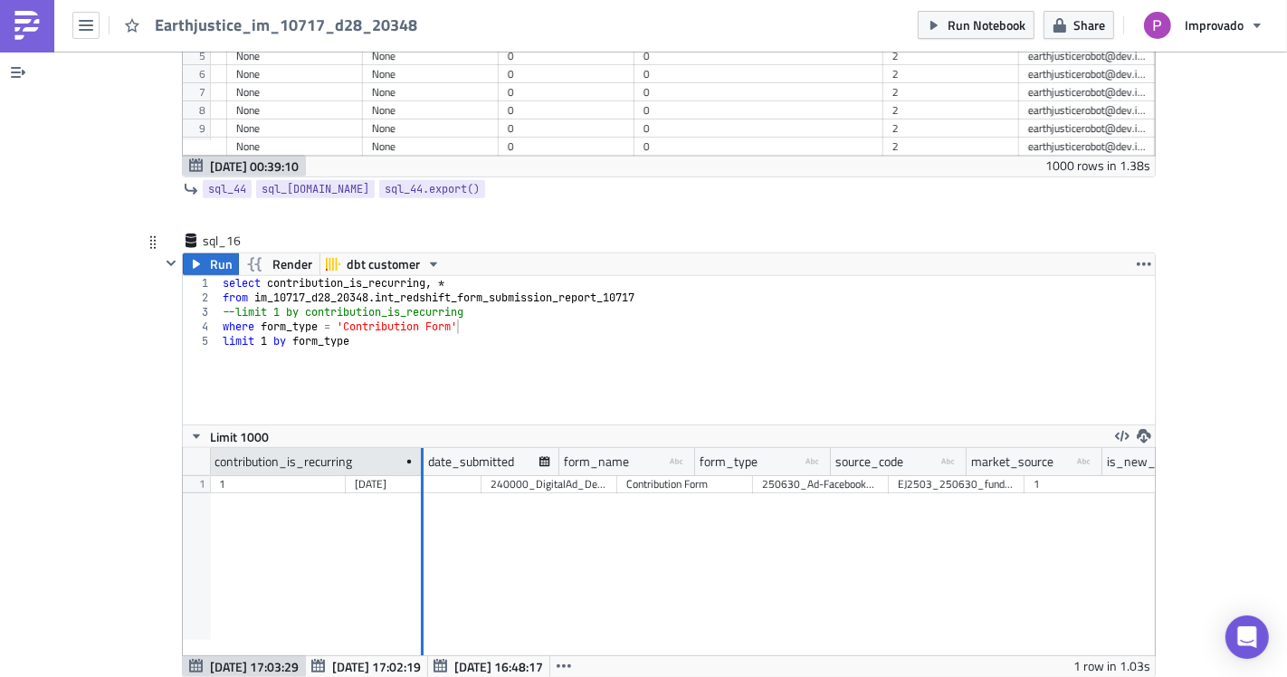
drag, startPoint x: 333, startPoint y: 433, endPoint x: 411, endPoint y: 432, distance: 77.8
click at [419, 448] on div at bounding box center [421, 462] width 5 height 28
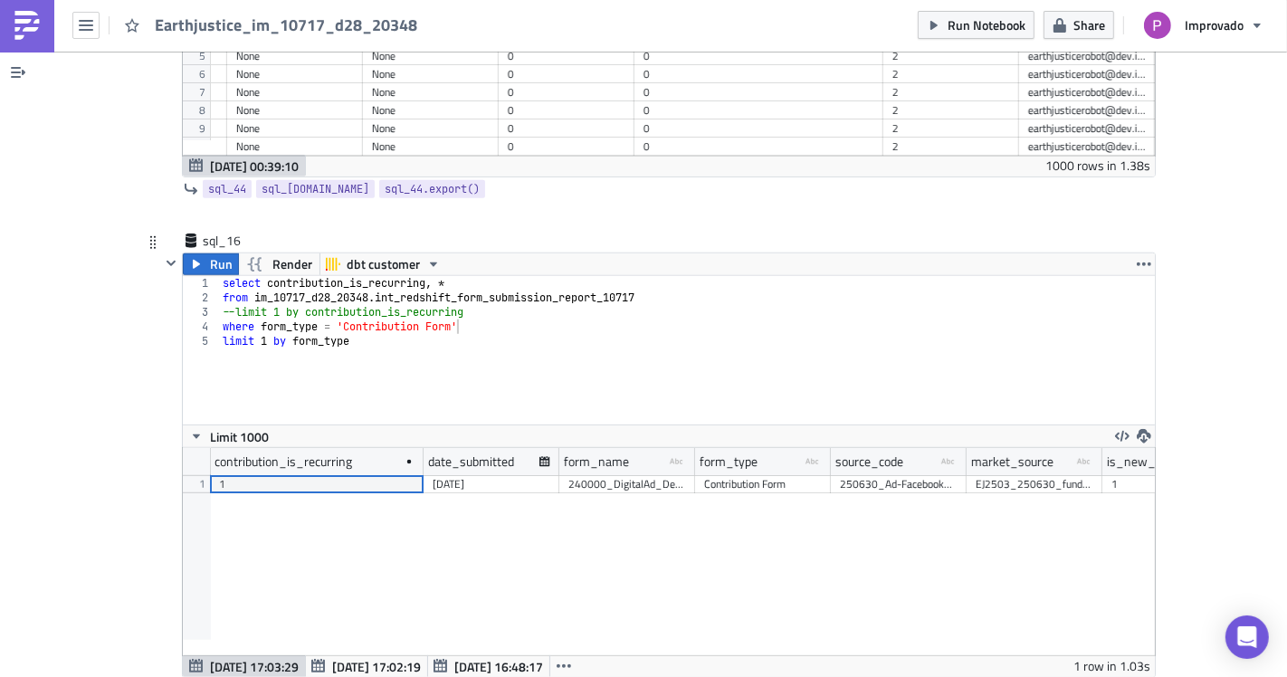
click at [366, 509] on div "contribution_is_recurring date_submitted form_name type-text Created with Sketc…" at bounding box center [669, 551] width 972 height 207
type textarea "select contribution_is_recurring, *"
drag, startPoint x: 426, startPoint y: 254, endPoint x: 261, endPoint y: 257, distance: 165.6
click at [261, 276] on div "select contribution_is_recurring , * from im_10717_d28_20348 . int_redshift_for…" at bounding box center [687, 364] width 936 height 177
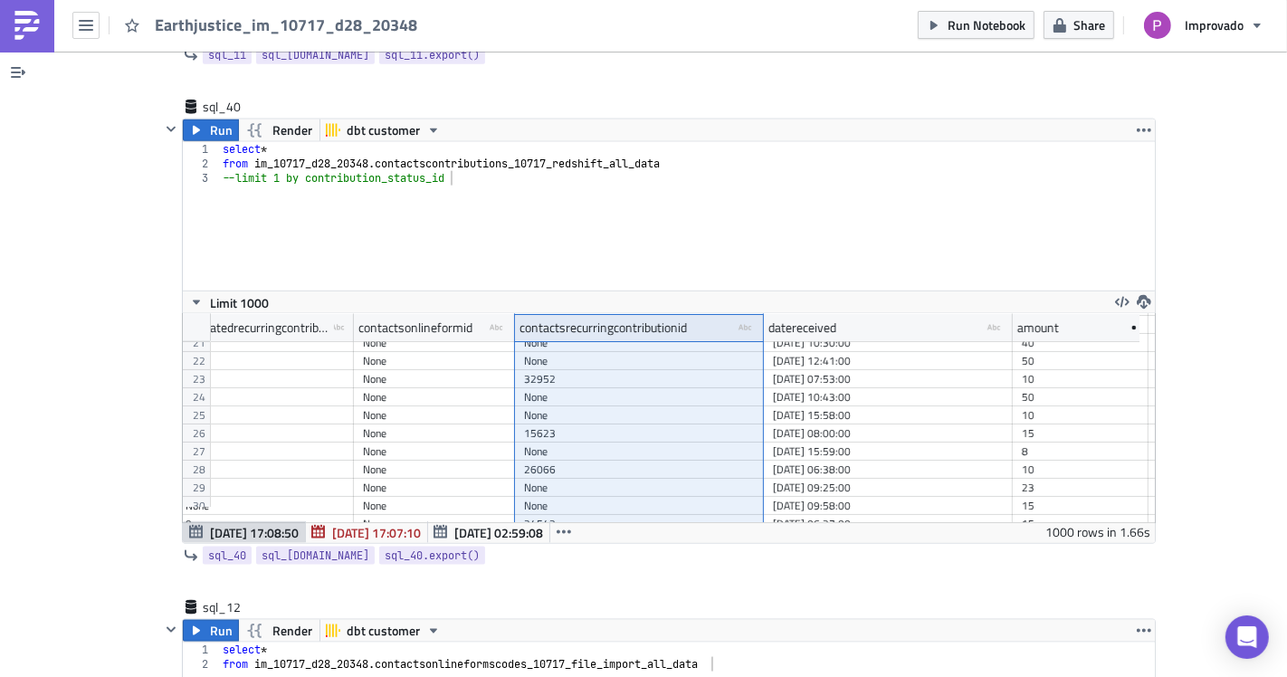
scroll to position [7741, 0]
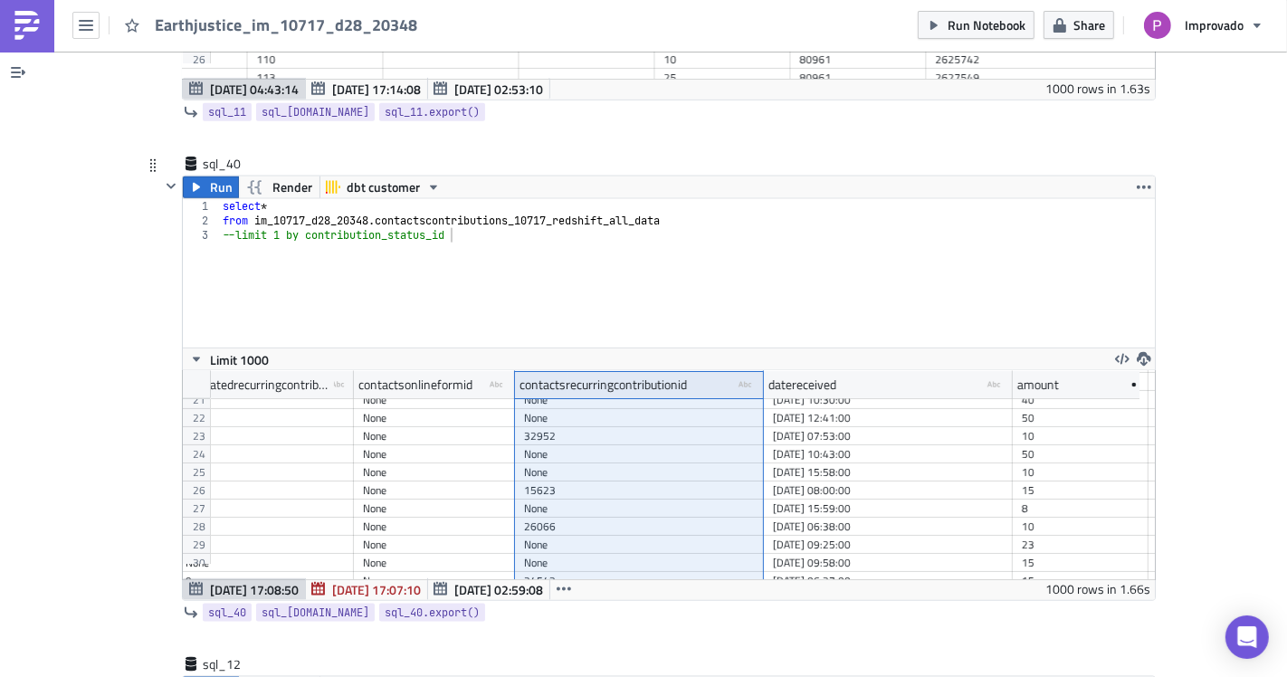
click at [649, 427] on div "32952" at bounding box center [639, 436] width 231 height 18
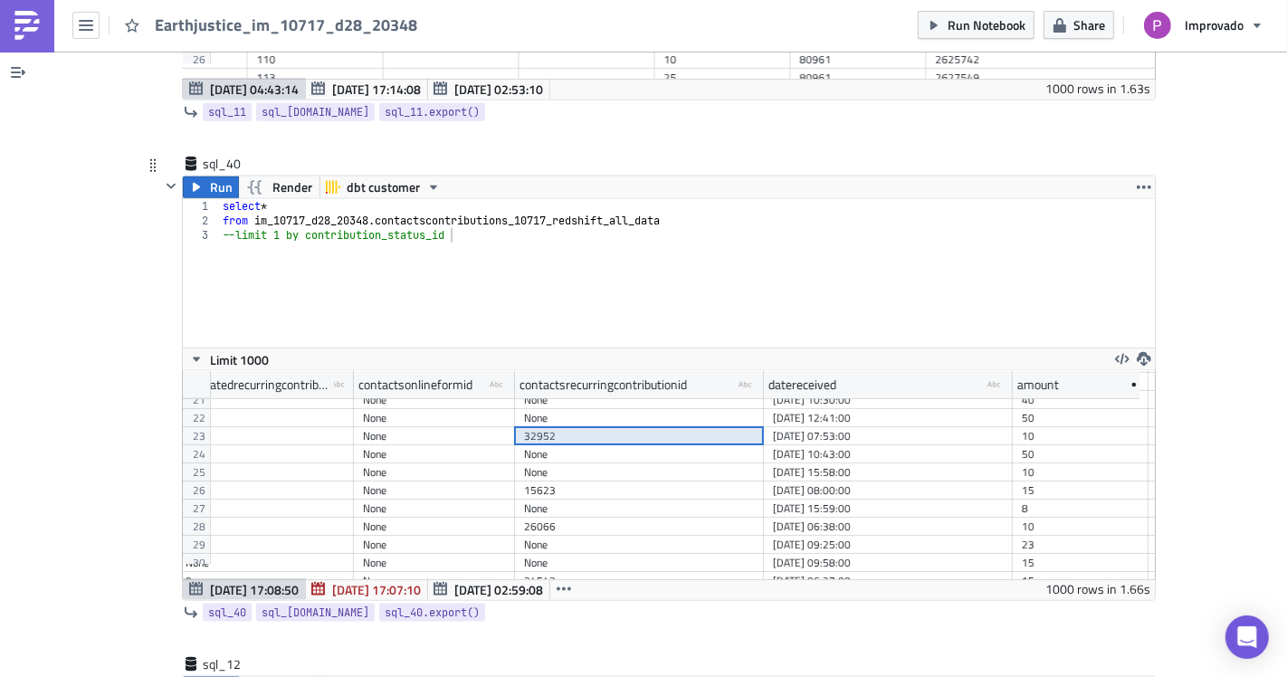
click at [652, 463] on div "None" at bounding box center [639, 472] width 231 height 18
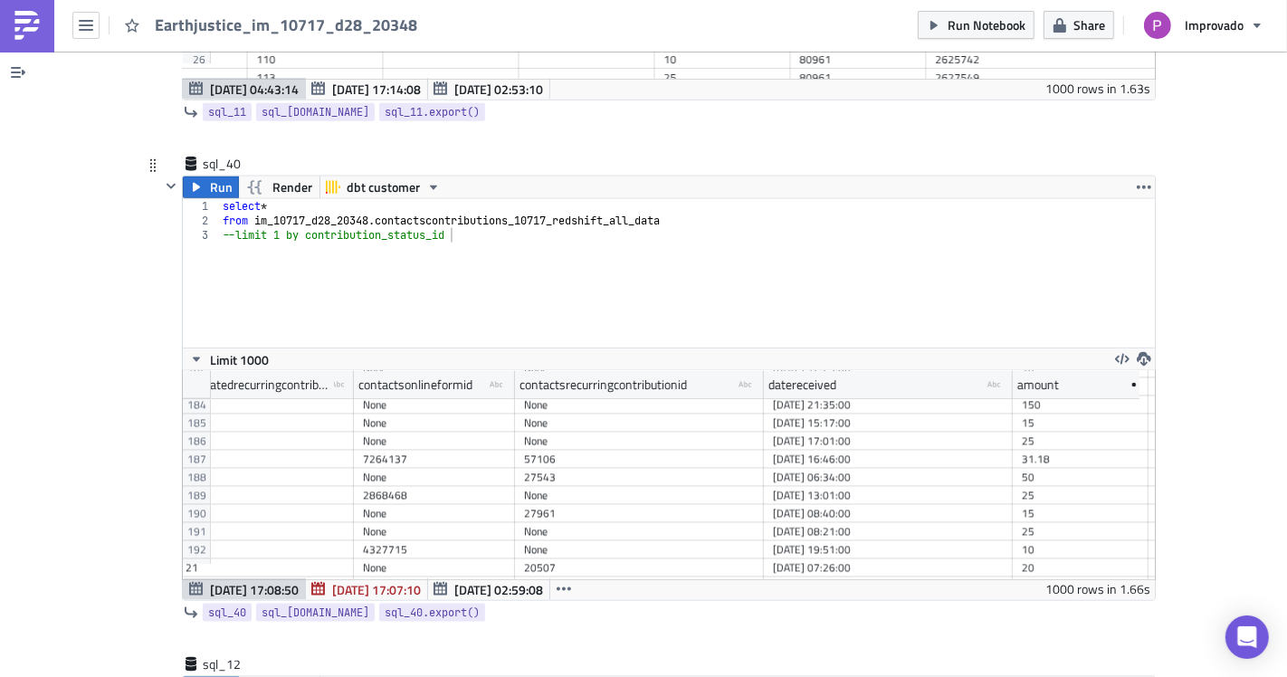
scroll to position [3323, 305]
click at [638, 460] on div "27543" at bounding box center [639, 469] width 231 height 18
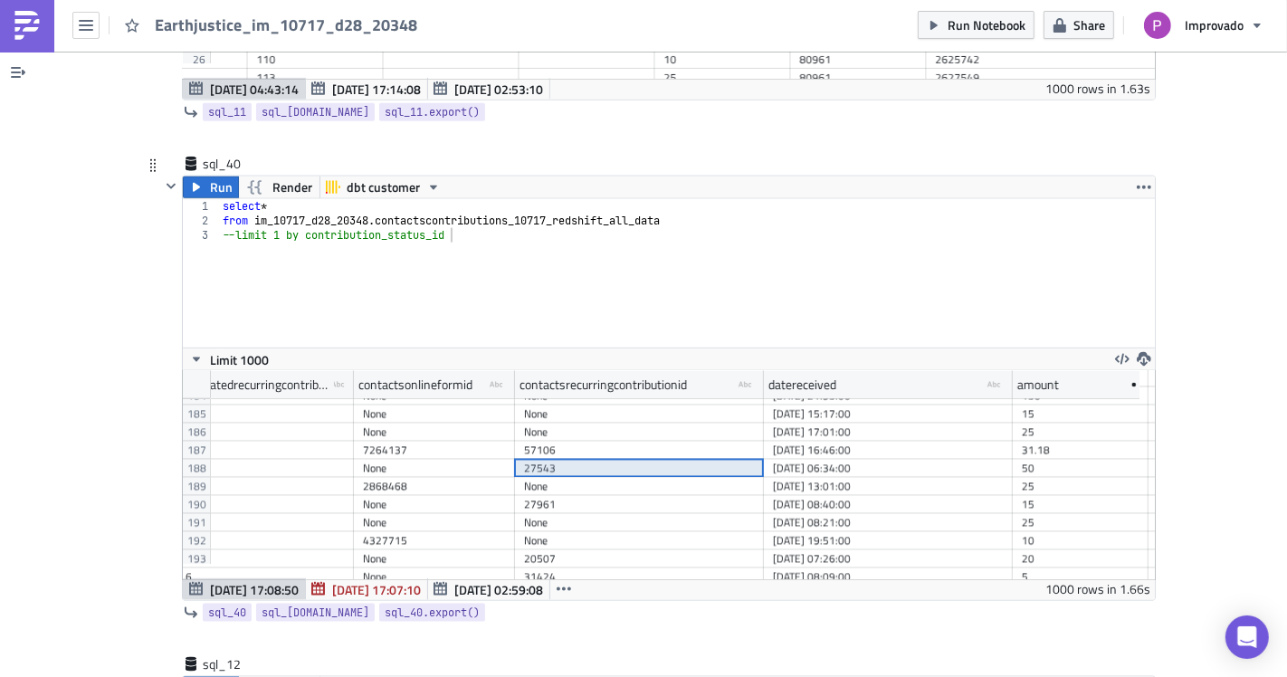
click at [610, 514] on div "None" at bounding box center [639, 523] width 231 height 18
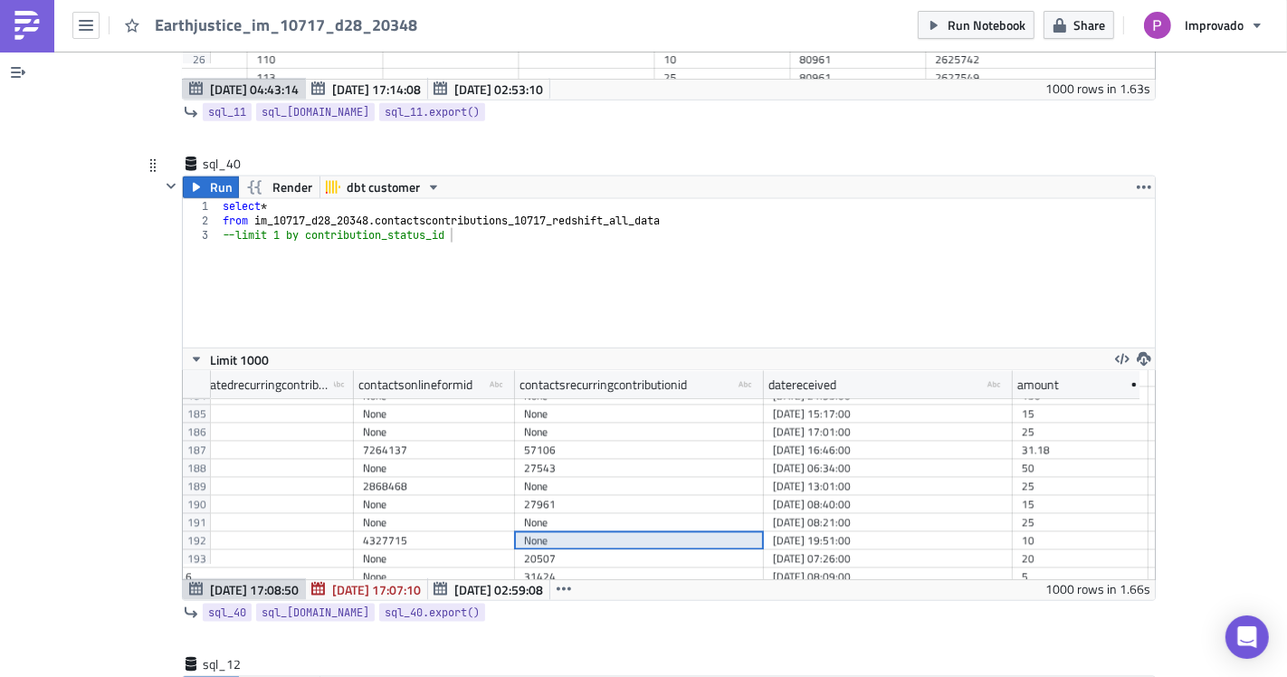
click at [602, 532] on div "None" at bounding box center [639, 541] width 231 height 18
click at [604, 478] on div "None" at bounding box center [639, 487] width 231 height 18
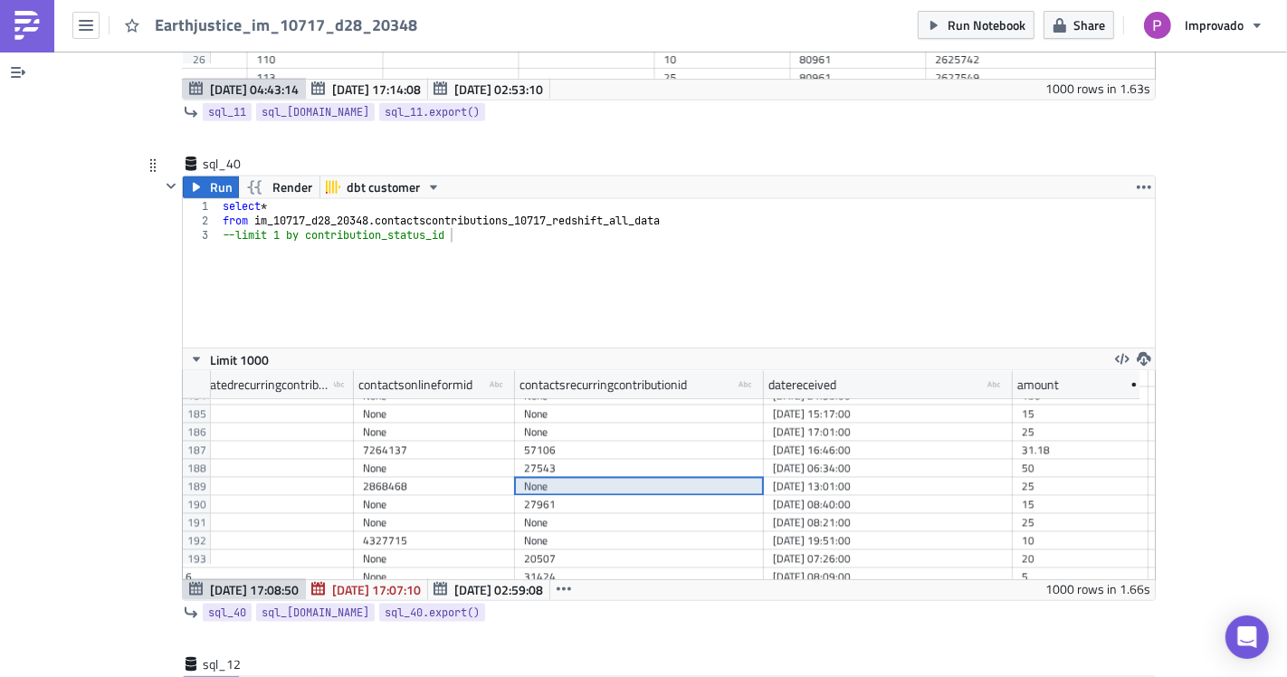
click at [591, 424] on div "None" at bounding box center [639, 433] width 231 height 18
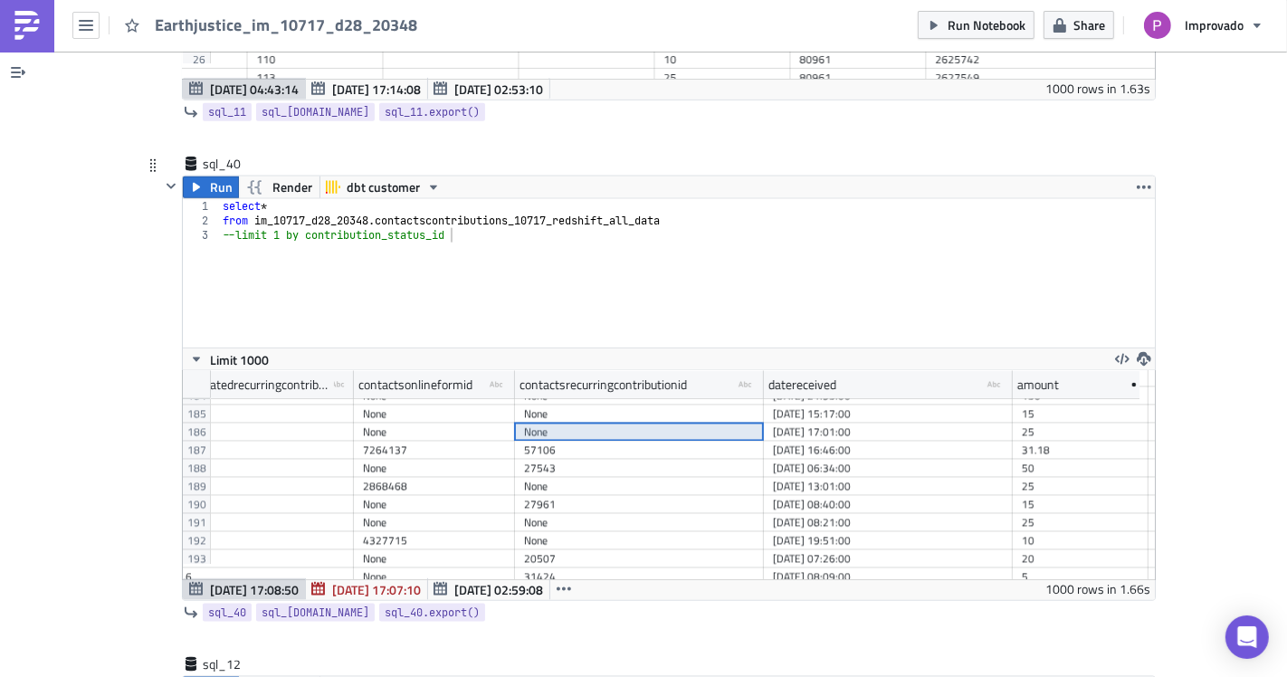
click at [591, 460] on div "27543" at bounding box center [639, 469] width 231 height 18
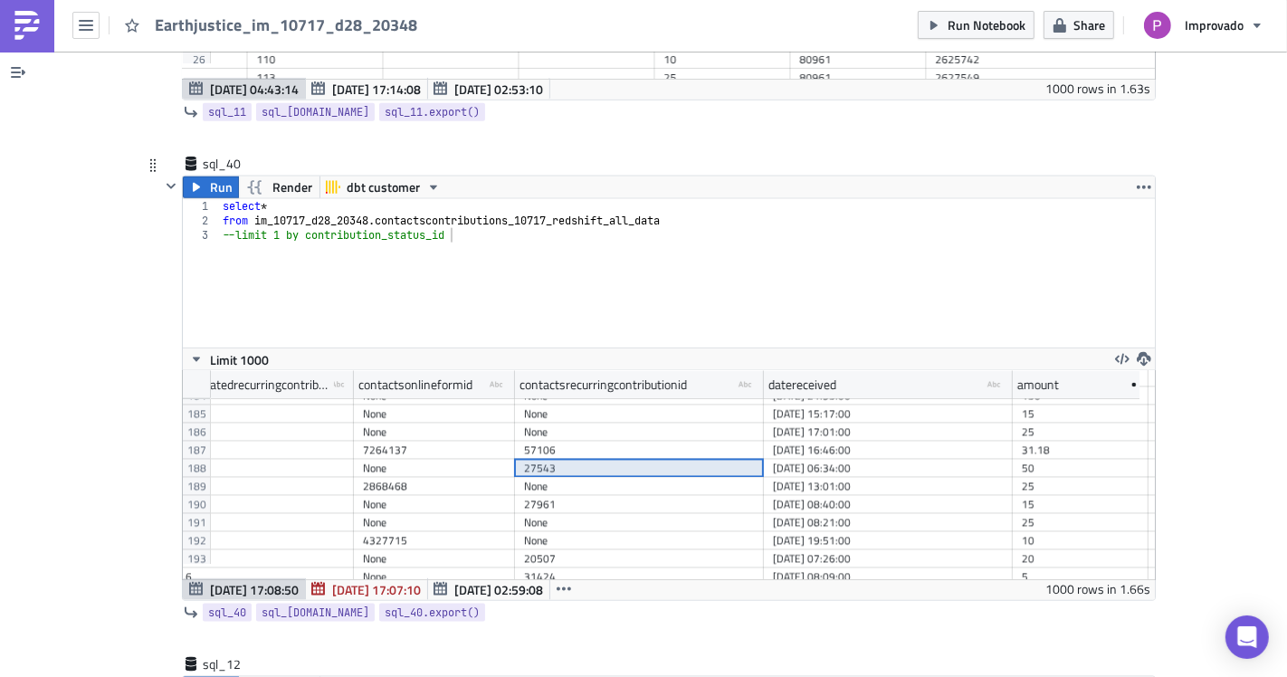
click at [593, 496] on div "27961" at bounding box center [639, 505] width 231 height 18
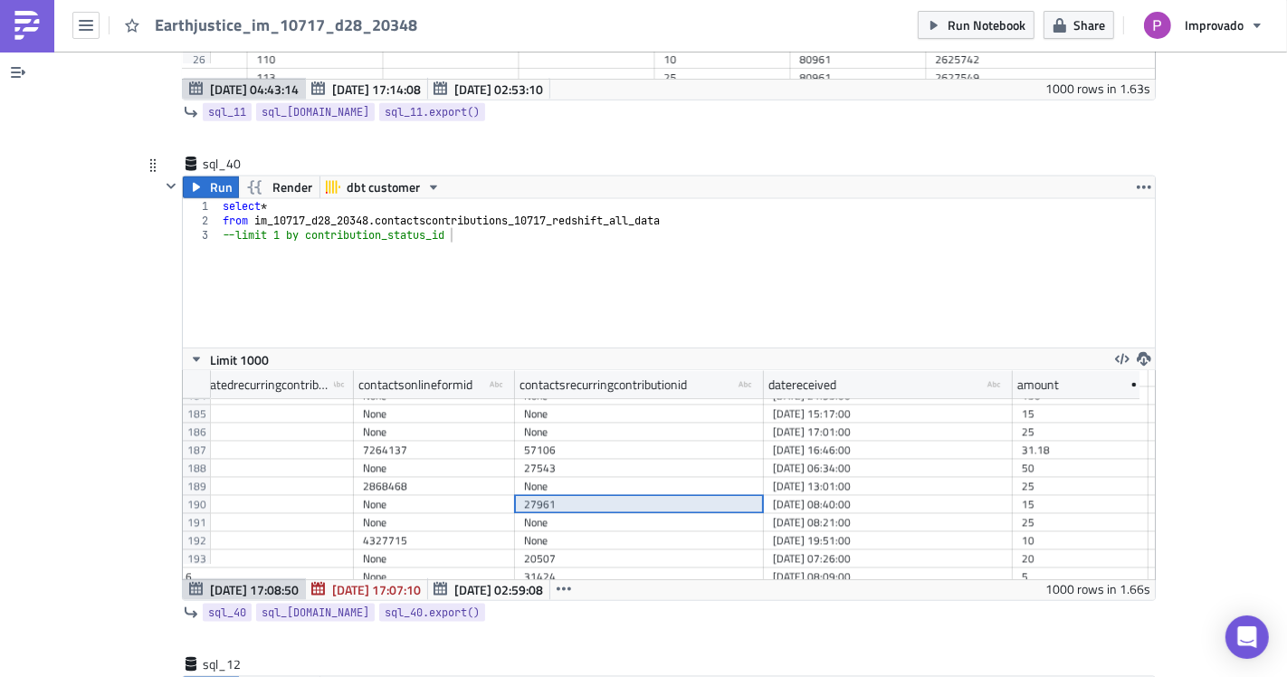
click at [592, 442] on div "57106" at bounding box center [639, 451] width 231 height 18
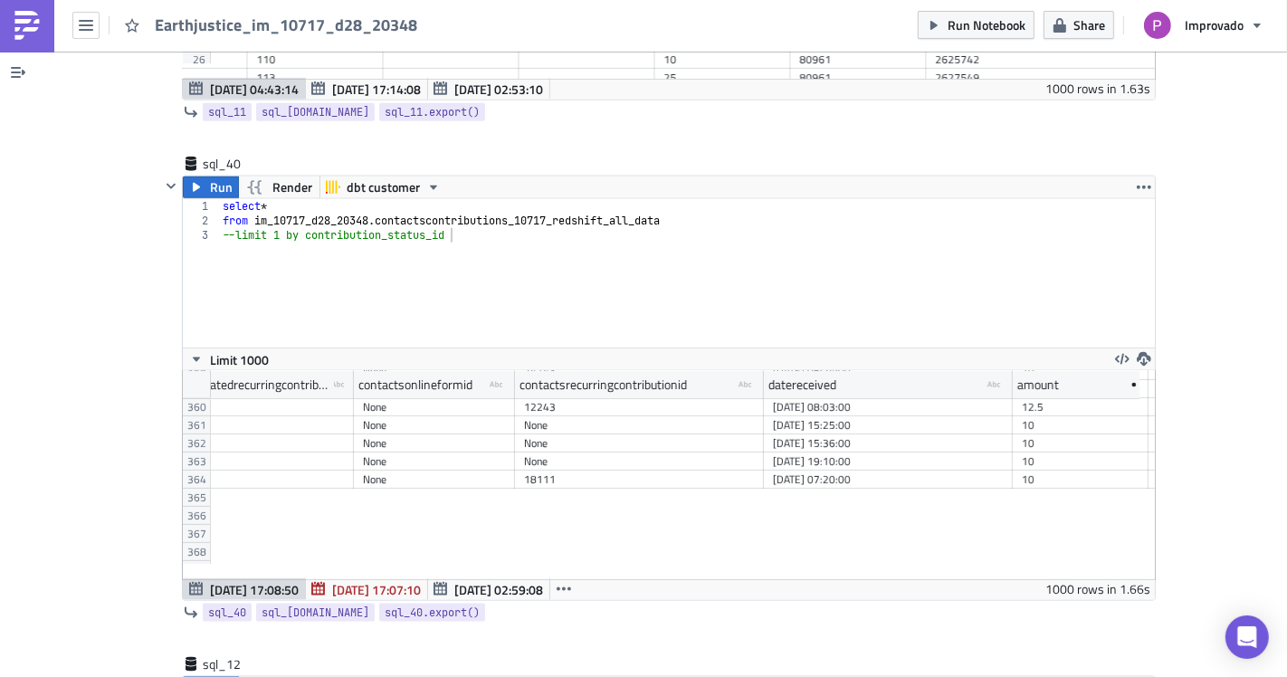
scroll to position [6498, 0]
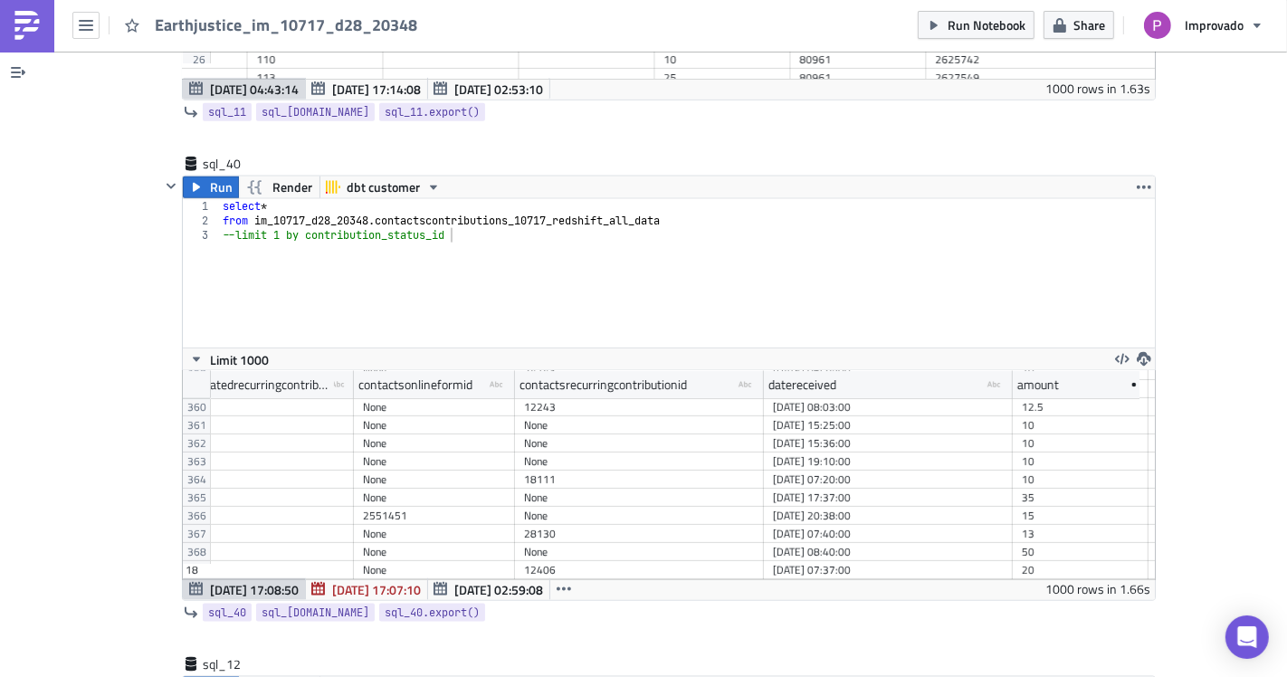
click at [258, 199] on div "select * from im_10717_d28_20348 . contactscontributions_10717_redshift_all_dat…" at bounding box center [687, 287] width 936 height 177
paste textarea "contacts_recurring_contribution_id"
click at [319, 199] on div "select contacts_recurring_contribution_id , * from im_10717_d28_20348 . contact…" at bounding box center [687, 287] width 936 height 177
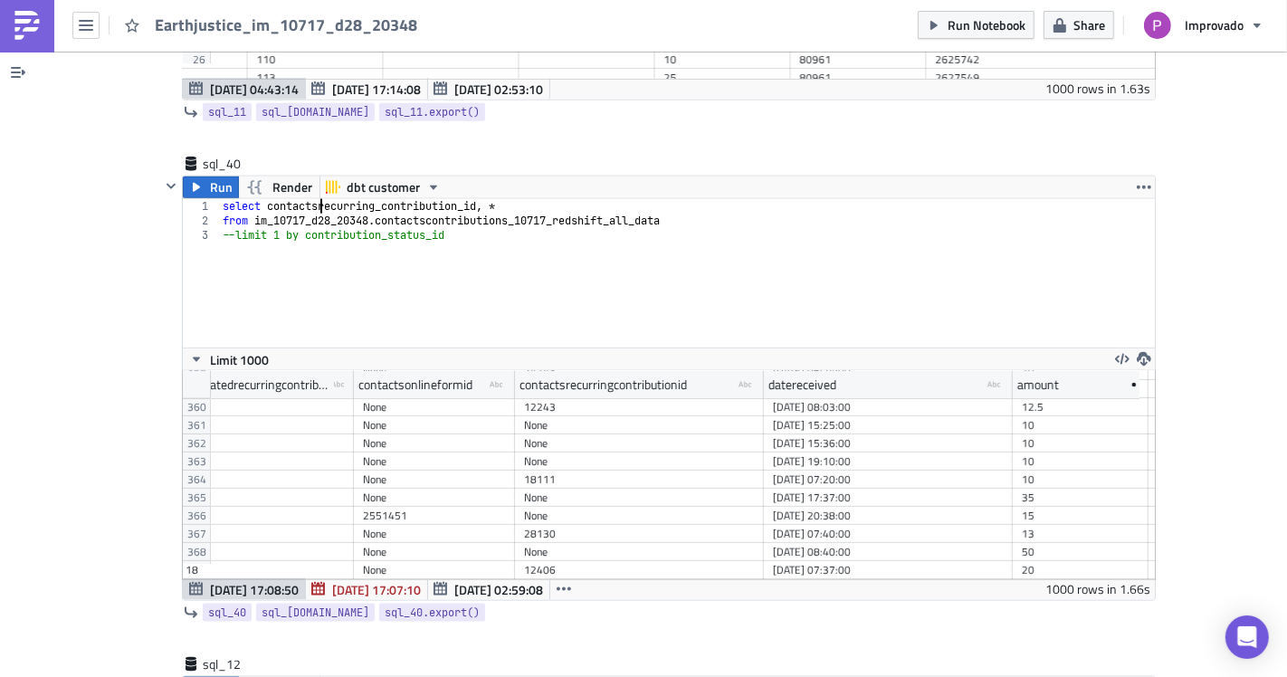
click at [377, 199] on div "select contactsrecurring_contribution_id , * from im_10717_d28_20348 . contacts…" at bounding box center [687, 287] width 936 height 177
click at [455, 199] on div "select contactsrecurringcontribution_id , * from im_10717_d28_20348 . contactsc…" at bounding box center [687, 287] width 936 height 177
drag, startPoint x: 462, startPoint y: 185, endPoint x: 261, endPoint y: 193, distance: 201.1
click at [261, 199] on div "select contactsrecurringcontributionid , * from im_10717_d28_20348 . contactsco…" at bounding box center [687, 287] width 936 height 177
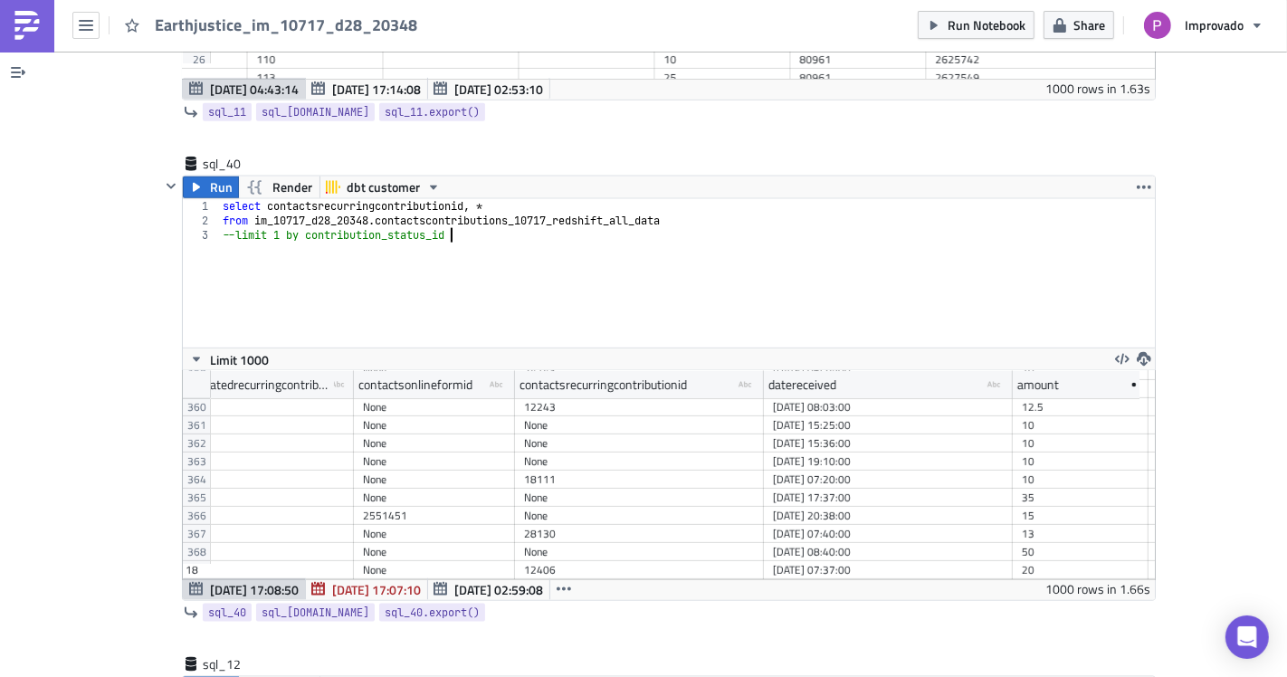
click at [470, 224] on div "select contactsrecurringcontributionid , * from im_10717_d28_20348 . contactsco…" at bounding box center [687, 287] width 936 height 177
drag, startPoint x: 450, startPoint y: 213, endPoint x: 297, endPoint y: 218, distance: 153.0
click at [297, 218] on div "select contactsrecurringcontributionid , * from im_10717_d28_20348 . contactsco…" at bounding box center [687, 287] width 936 height 177
paste textarea "actsrecurringcontribution"
click at [227, 224] on div "select contactsrecurringcontributionid , * from im_10717_d28_20348 . contactsco…" at bounding box center [687, 287] width 936 height 177
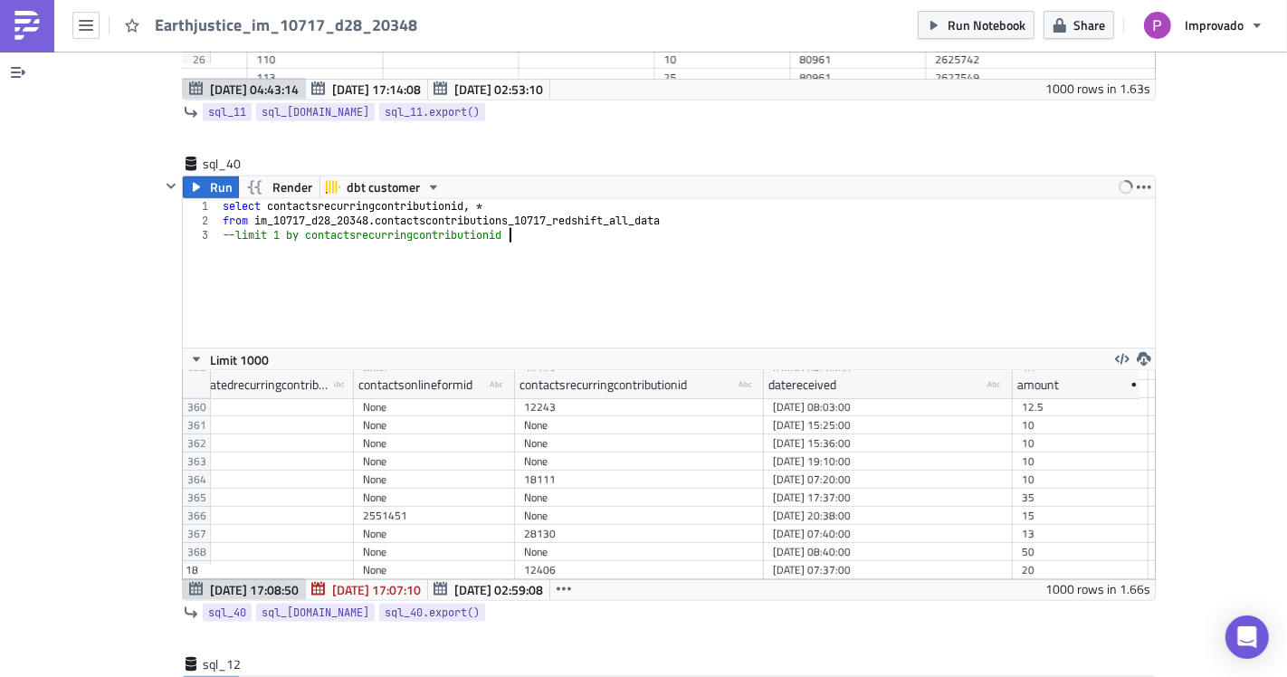
click at [226, 221] on div "select contactsrecurringcontributionid , * from im_10717_d28_20348 . contactsco…" at bounding box center [687, 287] width 936 height 177
type textarea "limit 1 by contactsrecurringcontributionid"
click at [210, 176] on span "Run" at bounding box center [221, 187] width 23 height 22
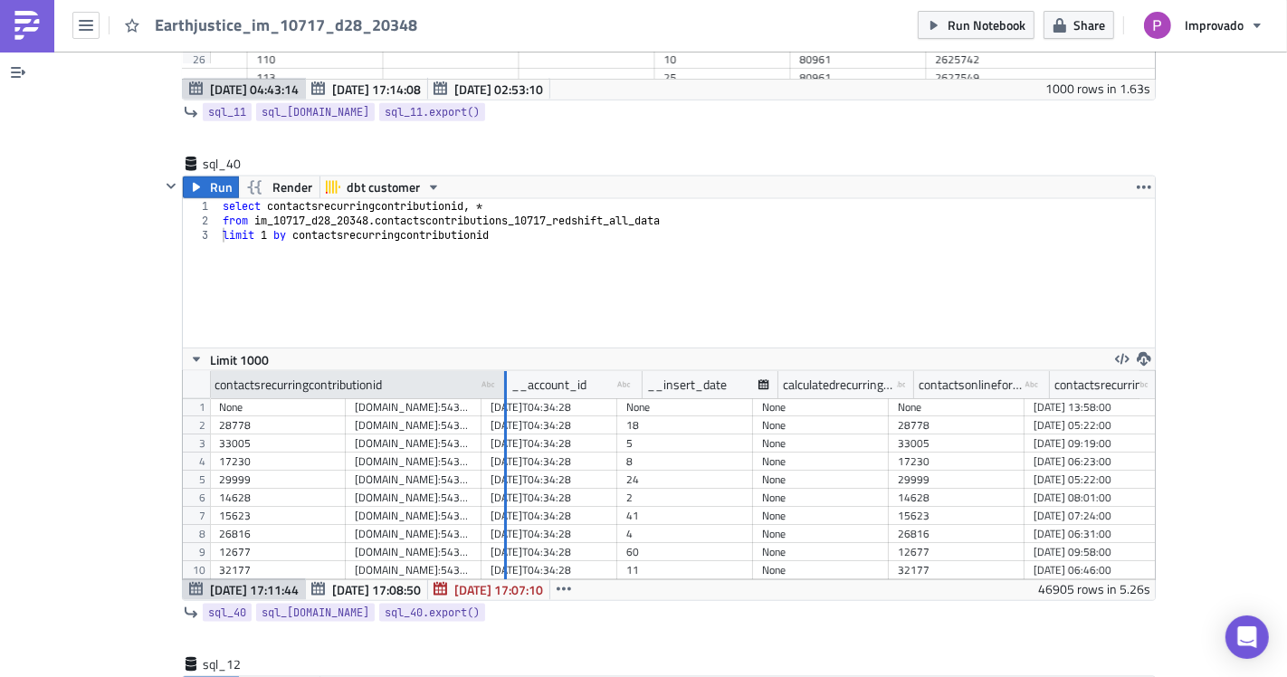
drag, startPoint x: 335, startPoint y: 367, endPoint x: 549, endPoint y: 363, distance: 214.5
click at [507, 371] on div at bounding box center [505, 385] width 3 height 28
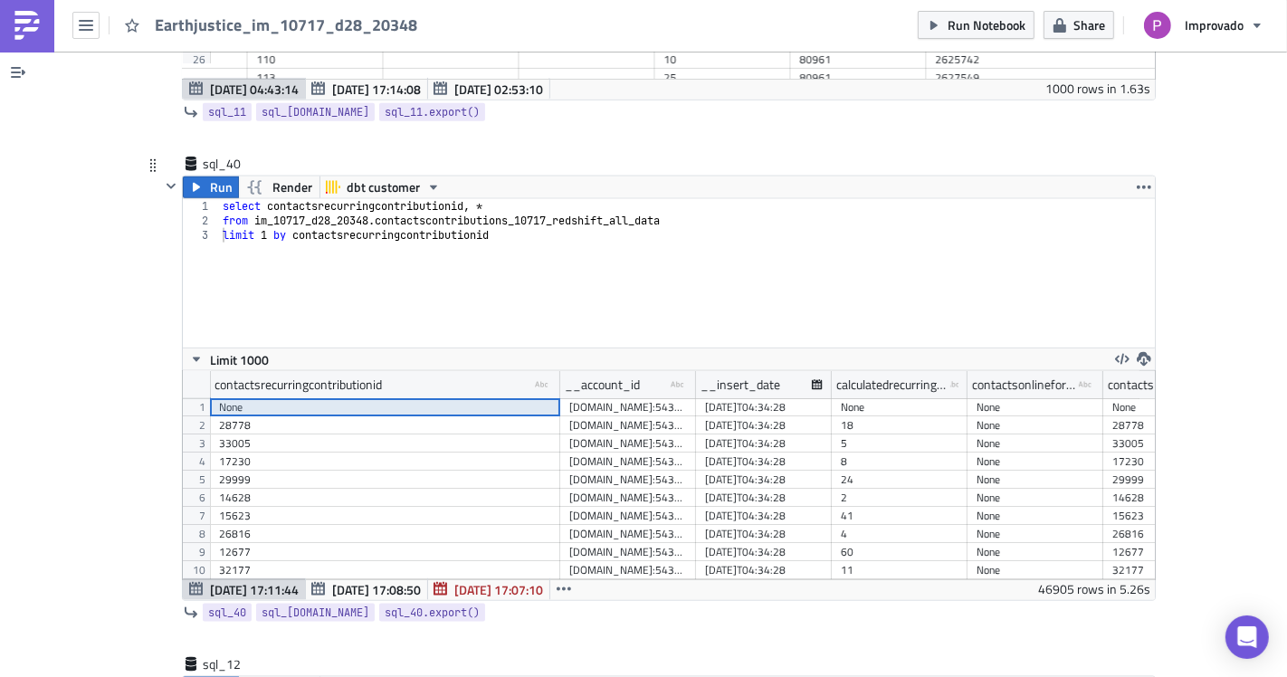
click at [266, 398] on div "None" at bounding box center [385, 407] width 332 height 18
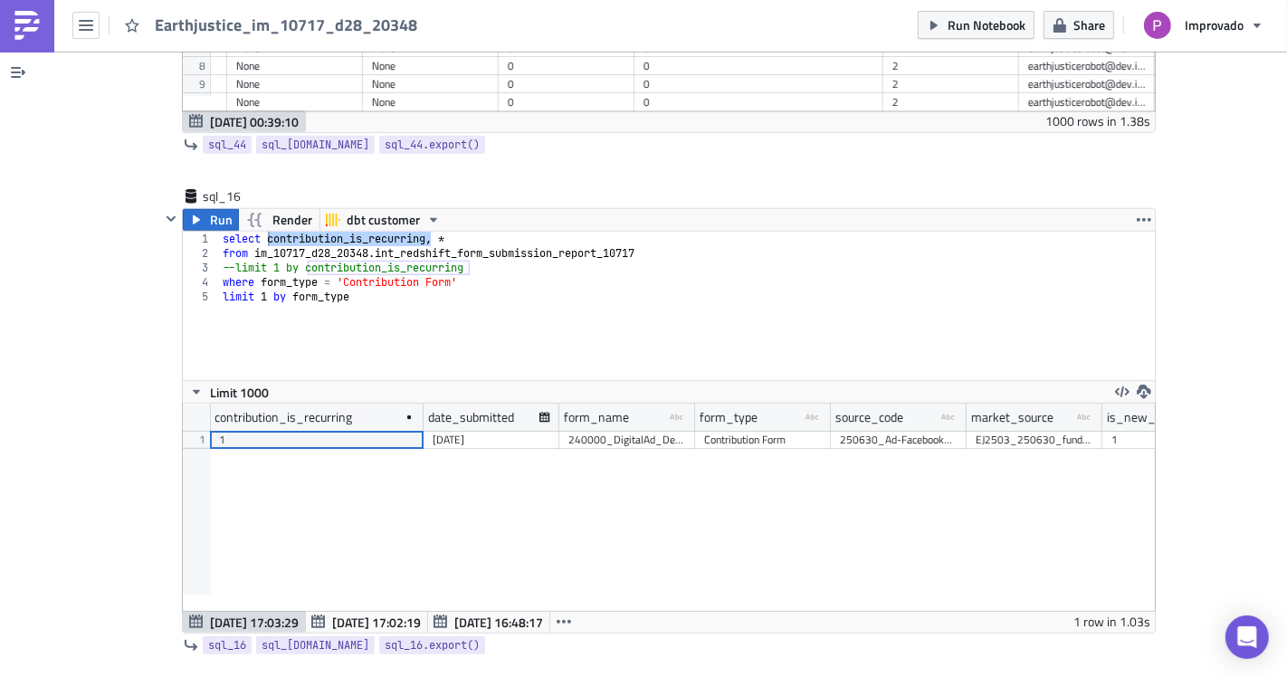
scroll to position [12769, 0]
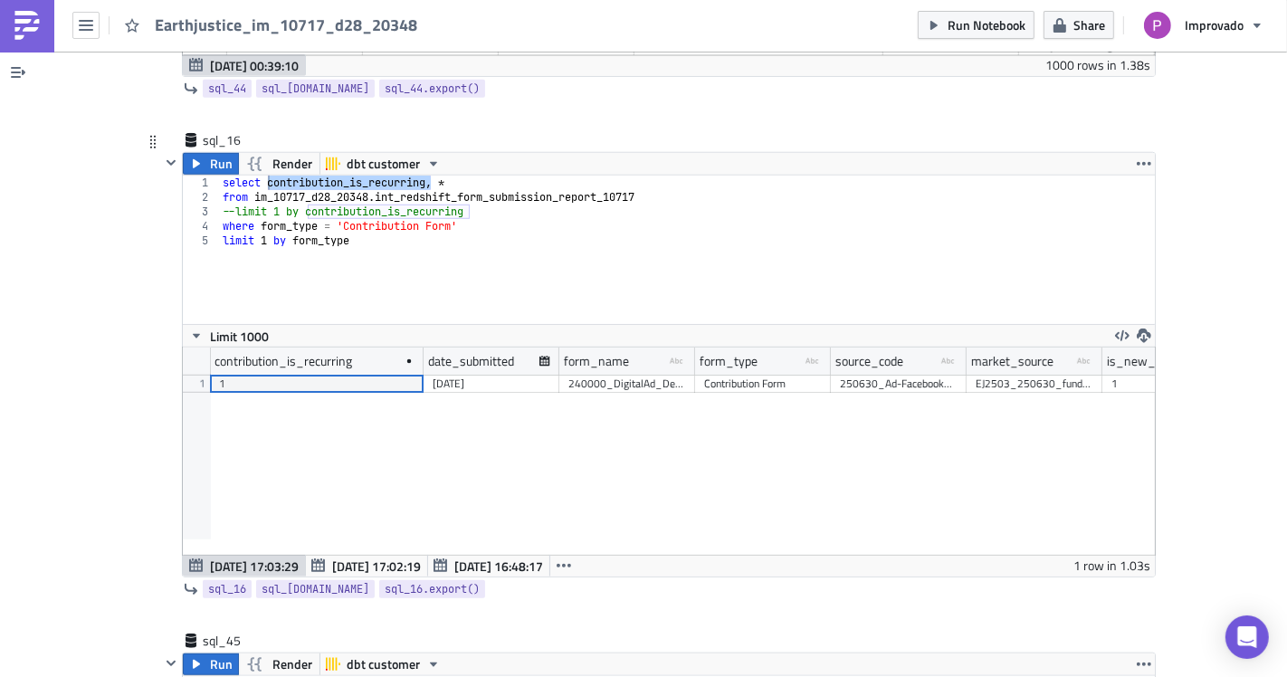
click at [392, 225] on div "select contribution_is_recurring , * from im_10717_d28_20348 . int_redshift_for…" at bounding box center [687, 264] width 936 height 177
click at [210, 153] on span "Run" at bounding box center [221, 164] width 23 height 22
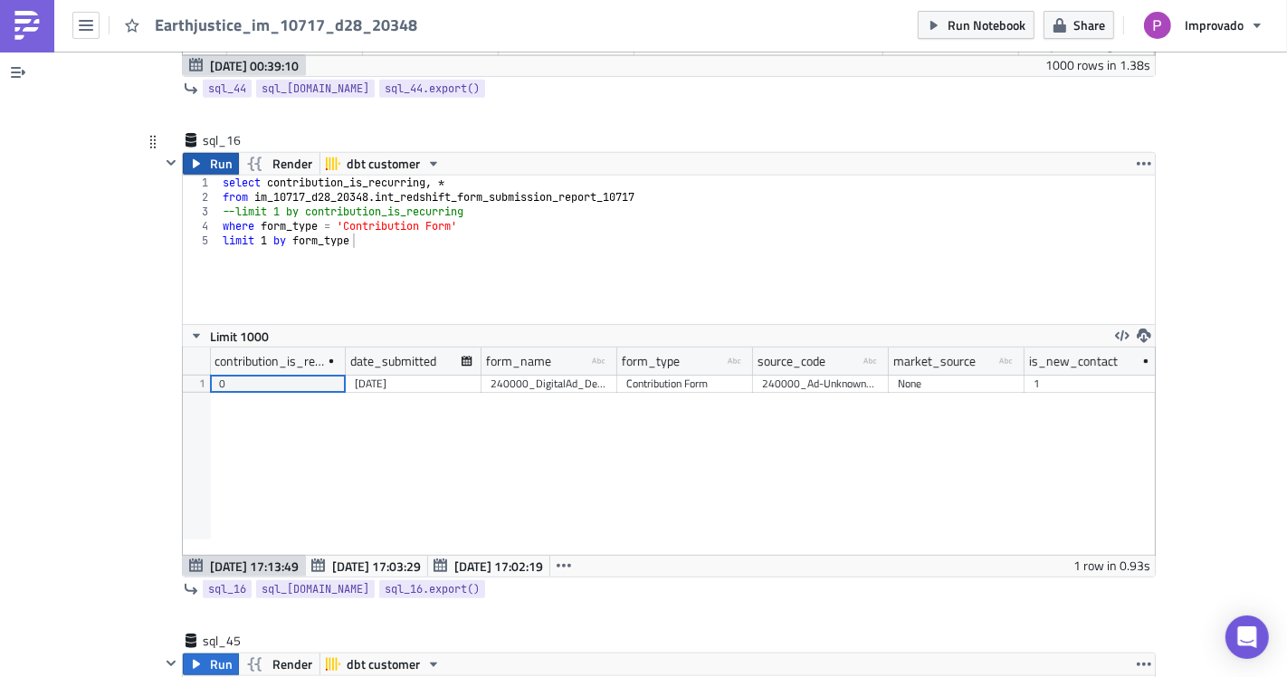
scroll to position [207, 972]
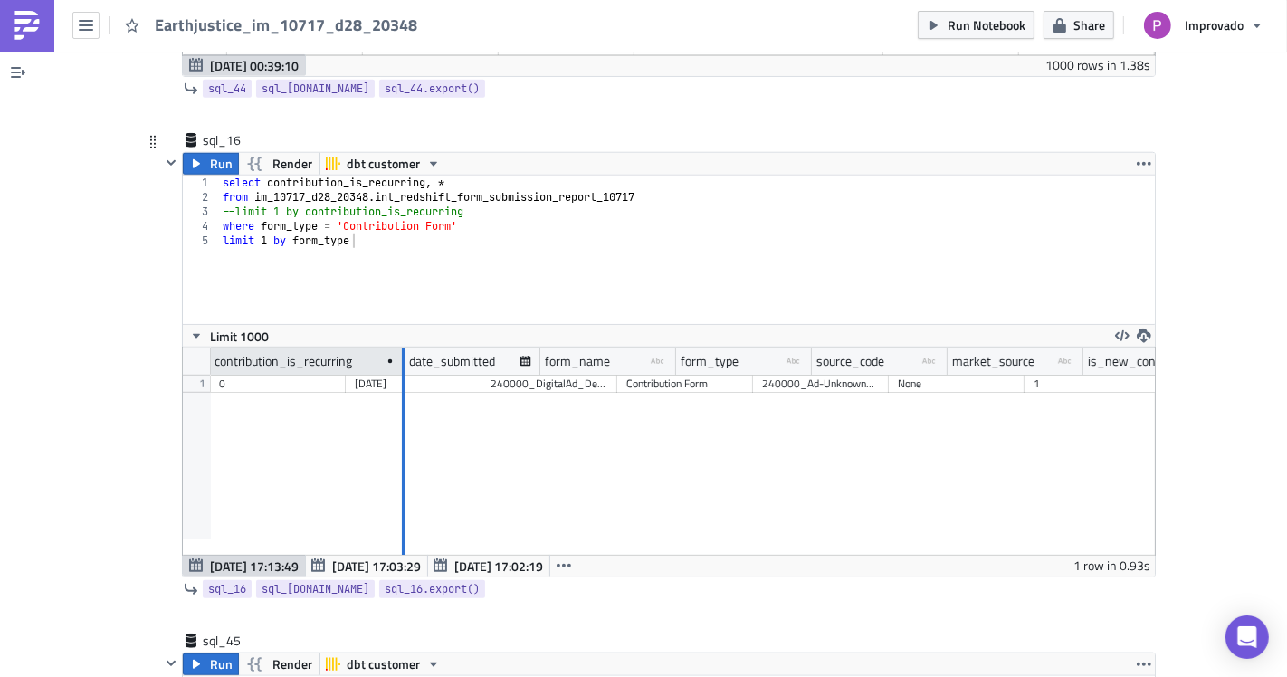
drag, startPoint x: 333, startPoint y: 329, endPoint x: 392, endPoint y: 331, distance: 58.8
click at [400, 347] on div at bounding box center [402, 361] width 5 height 28
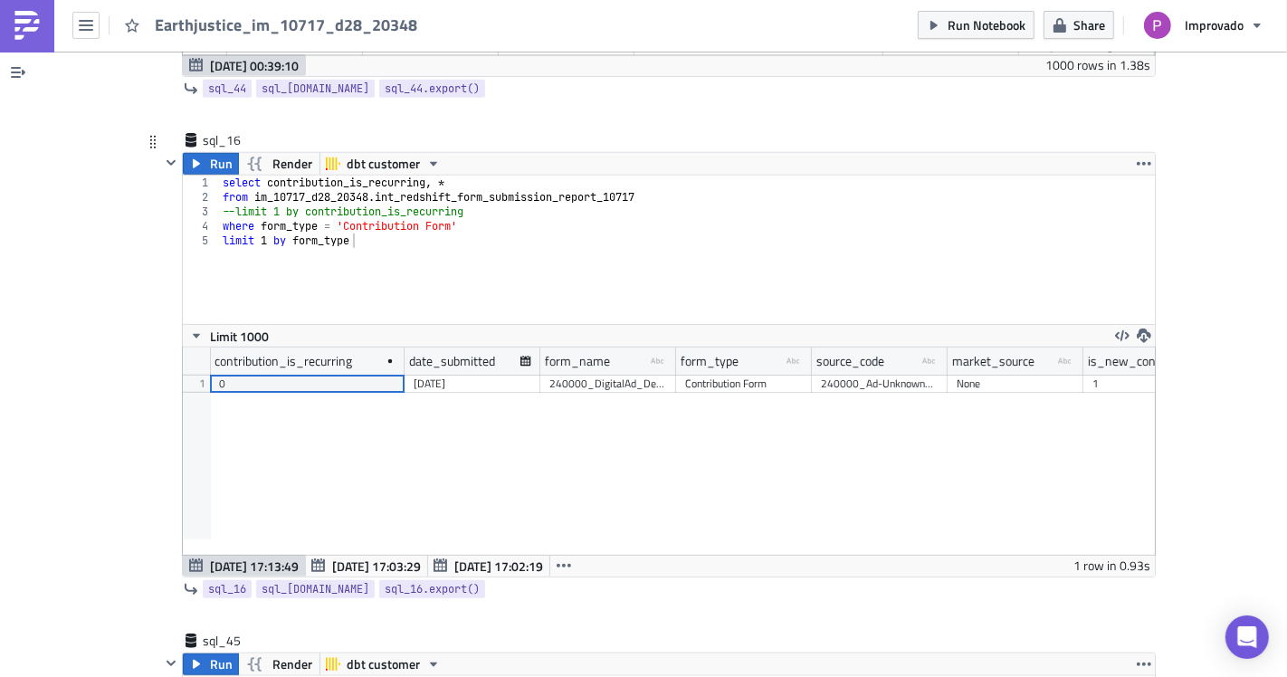
click at [364, 395] on div "contribution_is_recurring date_submitted form_name type-text Created with Sketc…" at bounding box center [669, 450] width 972 height 207
click at [366, 243] on div "select contribution_is_recurring , * from im_10717_d28_20348 . int_redshift_for…" at bounding box center [687, 264] width 936 height 177
drag, startPoint x: 422, startPoint y: 154, endPoint x: 262, endPoint y: 156, distance: 159.3
click at [262, 176] on div "select contribution_is_recurring , * from im_10717_d28_20348 . int_redshift_for…" at bounding box center [687, 264] width 936 height 177
drag, startPoint x: 349, startPoint y: 211, endPoint x: 287, endPoint y: 206, distance: 62.6
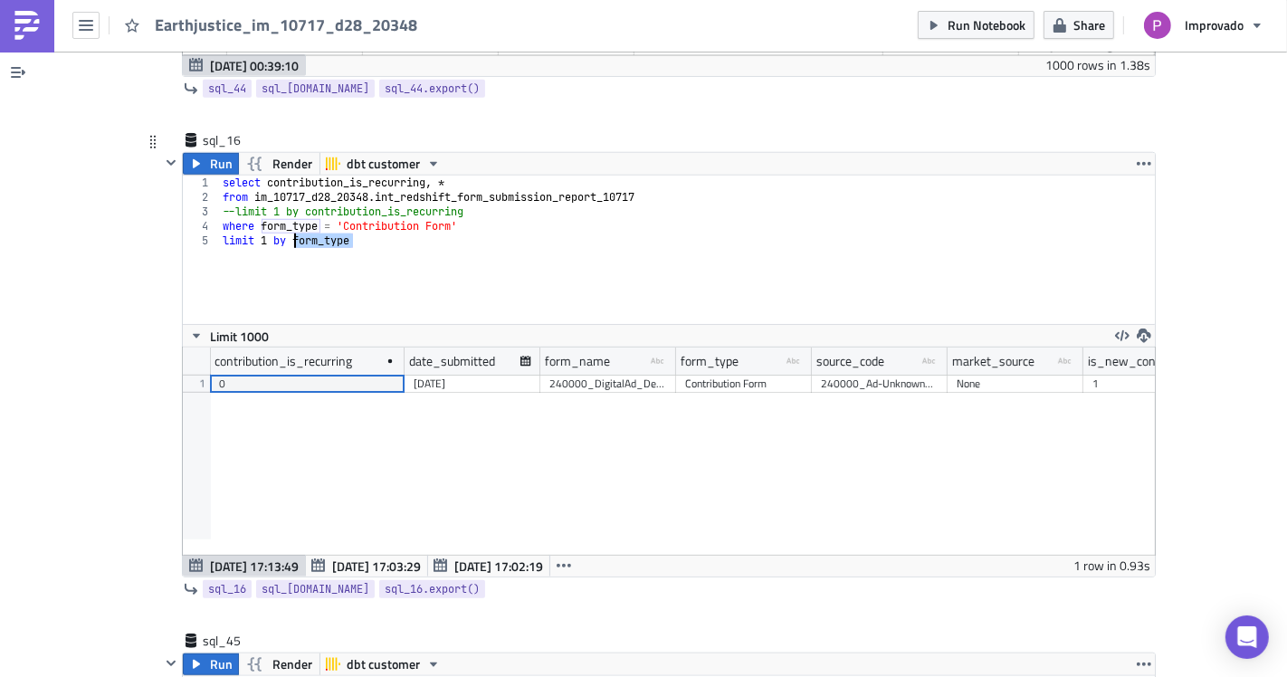
click at [287, 206] on div "select contribution_is_recurring , * from im_10717_d28_20348 . int_redshift_for…" at bounding box center [687, 264] width 936 height 177
paste textarea "contribution_is_recurring"
type textarea "limit 1 by contribution_is_recurring"
click at [212, 153] on span "Run" at bounding box center [221, 164] width 23 height 22
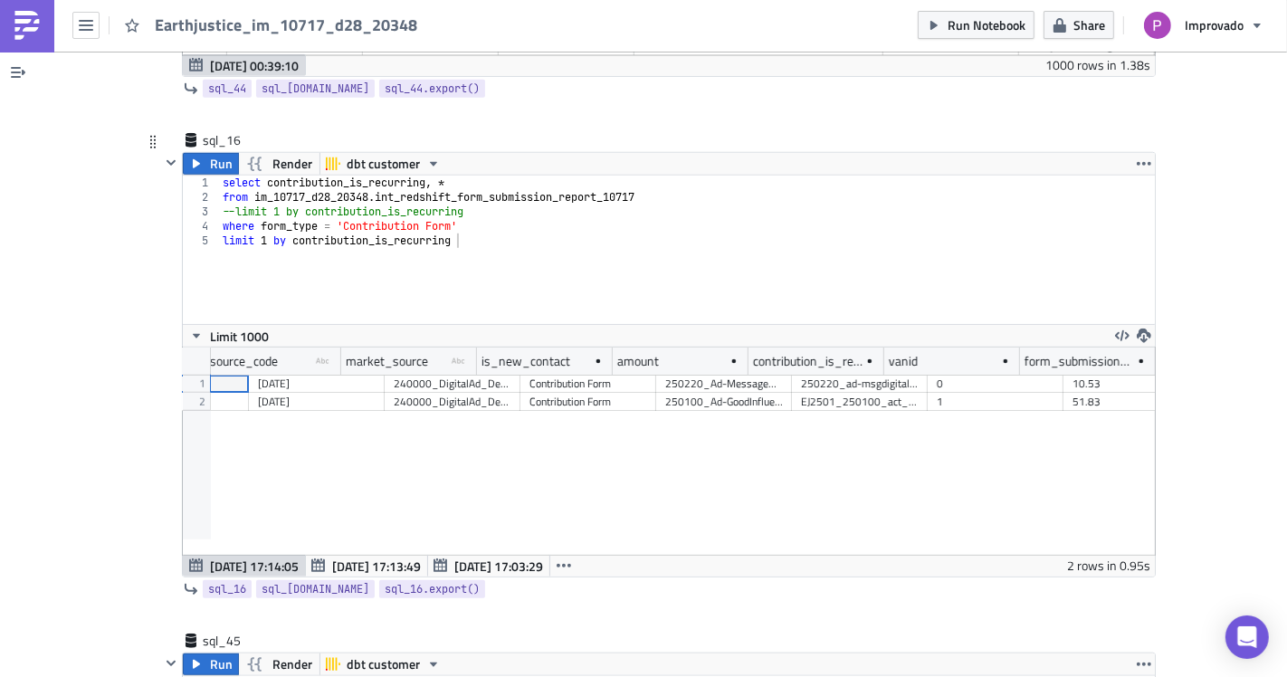
scroll to position [0, 0]
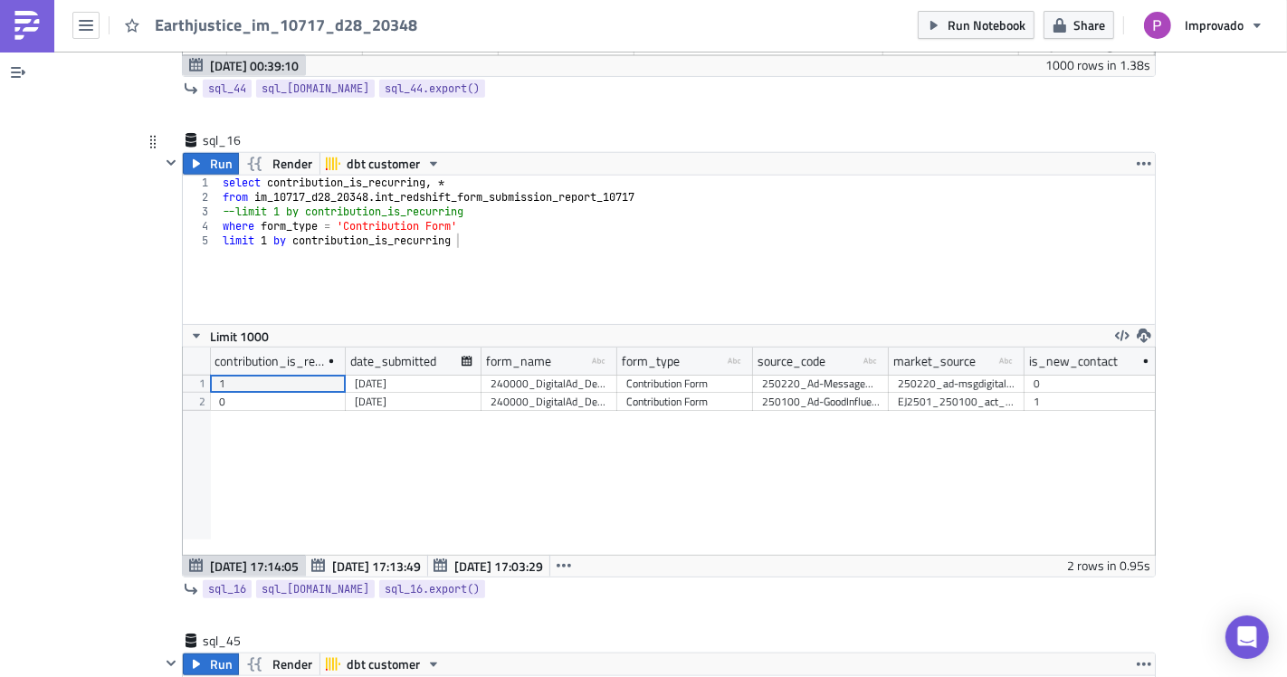
click at [255, 375] on div "1" at bounding box center [278, 384] width 118 height 18
click at [255, 393] on div "0" at bounding box center [278, 402] width 118 height 18
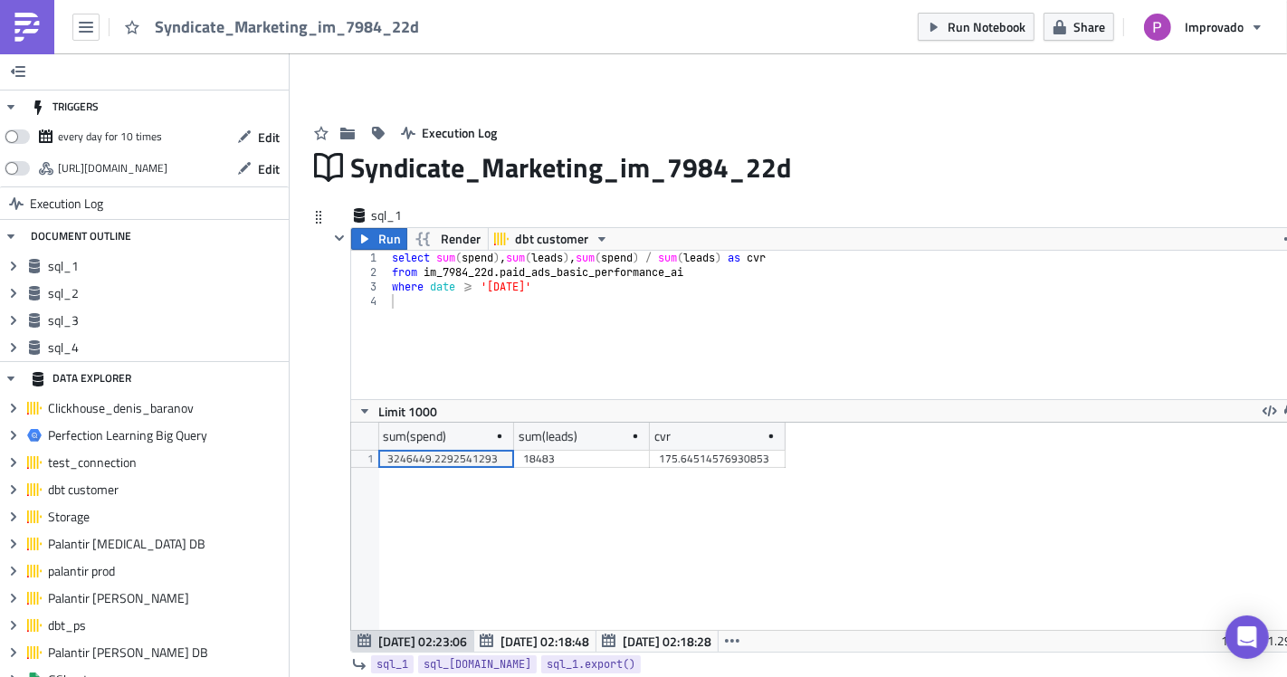
scroll to position [208, 972]
